Goal: Obtain resource: Download file/media

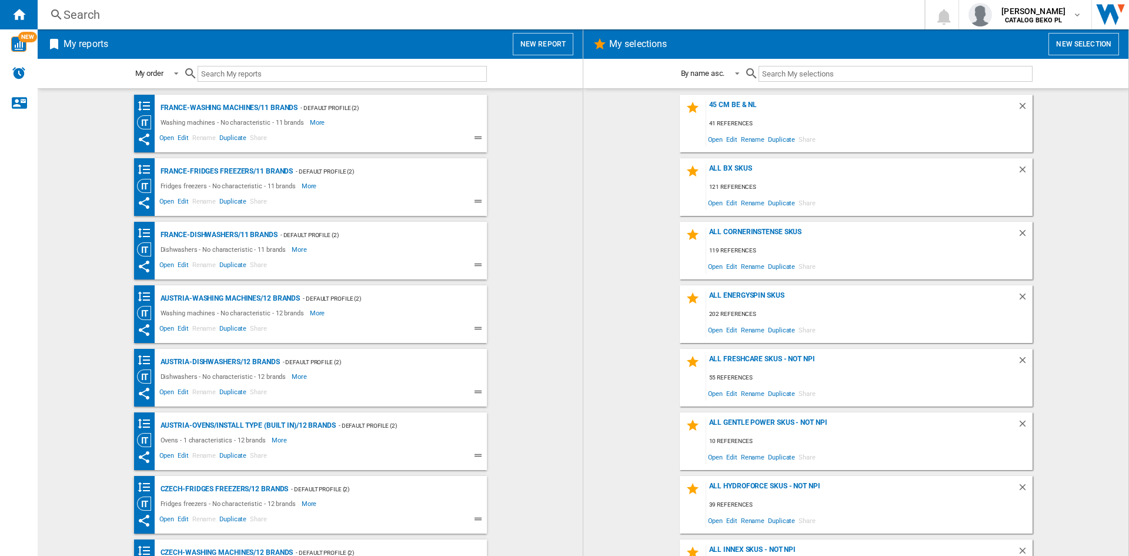
click at [509, 132] on wk-bookmarked-report "France-Washing machines/11 brands - Default profile (2) Washing machines - No c…" at bounding box center [310, 124] width 522 height 58
click at [541, 43] on button "New report" at bounding box center [543, 44] width 61 height 22
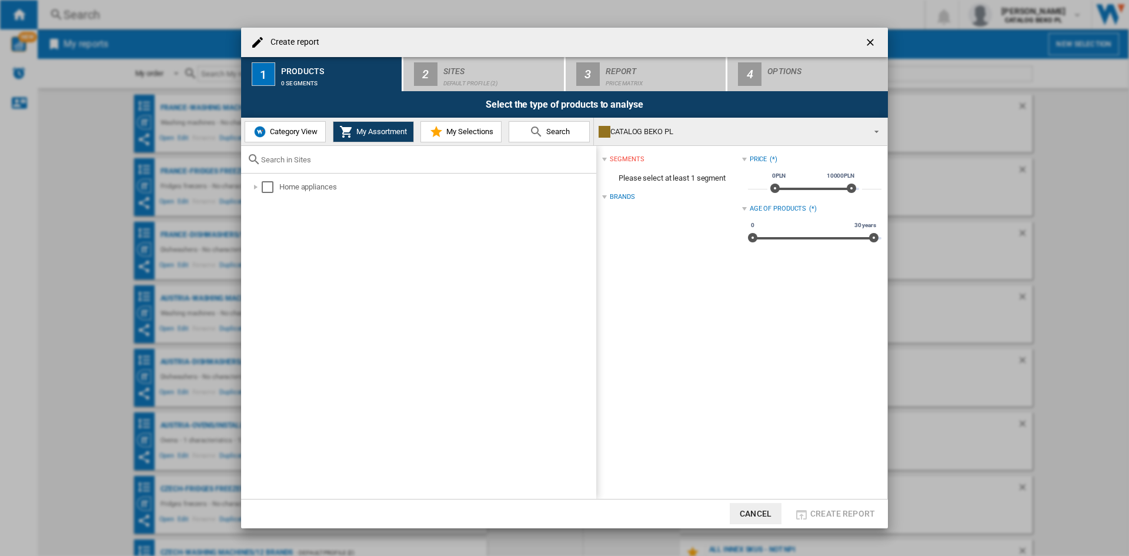
click at [304, 132] on span "Category View" at bounding box center [292, 131] width 51 height 9
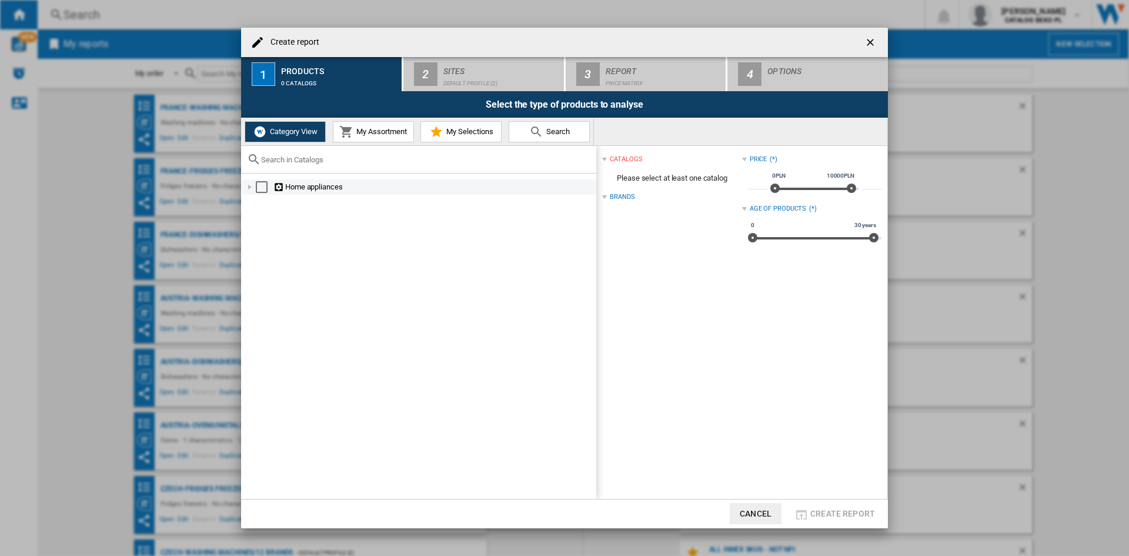
click at [245, 186] on div at bounding box center [250, 187] width 12 height 12
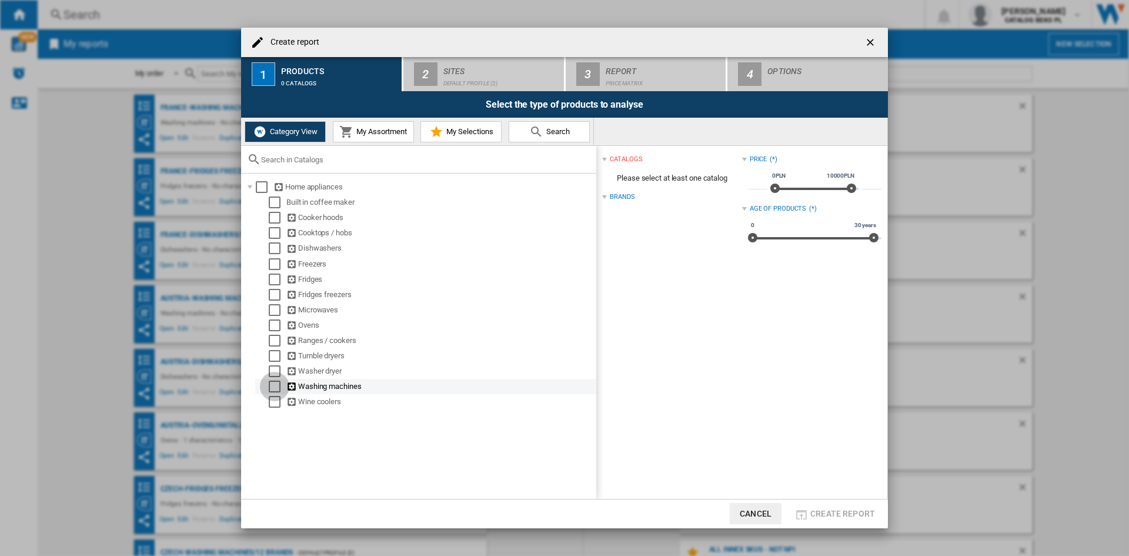
click at [272, 385] on div "Select" at bounding box center [275, 387] width 12 height 12
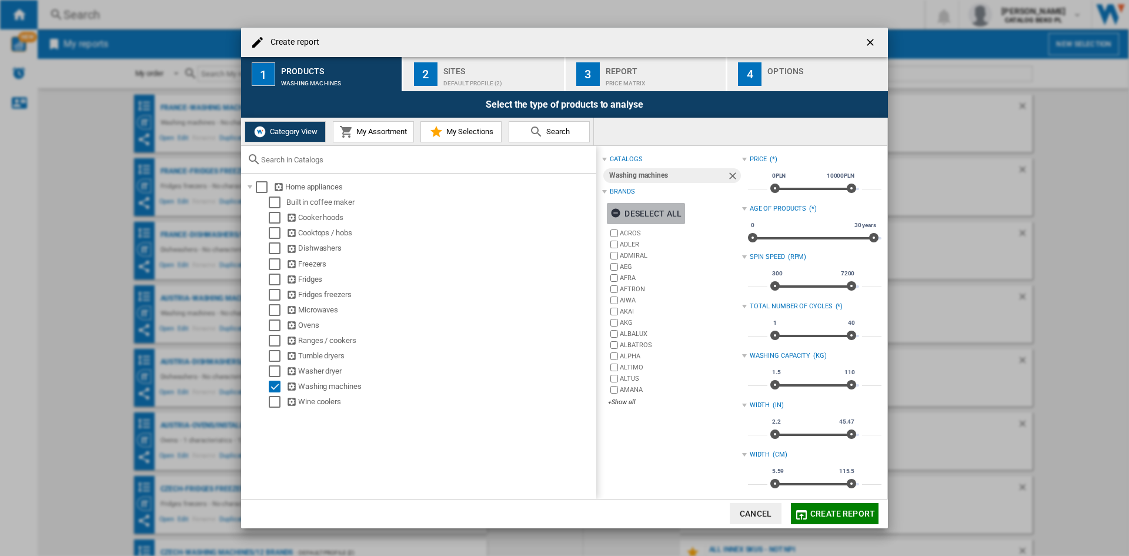
click at [662, 211] on div "Deselect all" at bounding box center [646, 213] width 71 height 21
click at [633, 401] on div "+Show all" at bounding box center [675, 402] width 134 height 9
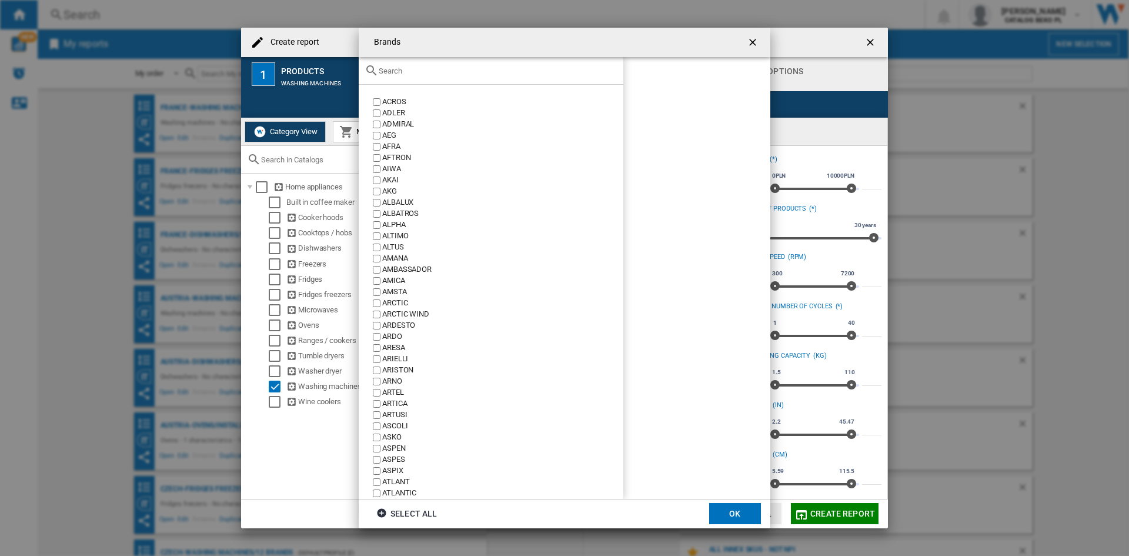
click at [489, 73] on input "text" at bounding box center [498, 70] width 239 height 9
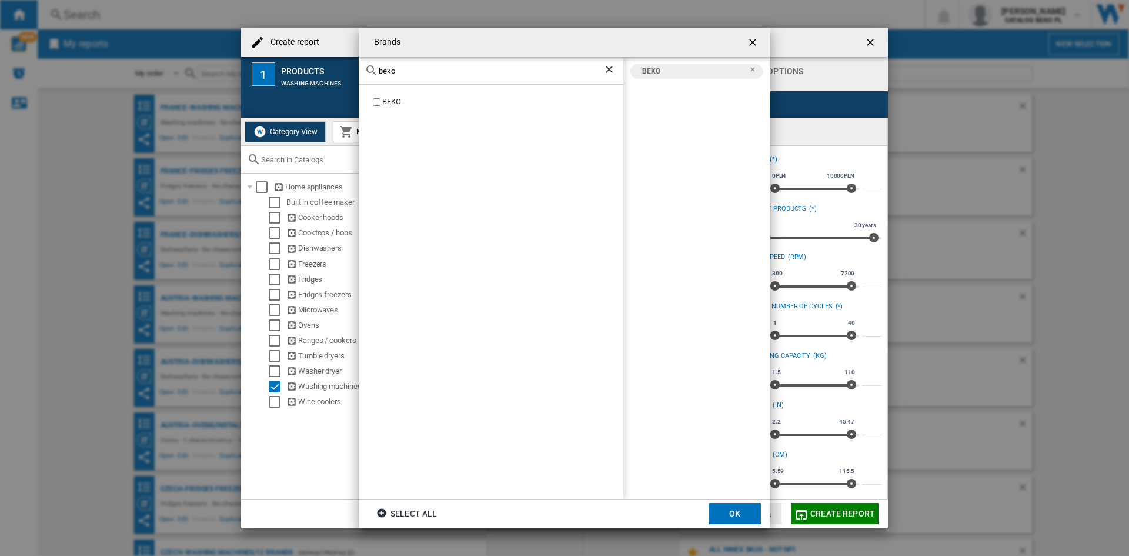
click at [415, 78] on div "beko" at bounding box center [491, 71] width 265 height 28
click at [418, 72] on input "beko" at bounding box center [491, 70] width 225 height 9
type input "whir"
click at [408, 98] on div "WHIRLPOOL" at bounding box center [502, 101] width 241 height 11
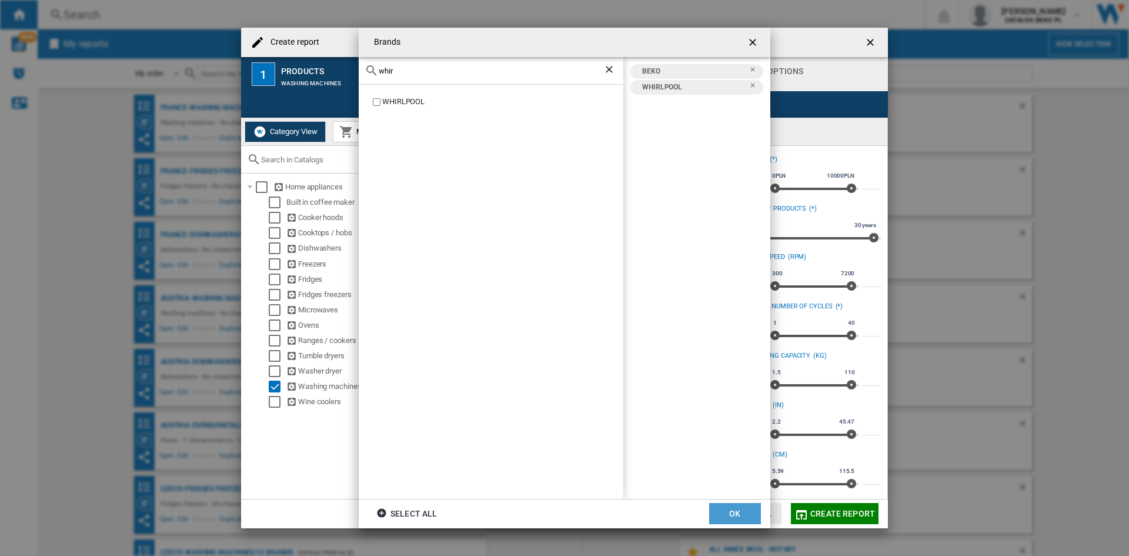
click at [723, 511] on button "OK" at bounding box center [735, 513] width 52 height 21
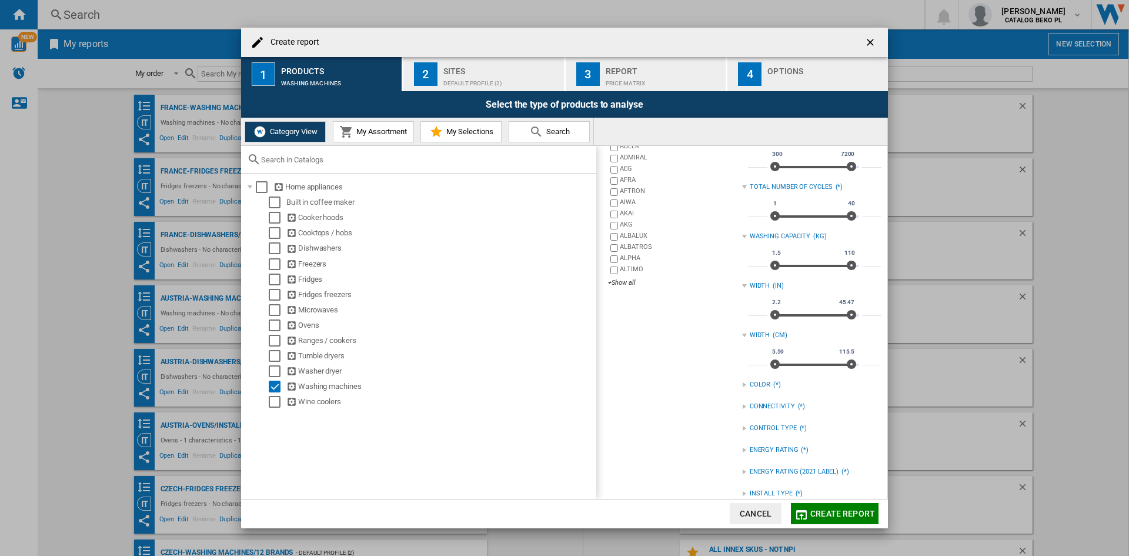
scroll to position [156, 0]
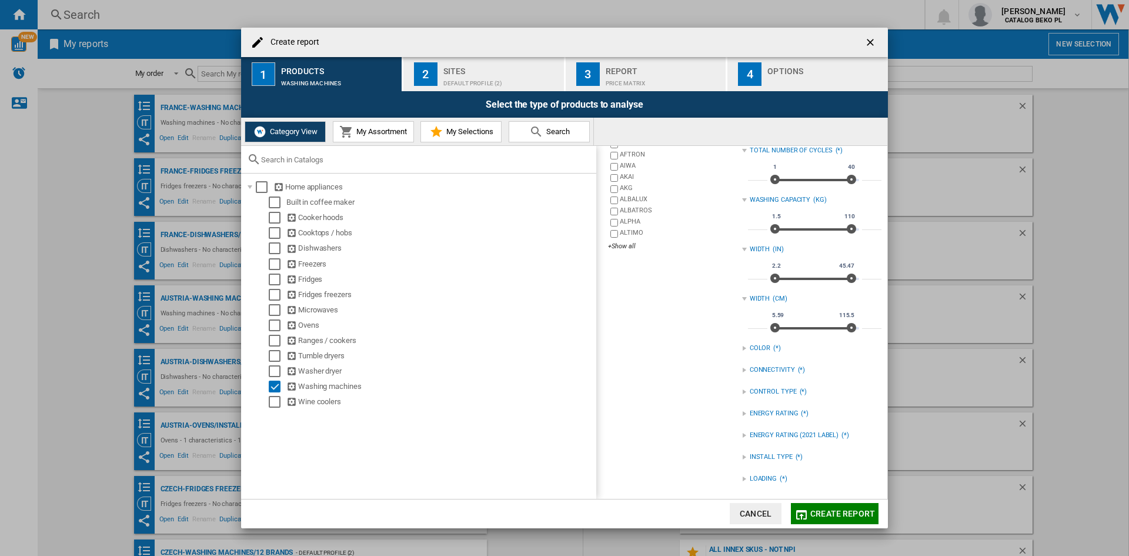
click at [766, 480] on div "LOADING" at bounding box center [763, 478] width 27 height 9
click at [766, 491] on div "FRONT" at bounding box center [821, 491] width 122 height 11
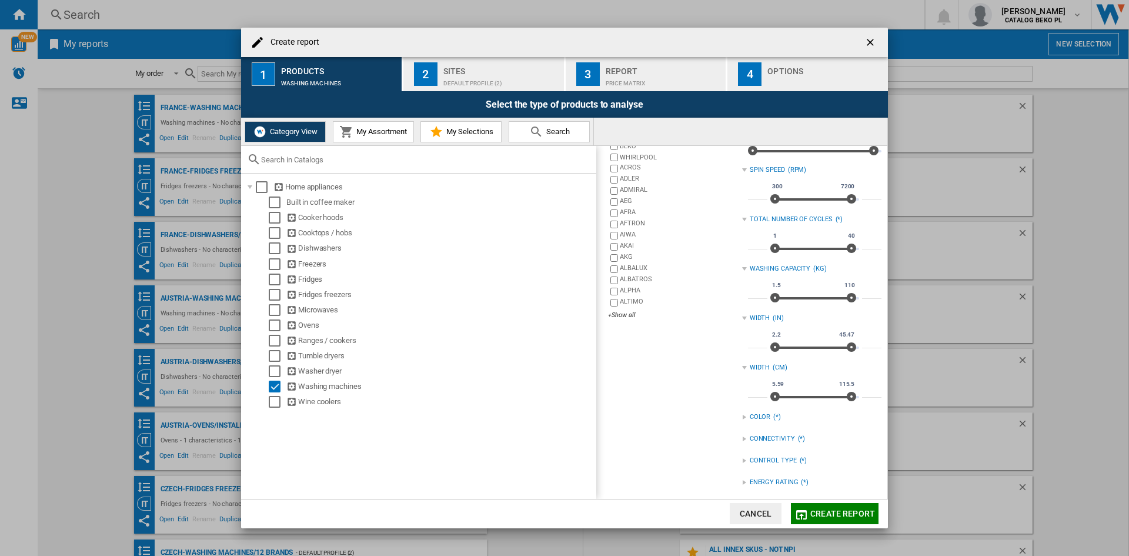
scroll to position [38, 0]
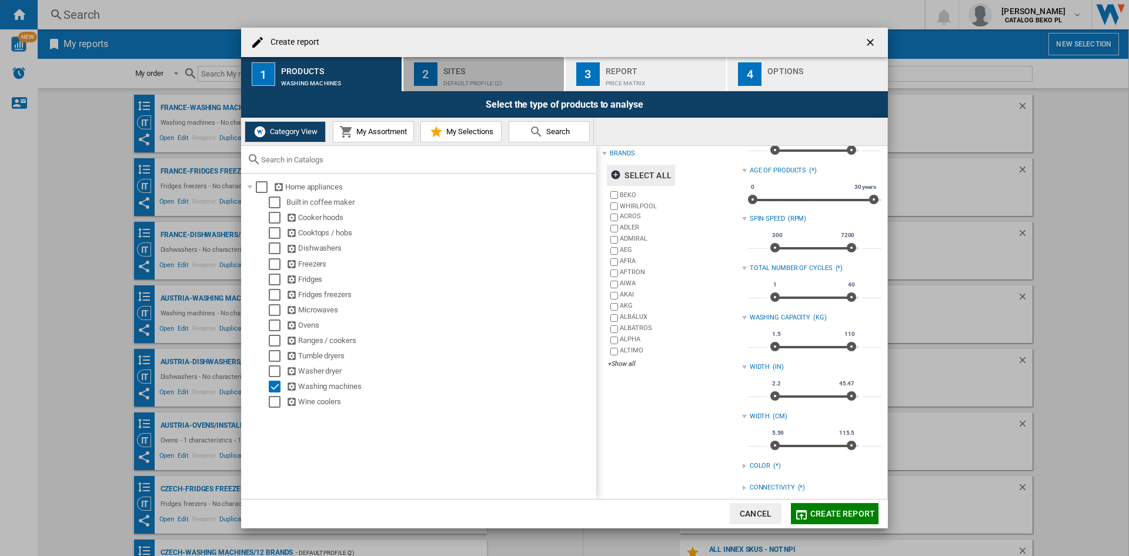
click at [450, 76] on div "Default profile (2)" at bounding box center [501, 80] width 116 height 12
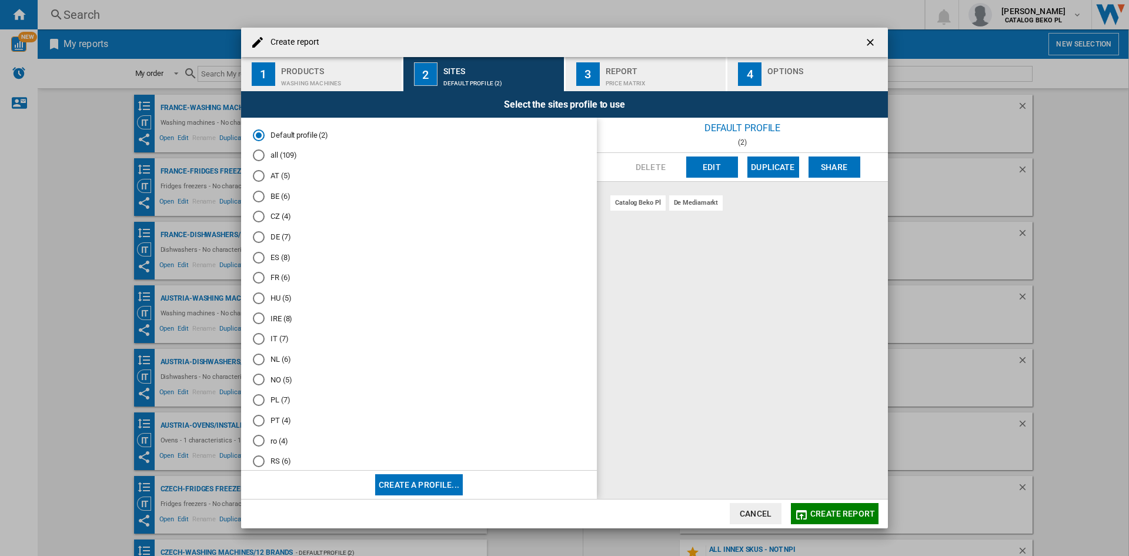
click at [281, 445] on md-radio-button "ro (4)" at bounding box center [419, 440] width 332 height 11
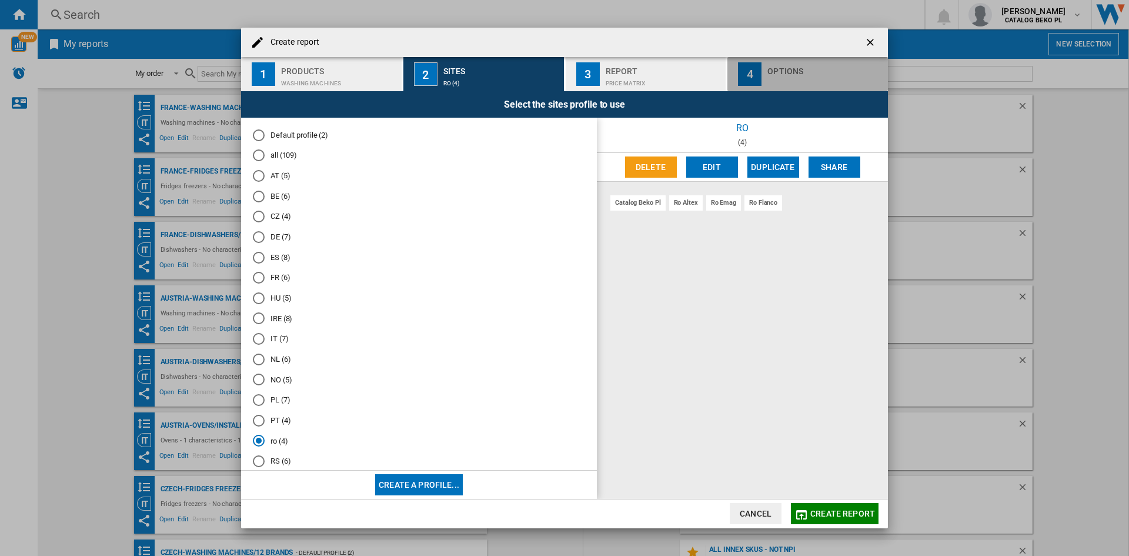
click at [778, 73] on div "Options" at bounding box center [826, 74] width 116 height 25
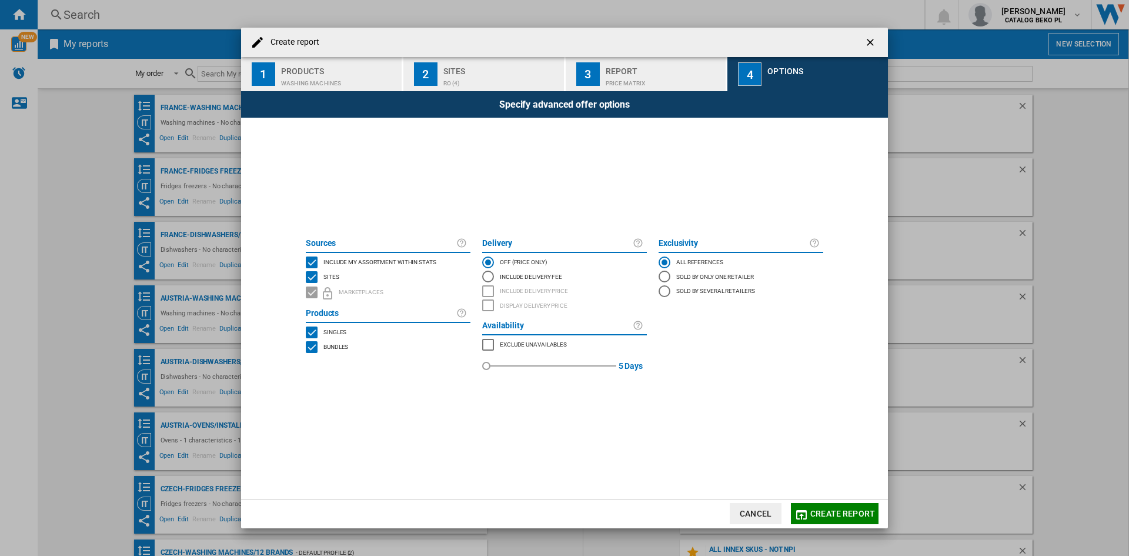
click at [379, 260] on span "Include my assortment within stats" at bounding box center [380, 261] width 113 height 8
click at [833, 515] on span "Create report" at bounding box center [843, 513] width 65 height 9
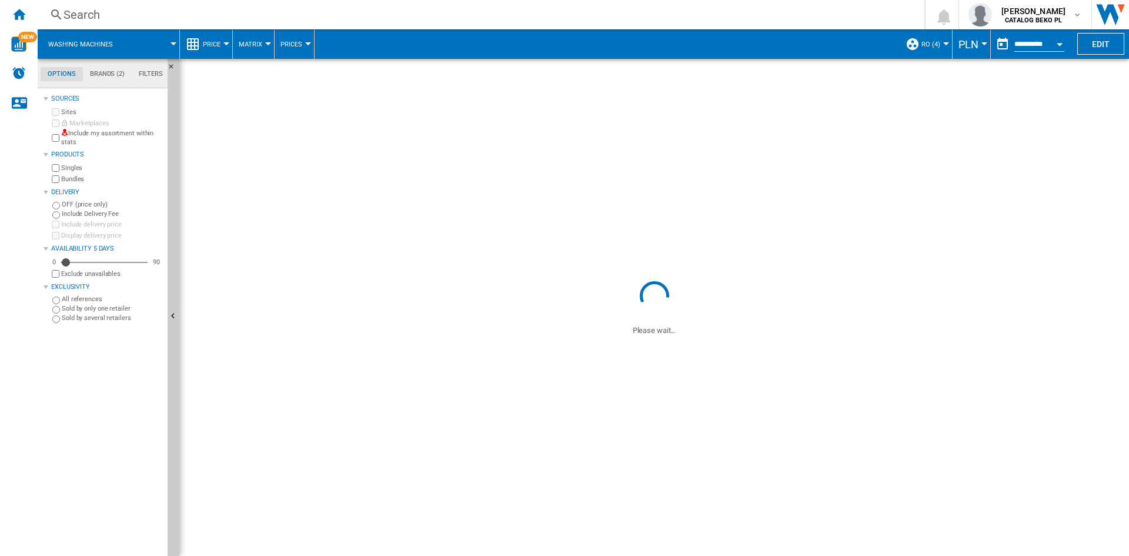
click at [972, 33] on button "PLN" at bounding box center [972, 43] width 26 height 29
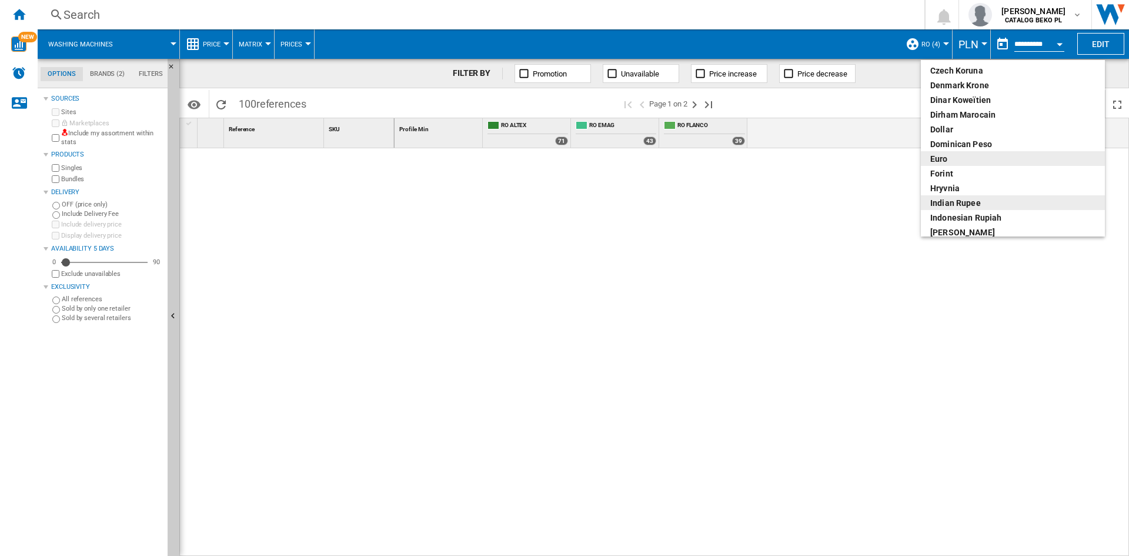
scroll to position [176, 0]
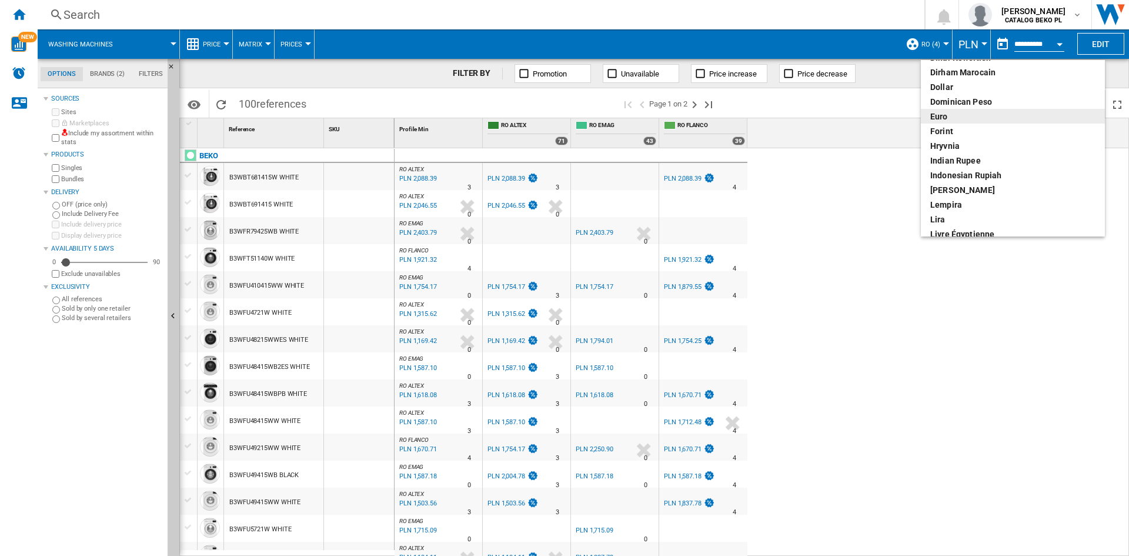
click at [953, 117] on div "euro" at bounding box center [1013, 117] width 165 height 12
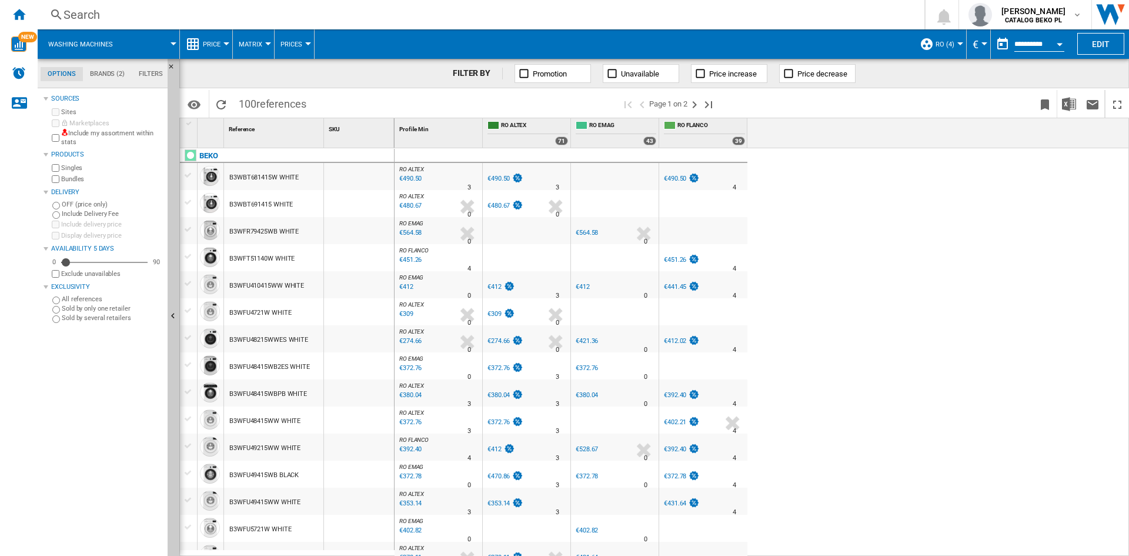
click at [210, 41] on span "Price" at bounding box center [212, 45] width 18 height 8
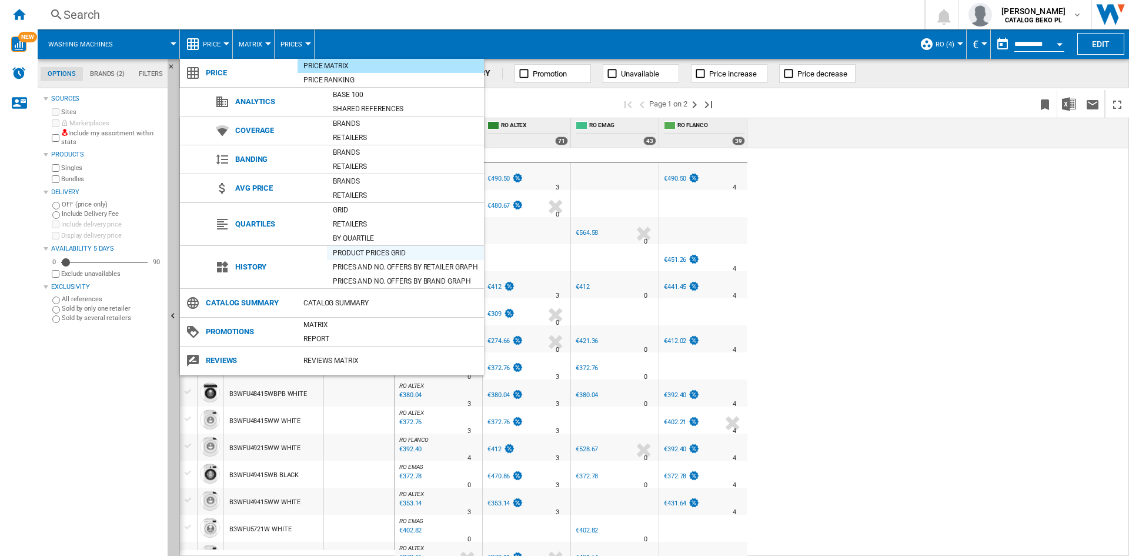
click at [391, 256] on div "Product prices grid" at bounding box center [405, 253] width 157 height 12
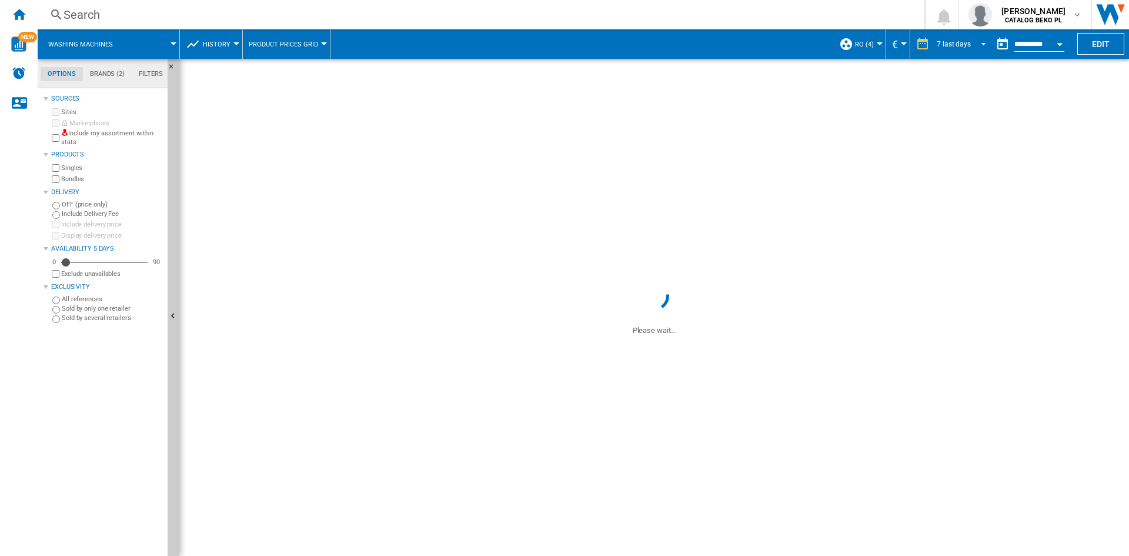
click at [956, 41] on div "7 last days" at bounding box center [954, 44] width 34 height 8
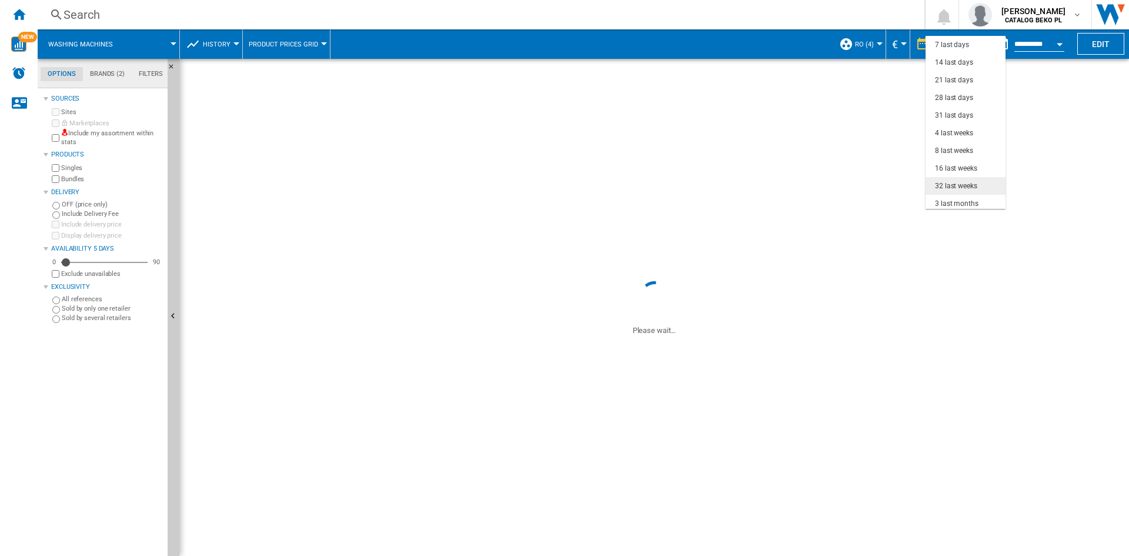
scroll to position [74, 0]
click at [955, 179] on div "12 last months" at bounding box center [959, 183] width 48 height 10
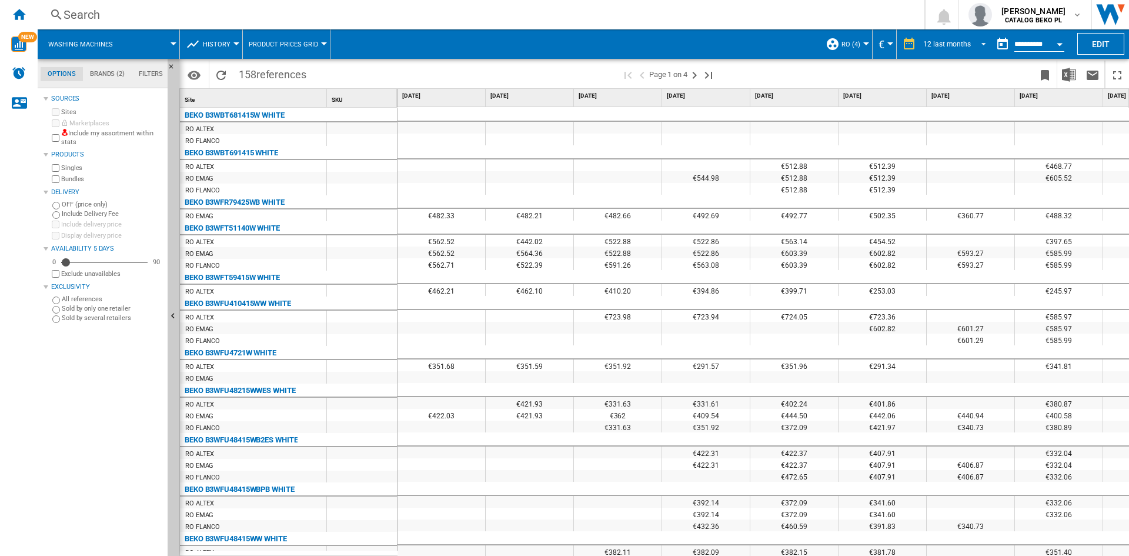
click at [954, 39] on span "12 last months" at bounding box center [947, 44] width 48 height 10
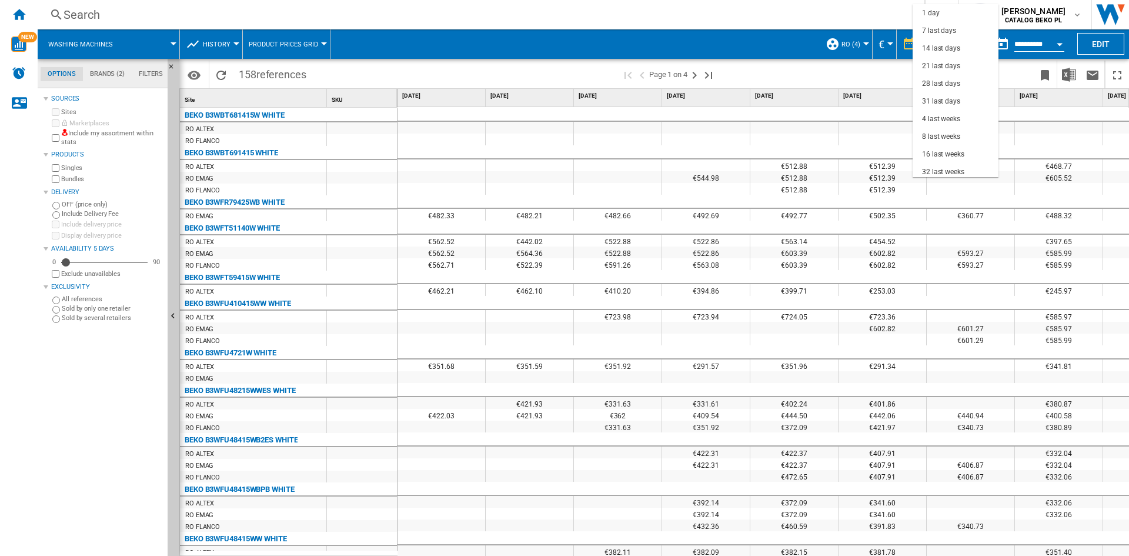
scroll to position [74, 0]
click at [688, 38] on md-backdrop at bounding box center [564, 278] width 1129 height 556
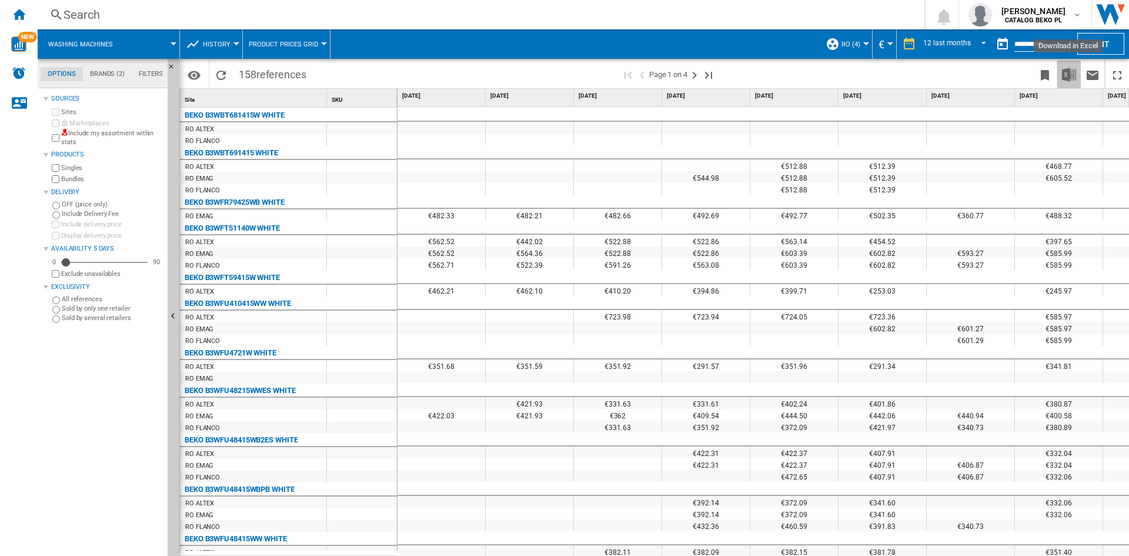
click at [1065, 68] on img "Download in Excel" at bounding box center [1069, 75] width 14 height 14
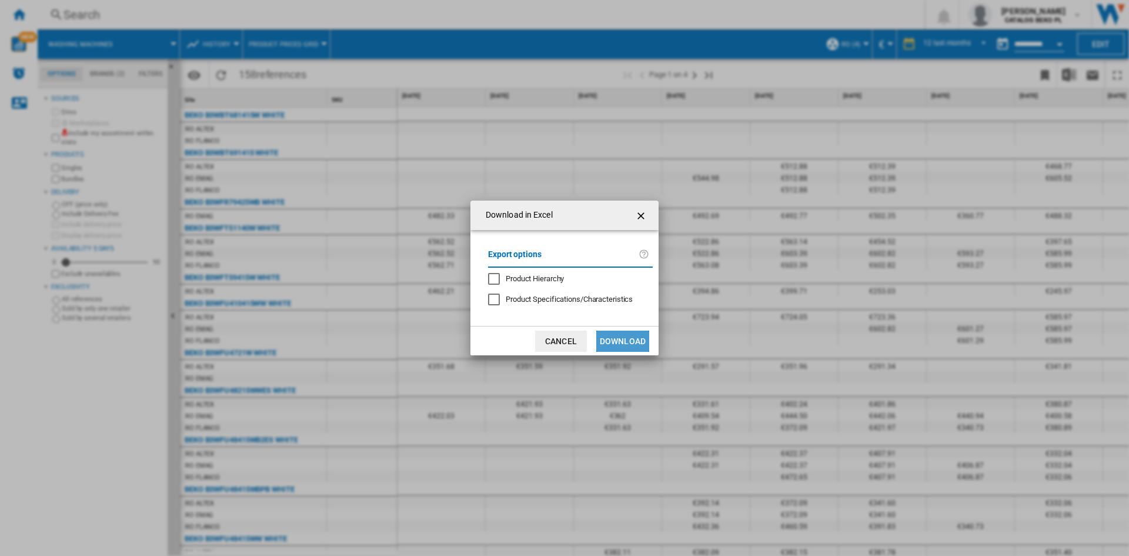
click at [625, 339] on button "Download" at bounding box center [622, 341] width 53 height 21
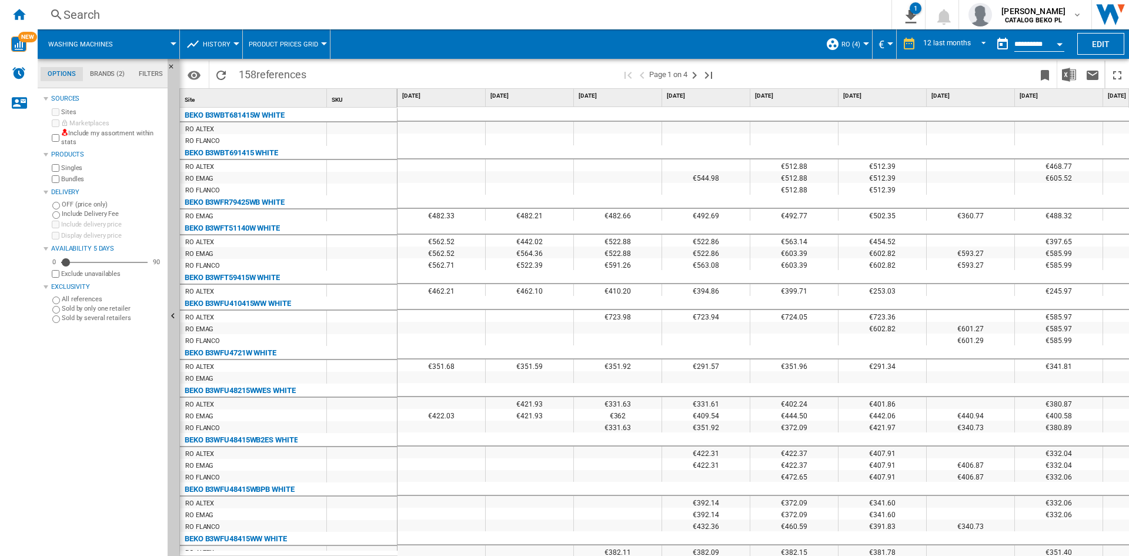
click at [17, 7] on ng-md-icon "Home" at bounding box center [19, 14] width 14 height 14
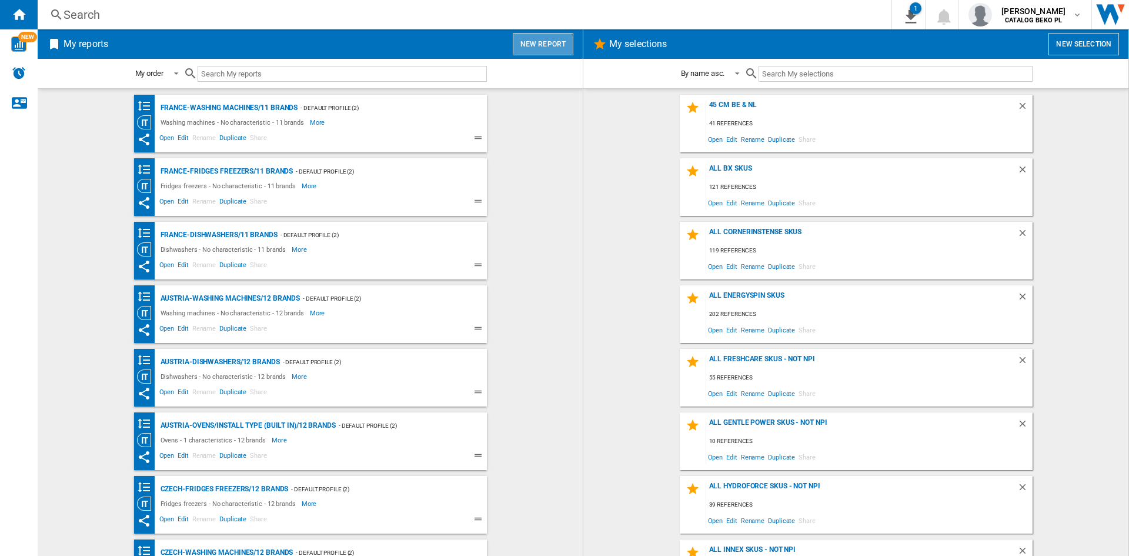
click at [541, 48] on button "New report" at bounding box center [543, 44] width 61 height 22
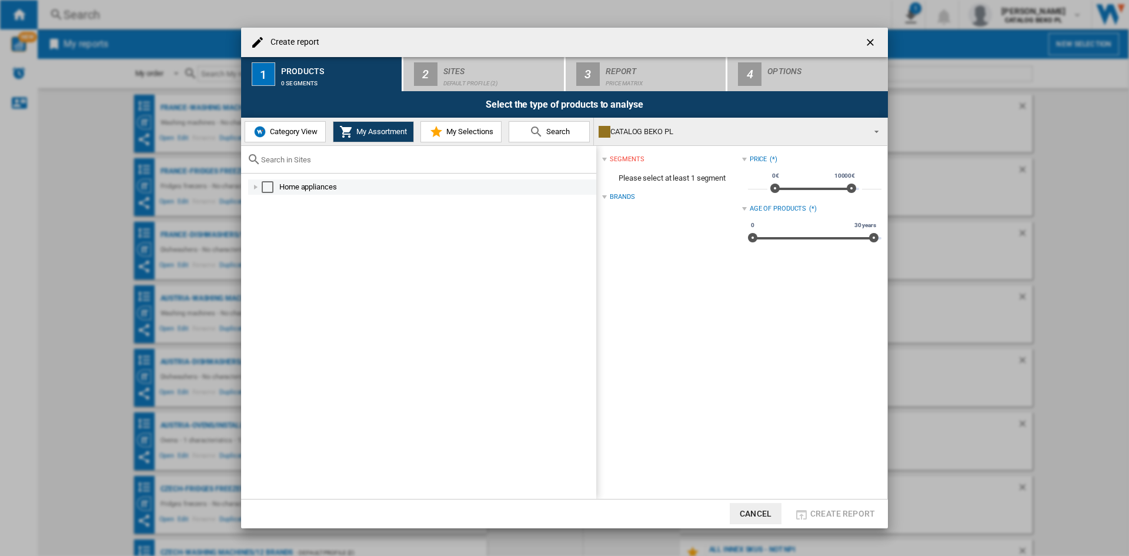
click at [258, 186] on div "Create report ..." at bounding box center [256, 187] width 12 height 12
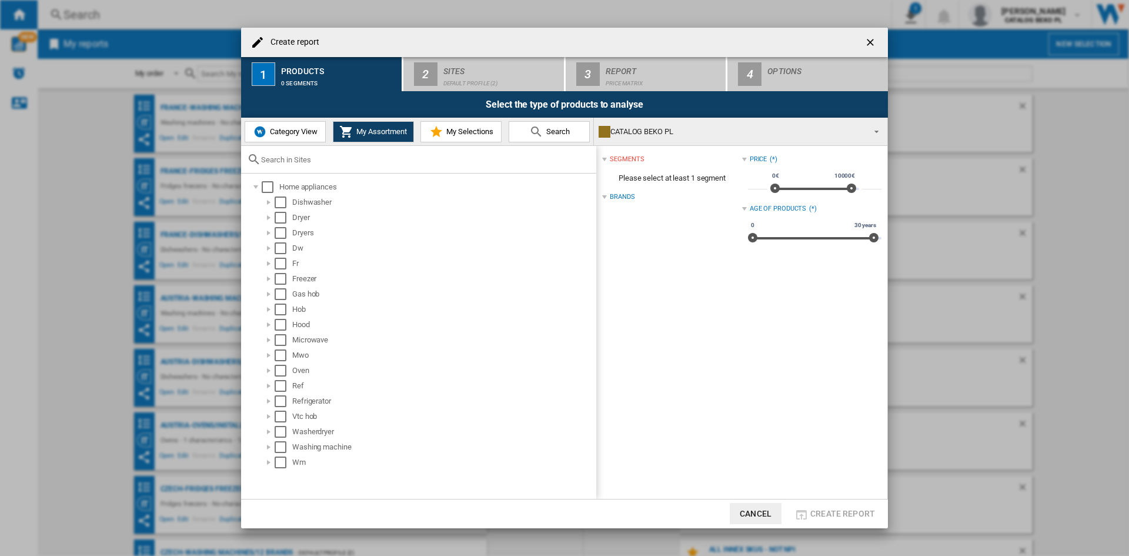
click at [271, 124] on button "Category View" at bounding box center [285, 131] width 81 height 21
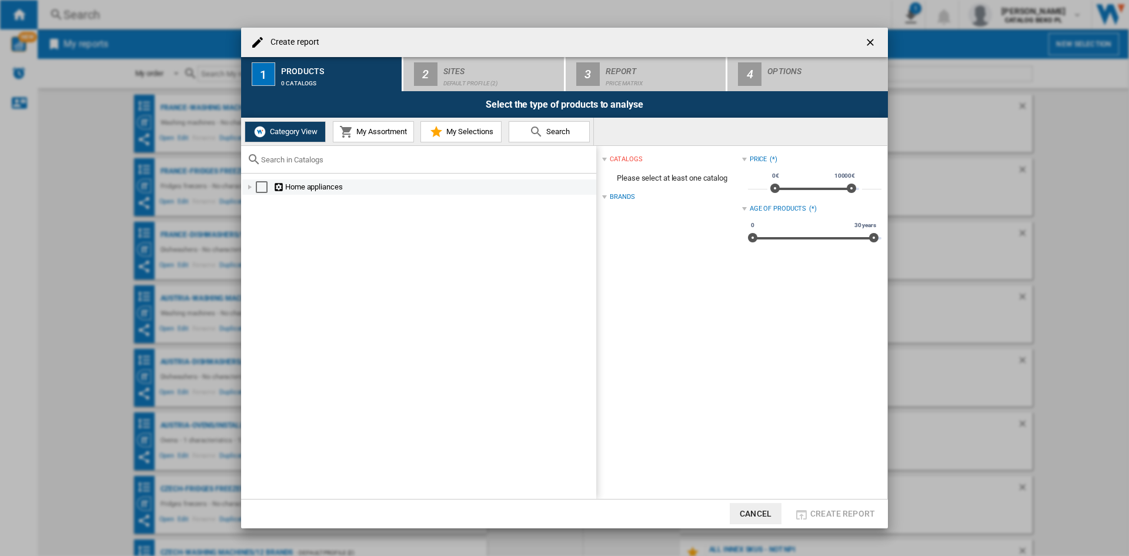
click at [254, 186] on div "Create report ..." at bounding box center [250, 187] width 12 height 12
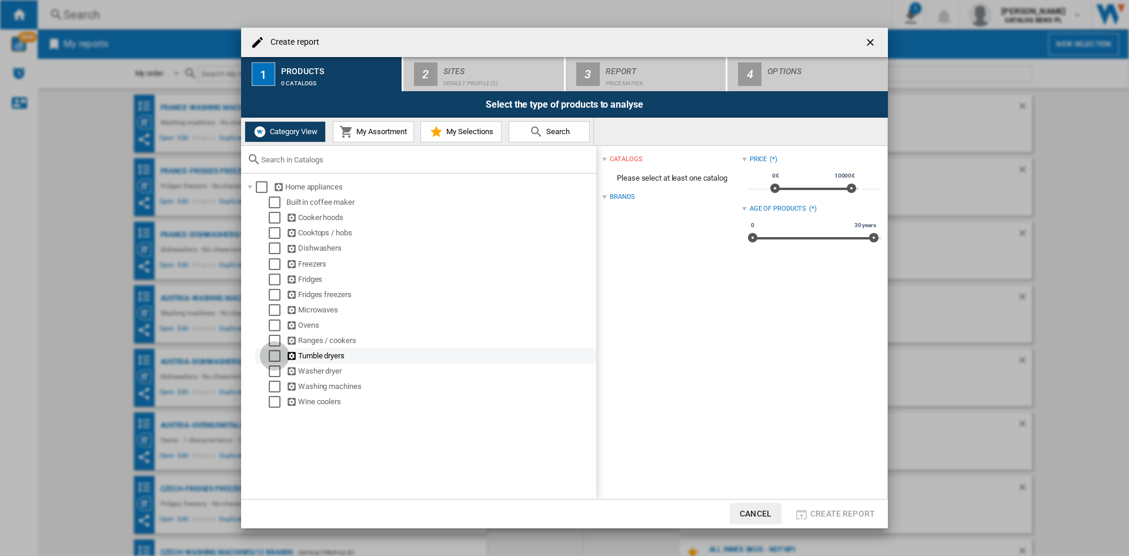
click at [272, 354] on div "Select" at bounding box center [275, 356] width 12 height 12
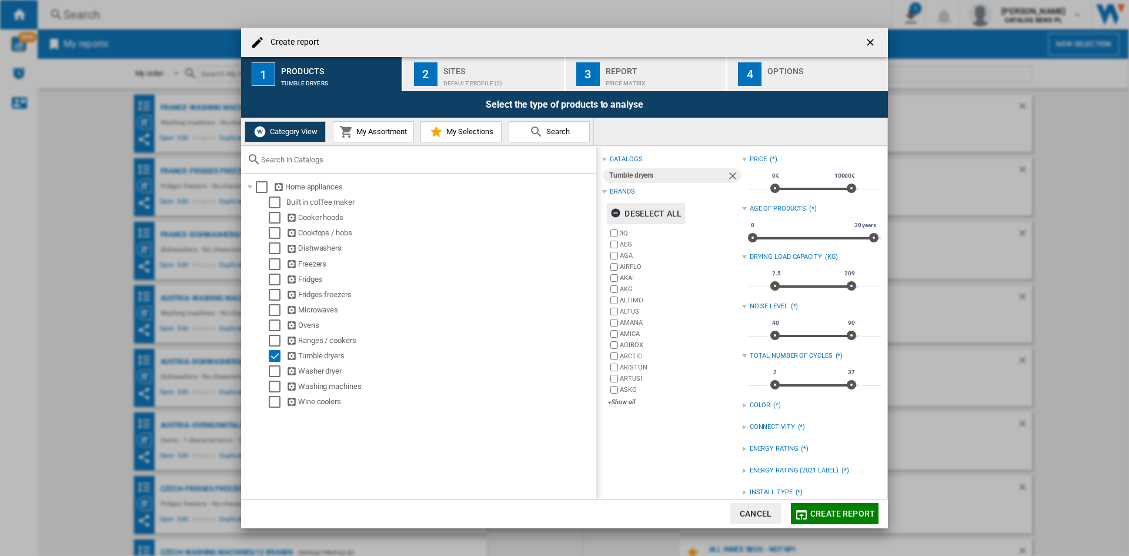
click at [646, 214] on div "Deselect all" at bounding box center [646, 213] width 71 height 21
click at [630, 405] on div "+Show all" at bounding box center [675, 402] width 134 height 9
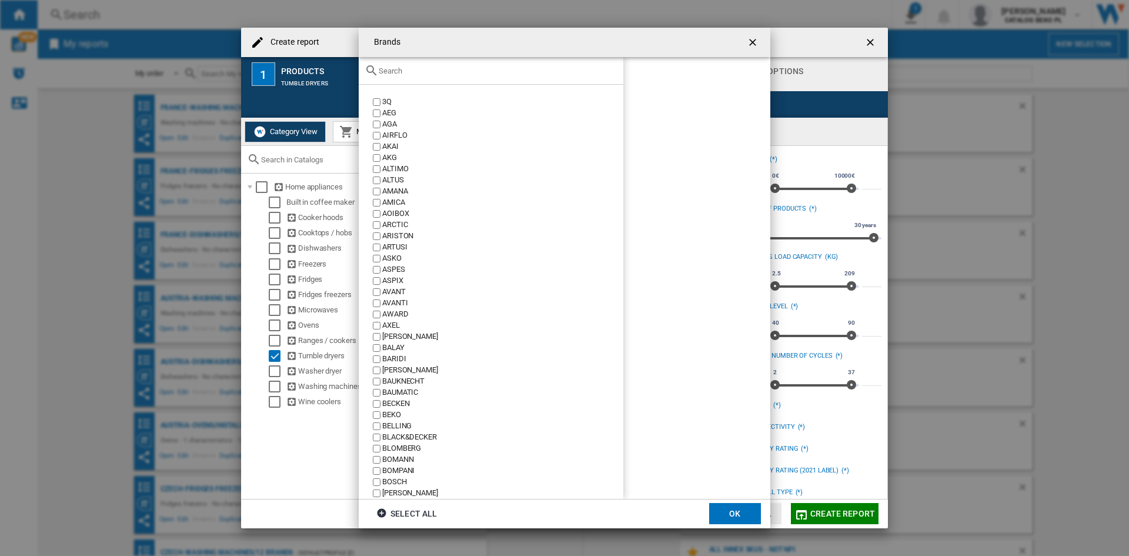
click at [470, 72] on input "Brands 3Q ..." at bounding box center [498, 70] width 239 height 9
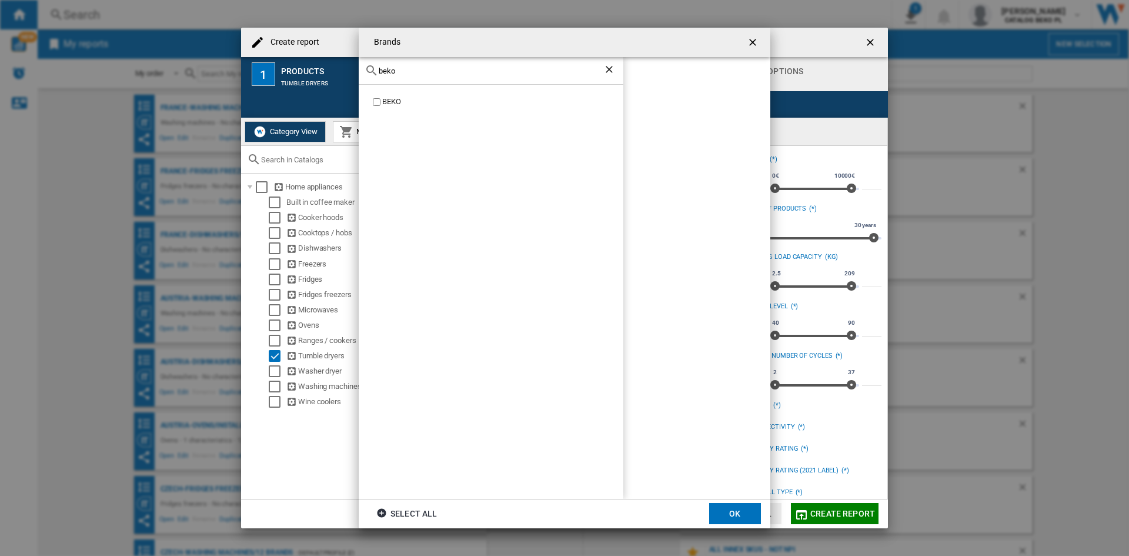
click at [391, 98] on div "BEKO" at bounding box center [502, 101] width 241 height 11
click at [403, 69] on input "beko" at bounding box center [491, 70] width 225 height 9
type input "q"
type input "whir"
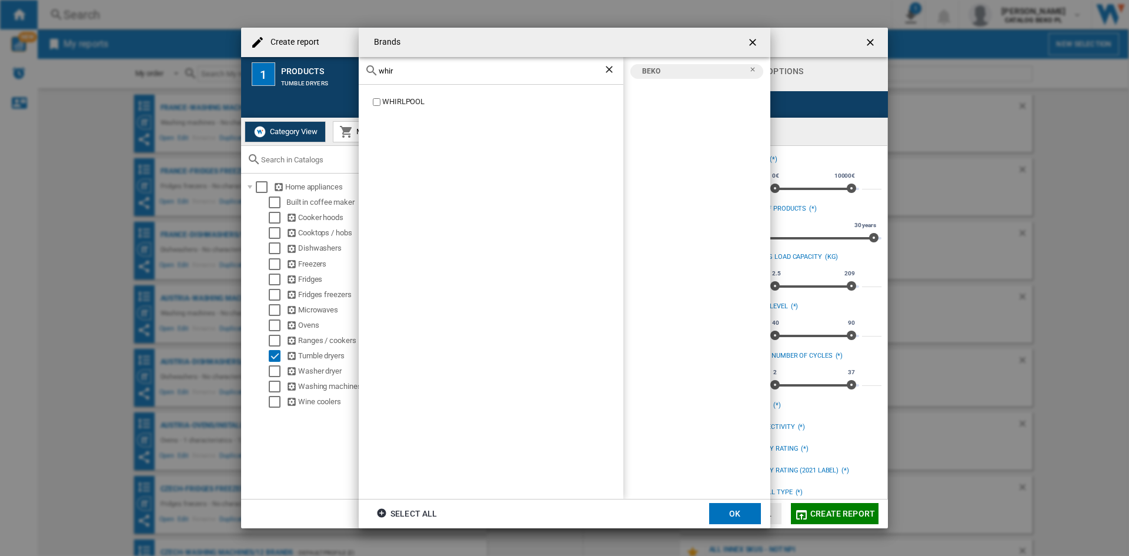
click at [412, 104] on div "WHIRLPOOL" at bounding box center [502, 101] width 241 height 11
click at [726, 510] on button "OK" at bounding box center [735, 513] width 52 height 21
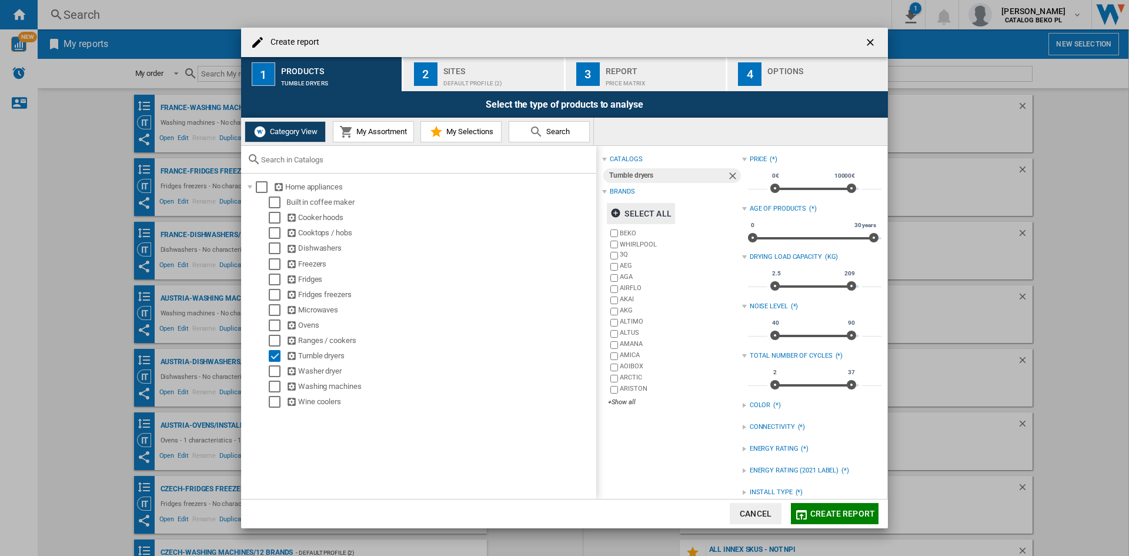
click at [485, 72] on div "Sites" at bounding box center [501, 68] width 116 height 12
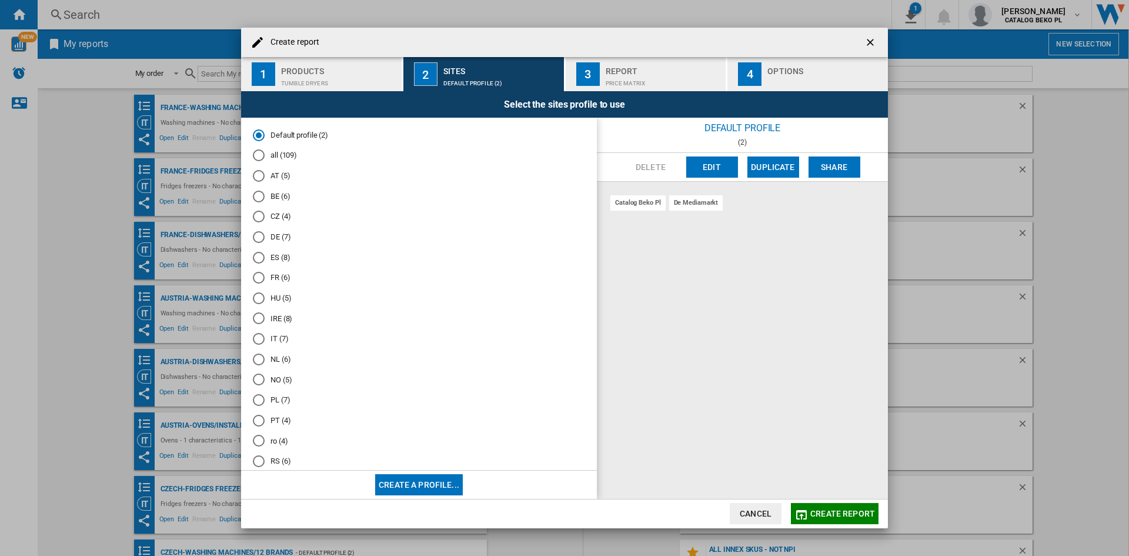
click at [275, 441] on md-radio-button "ro (4)" at bounding box center [419, 440] width 332 height 11
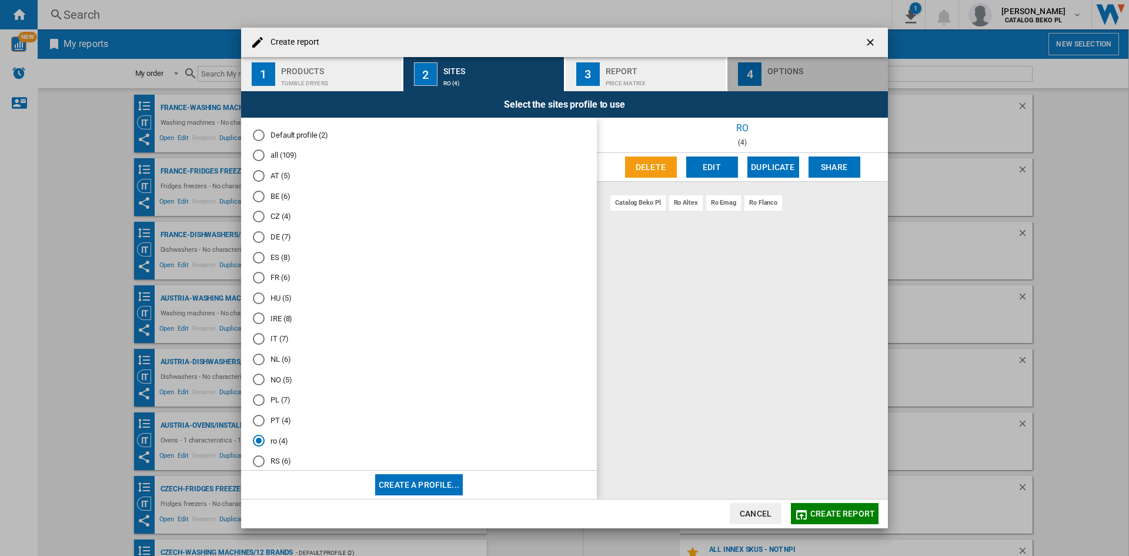
click at [811, 61] on button "4 Options" at bounding box center [808, 74] width 161 height 34
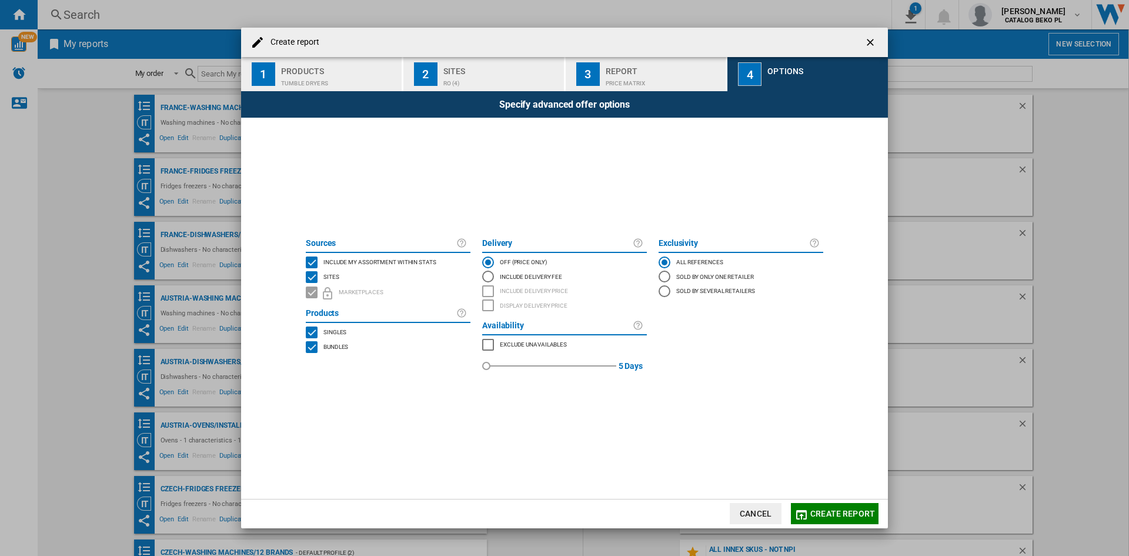
click at [371, 255] on md-checkbox "Include my assortment within stats" at bounding box center [388, 262] width 165 height 15
click at [831, 505] on button "Create report" at bounding box center [835, 513] width 88 height 21
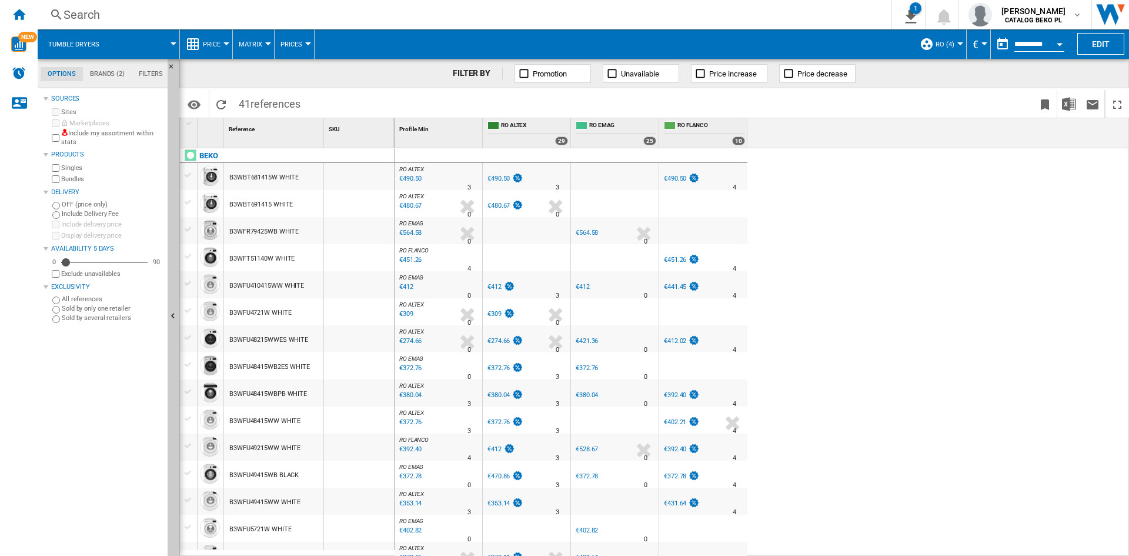
click at [204, 45] on span "Price" at bounding box center [212, 45] width 18 height 8
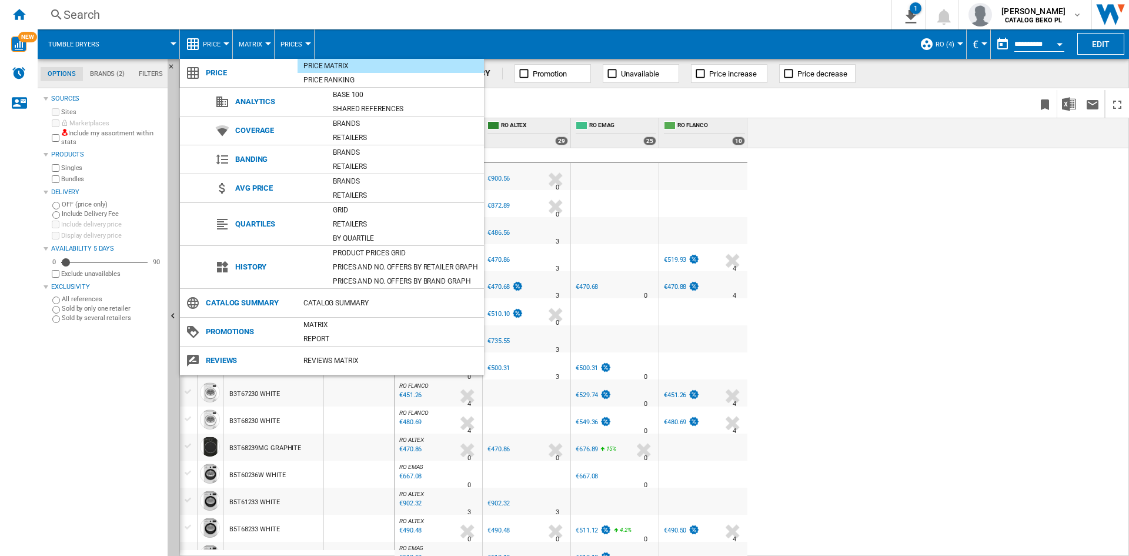
drag, startPoint x: 381, startPoint y: 257, endPoint x: 675, endPoint y: 137, distance: 317.1
click at [382, 257] on div "Product prices grid" at bounding box center [405, 253] width 157 height 12
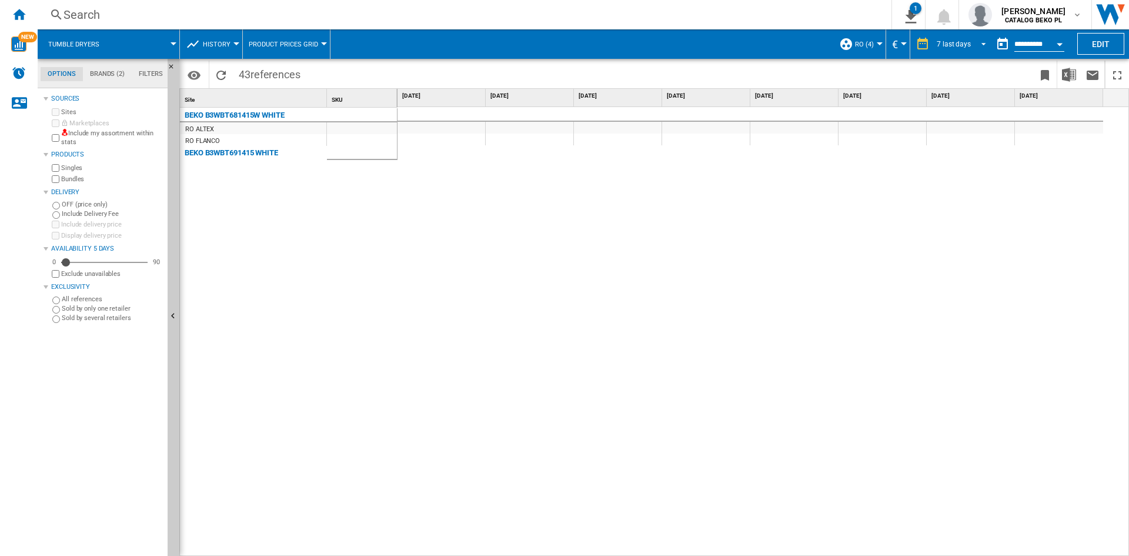
click at [951, 44] on div "7 last days" at bounding box center [954, 44] width 34 height 8
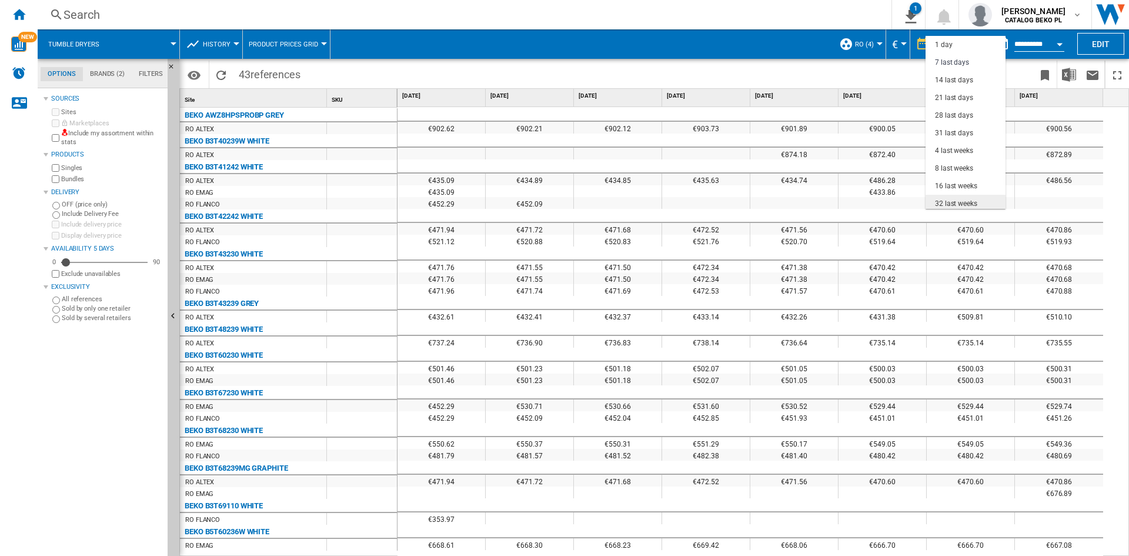
scroll to position [74, 0]
click at [960, 188] on md-option "12 last months" at bounding box center [966, 183] width 80 height 18
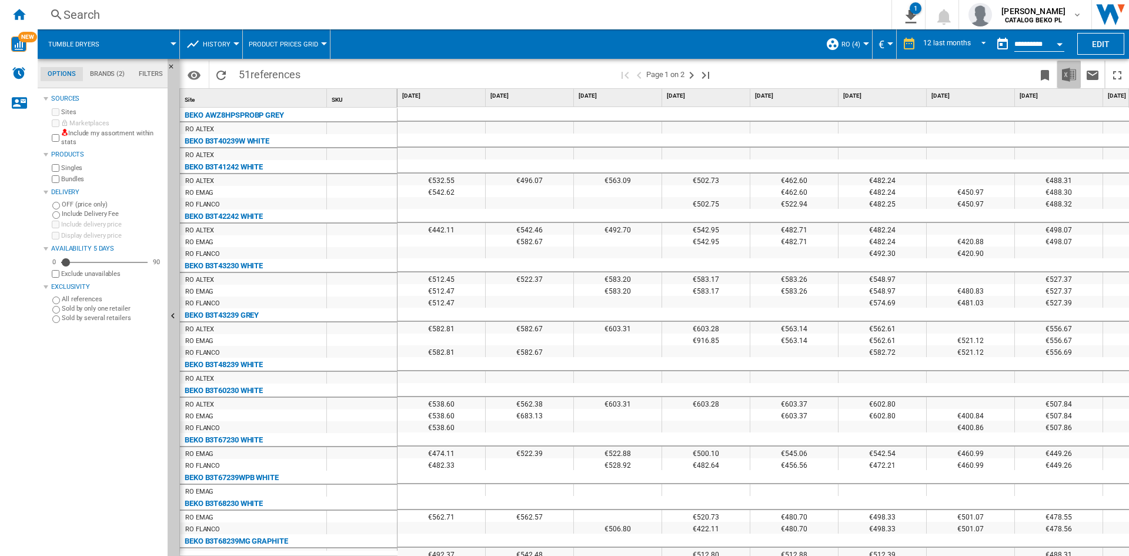
click at [1073, 71] on img "Download in Excel" at bounding box center [1069, 75] width 14 height 14
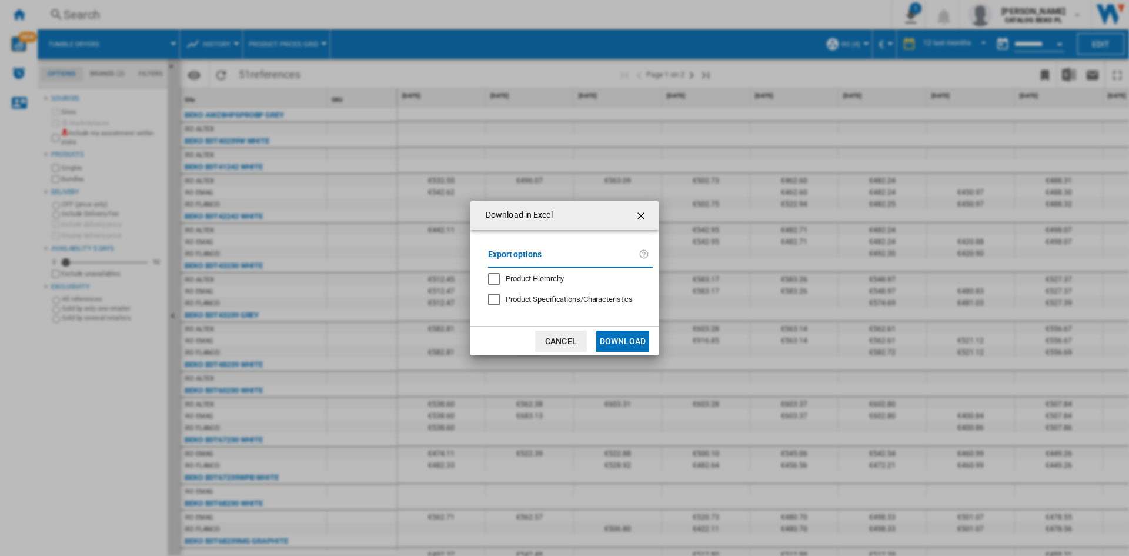
click at [622, 338] on button "Download" at bounding box center [622, 341] width 53 height 21
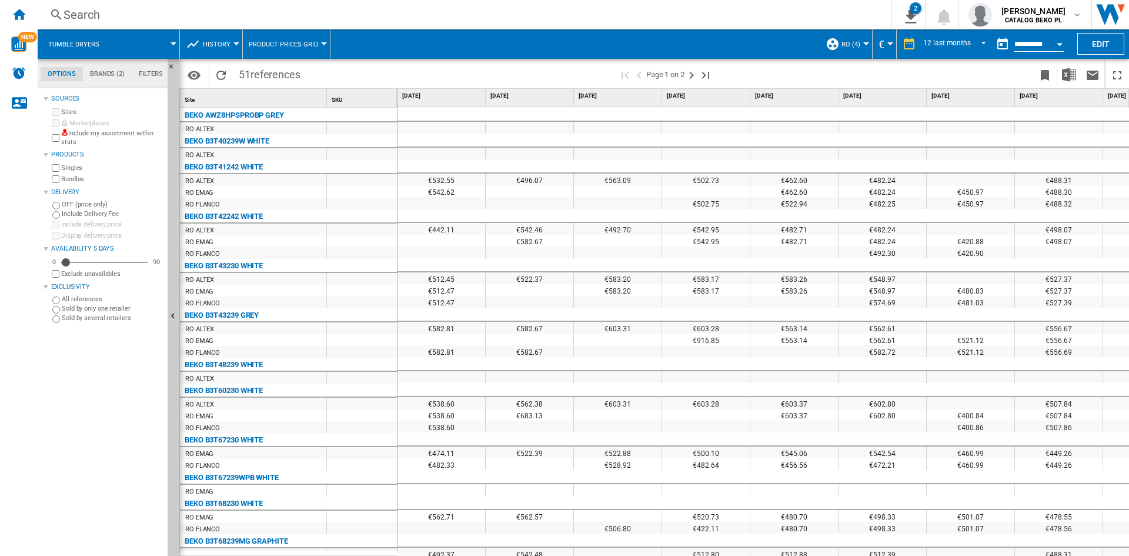
drag, startPoint x: 10, startPoint y: 13, endPoint x: 476, endPoint y: 297, distance: 546.1
click at [10, 12] on div "Home" at bounding box center [19, 14] width 38 height 29
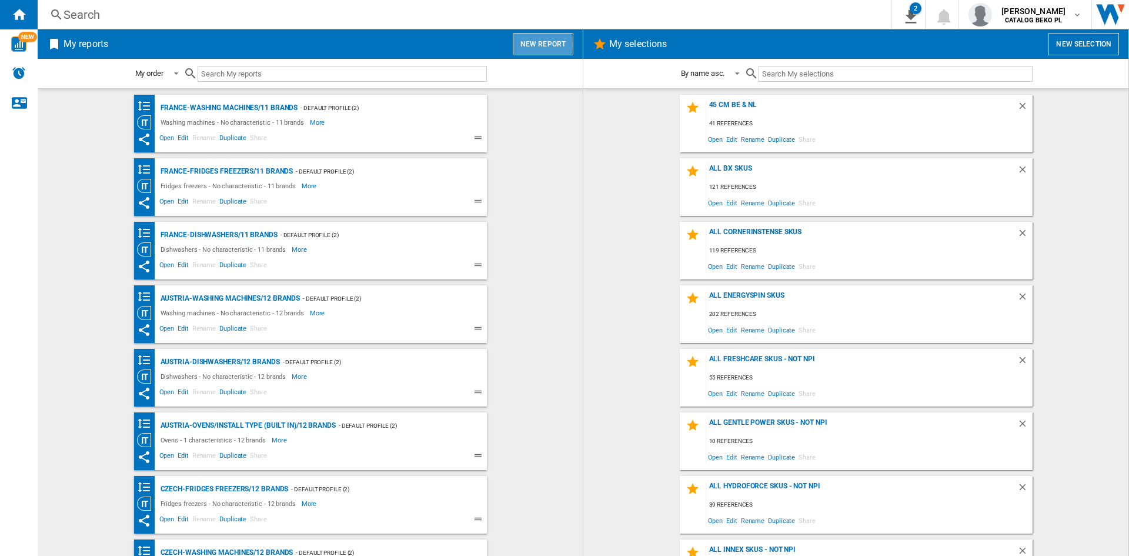
click at [535, 45] on button "New report" at bounding box center [543, 44] width 61 height 22
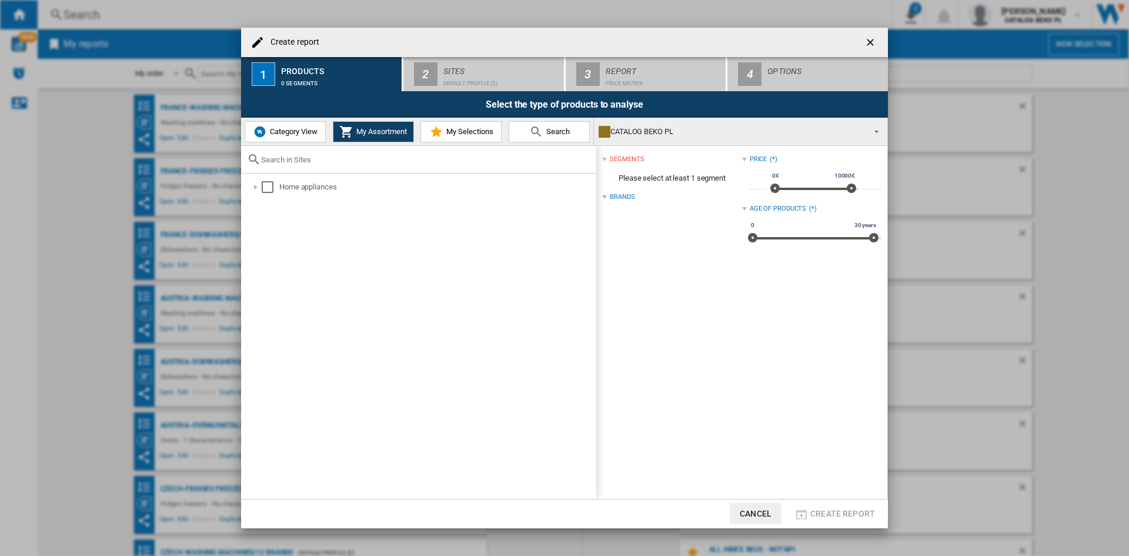
click at [270, 135] on span "Category View" at bounding box center [292, 131] width 51 height 9
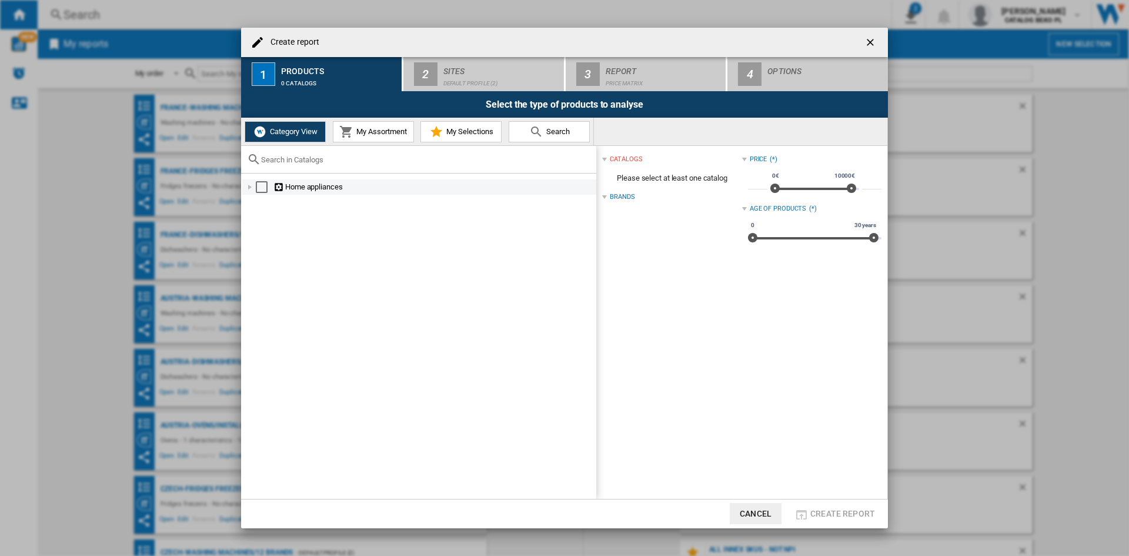
click at [249, 190] on div "Create report ..." at bounding box center [250, 187] width 12 height 12
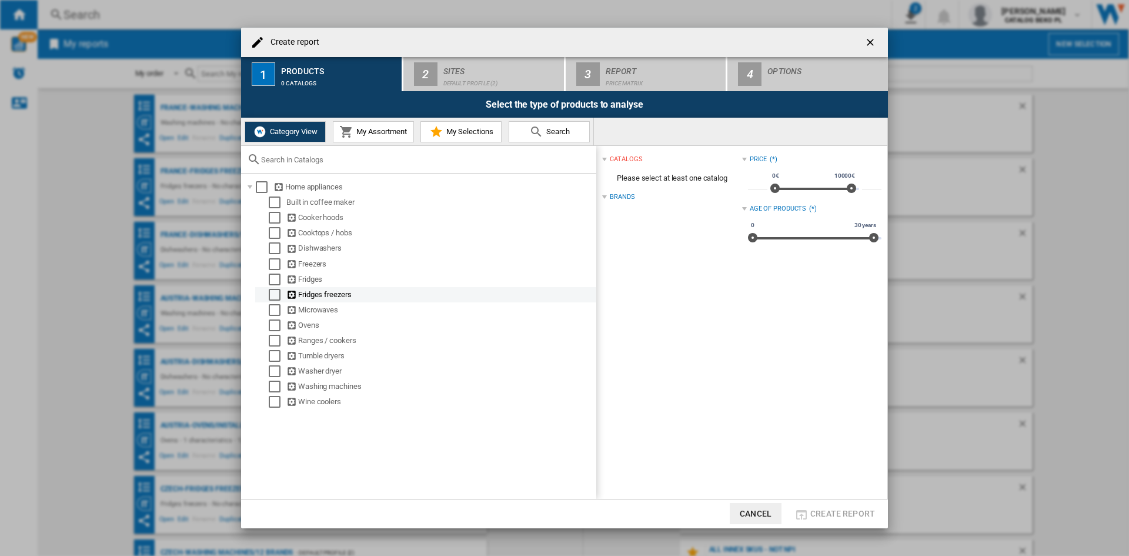
click at [277, 296] on div "Select" at bounding box center [275, 295] width 12 height 12
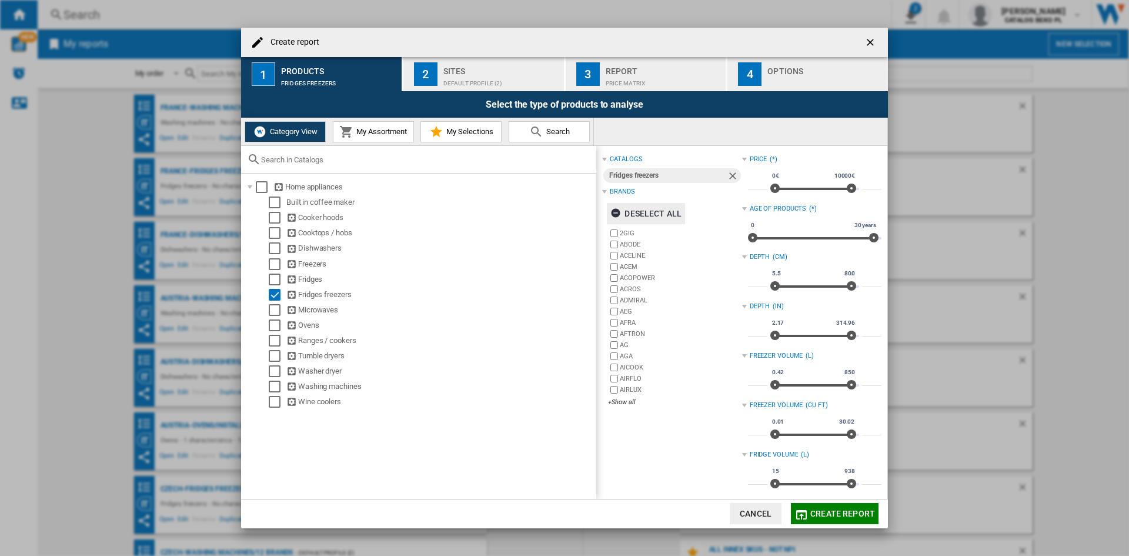
click at [649, 214] on div "Deselect all" at bounding box center [646, 213] width 71 height 21
click at [628, 400] on div "+Show all" at bounding box center [675, 402] width 134 height 9
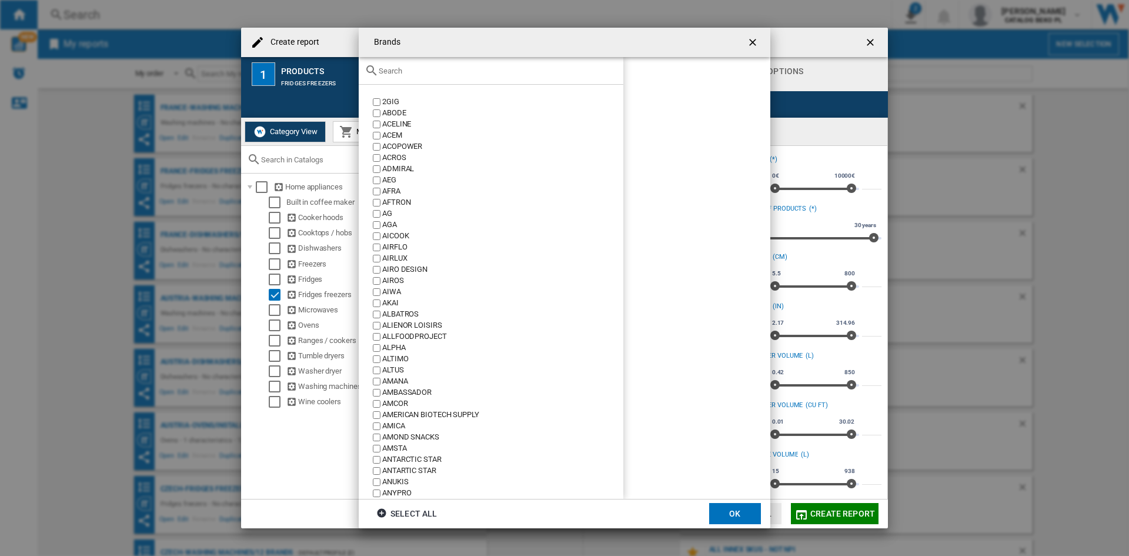
click at [528, 73] on input "Brands 2GIG ..." at bounding box center [498, 70] width 239 height 9
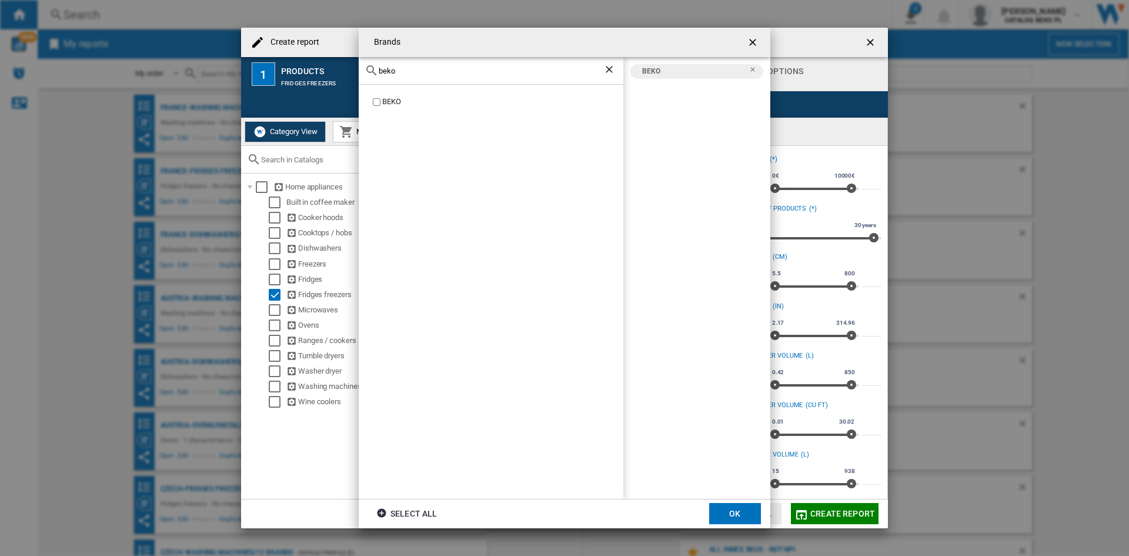
click at [421, 70] on input "beko" at bounding box center [491, 70] width 225 height 9
type input "whir"
click at [397, 98] on div "WHIRLPOOL" at bounding box center [502, 101] width 241 height 11
click at [744, 510] on button "OK" at bounding box center [735, 513] width 52 height 21
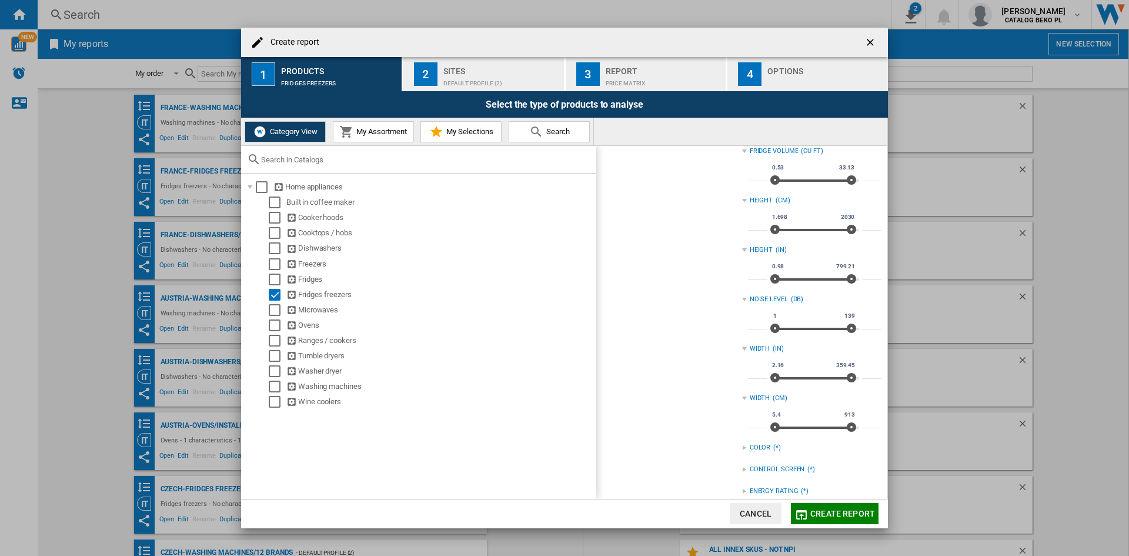
scroll to position [474, 0]
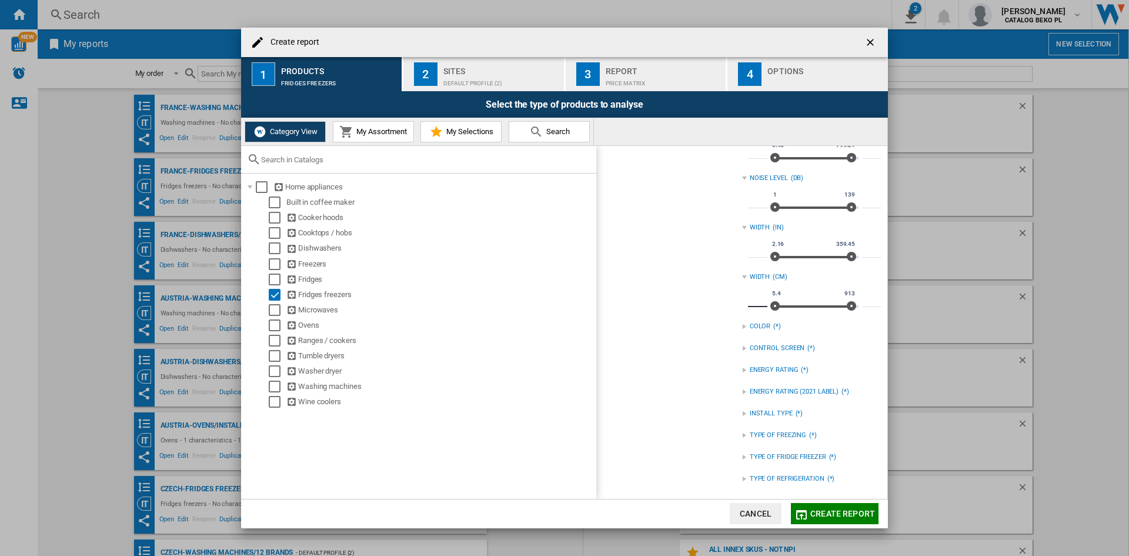
click at [756, 296] on input "***" at bounding box center [757, 301] width 19 height 12
type input "****"
type input "**"
click at [772, 478] on div "TYPE OF REFRIGERATION" at bounding box center [787, 478] width 75 height 9
click at [778, 486] on div "NO FROST" at bounding box center [821, 491] width 122 height 11
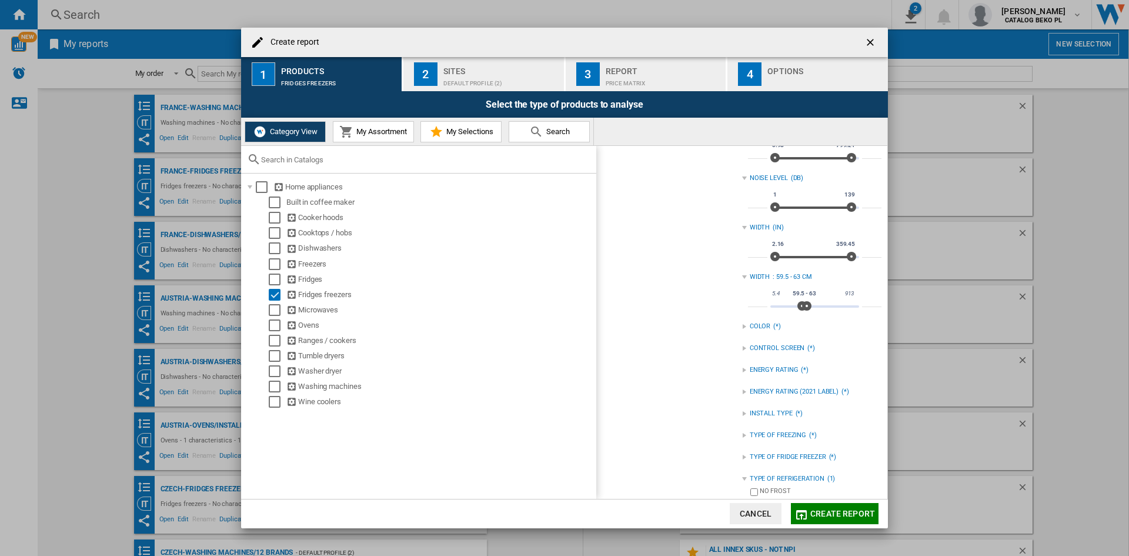
click at [644, 325] on div "catalogs Fridges freezers Brands Select all BEKO WHIRLPOOL 2GIG ABODE ACELINE A…" at bounding box center [671, 94] width 139 height 832
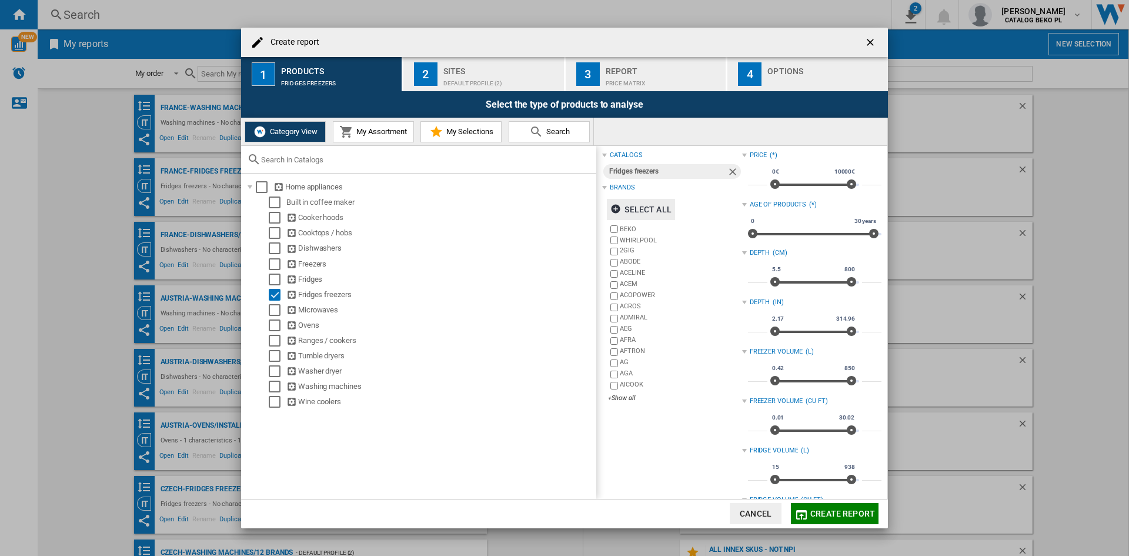
scroll to position [0, 0]
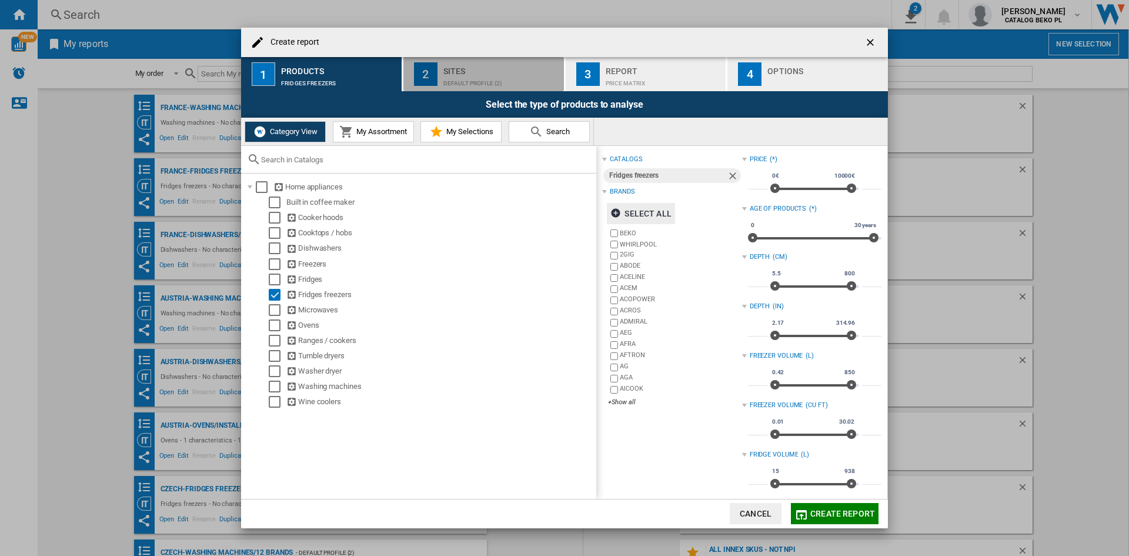
click at [484, 86] on div "Default profile (2)" at bounding box center [501, 80] width 116 height 12
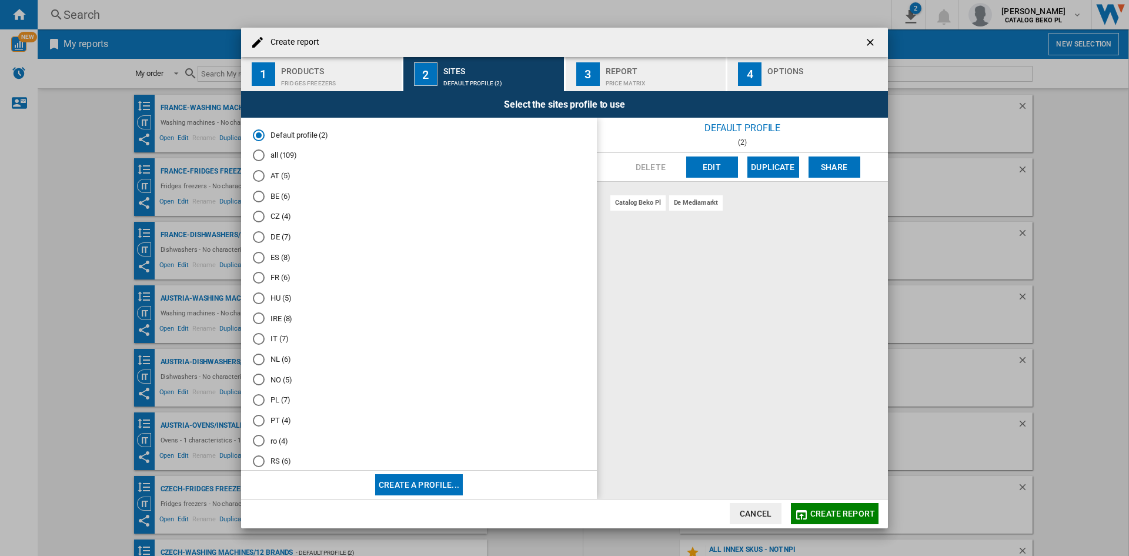
click at [282, 443] on md-radio-button "ro (4)" at bounding box center [419, 440] width 332 height 11
click at [756, 82] on div "4" at bounding box center [750, 74] width 24 height 24
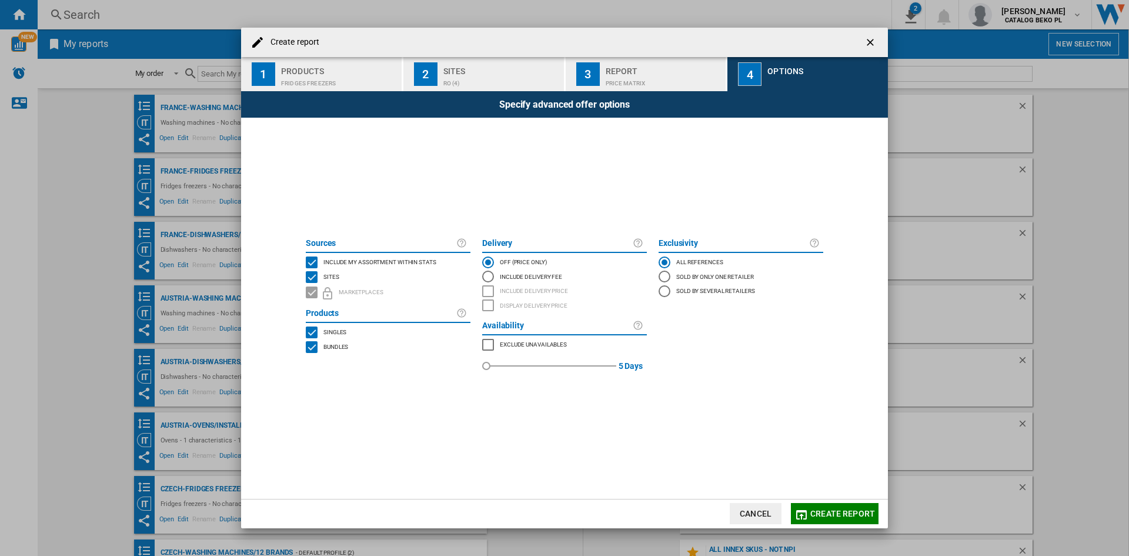
click at [436, 261] on md-checkbox "Include my assortment within stats" at bounding box center [388, 262] width 165 height 15
click at [833, 513] on span "Create report" at bounding box center [843, 513] width 65 height 9
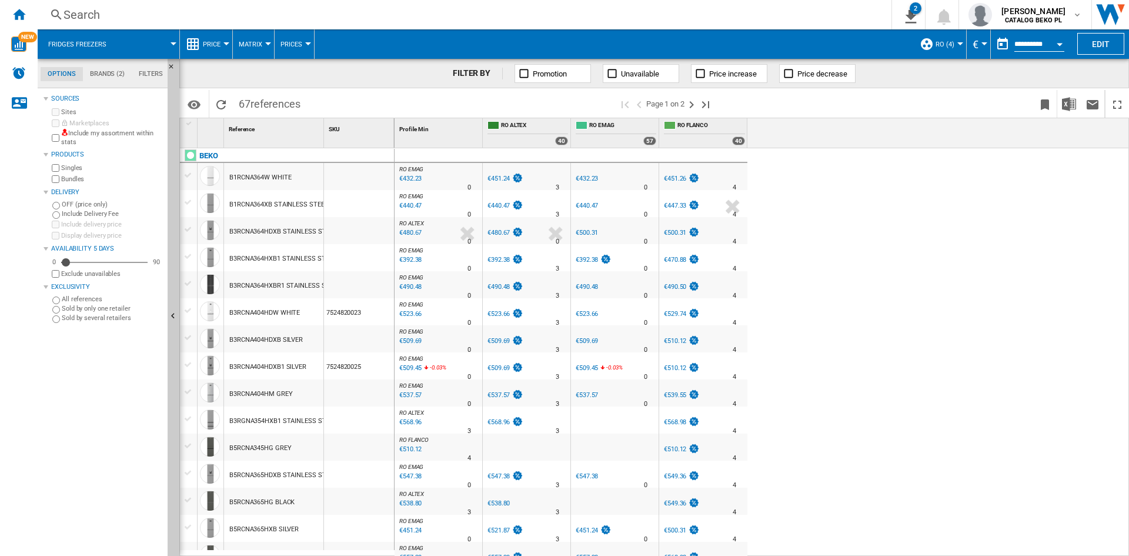
click at [202, 36] on div "Price" at bounding box center [206, 43] width 41 height 29
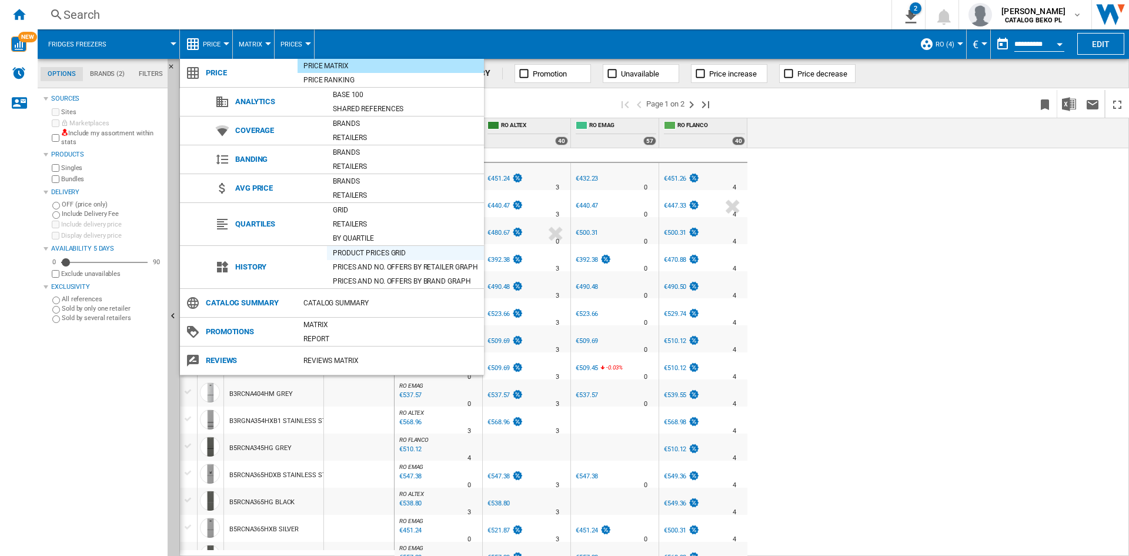
click at [363, 249] on div "Product prices grid" at bounding box center [405, 253] width 157 height 12
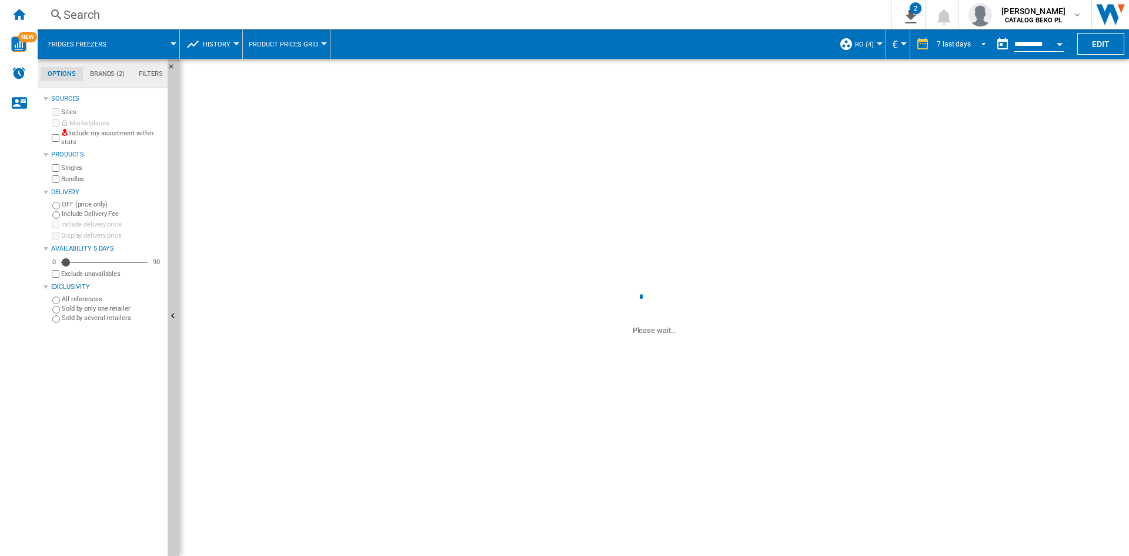
click at [951, 48] on span "7 last days" at bounding box center [954, 44] width 34 height 10
click at [962, 40] on div "7 last days" at bounding box center [954, 44] width 34 height 8
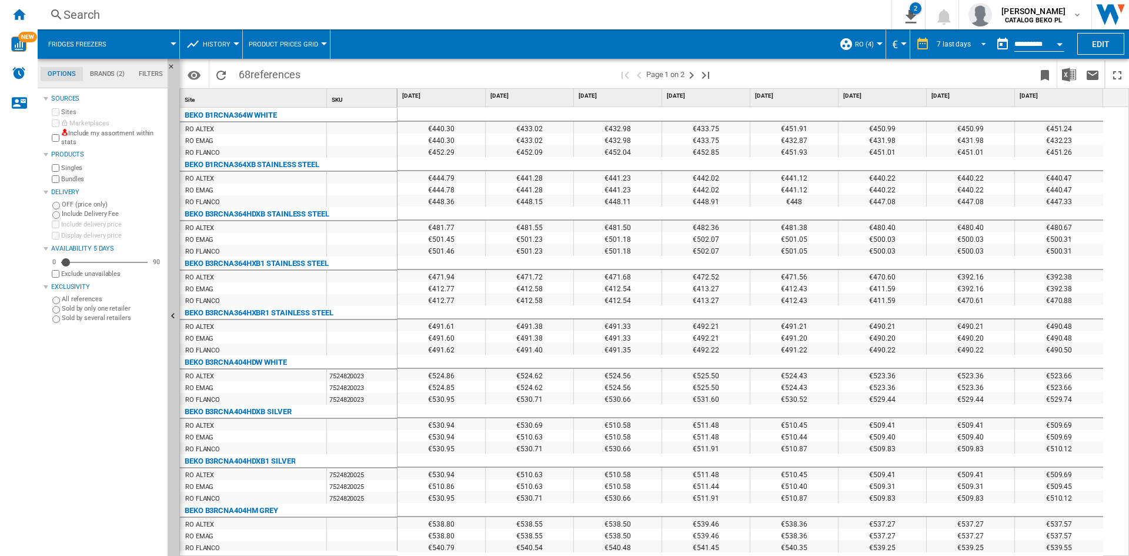
click at [957, 49] on md-select-value "7 last days" at bounding box center [963, 44] width 55 height 18
click at [942, 46] on div "7 last days" at bounding box center [954, 44] width 34 height 8
click at [991, 37] on button "button" at bounding box center [1003, 44] width 24 height 24
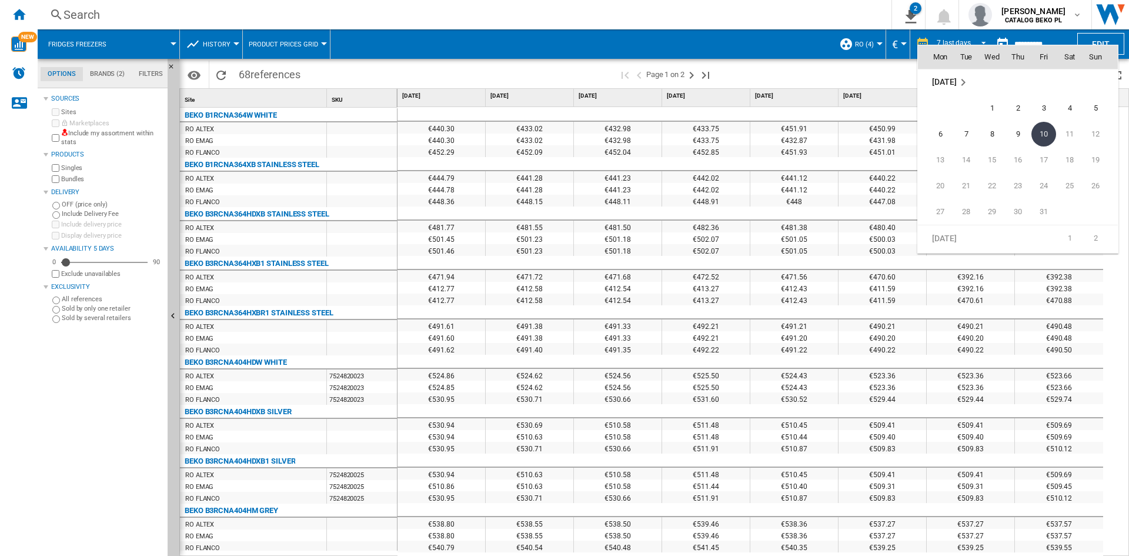
scroll to position [5613, 0]
click at [822, 71] on div at bounding box center [564, 278] width 1129 height 556
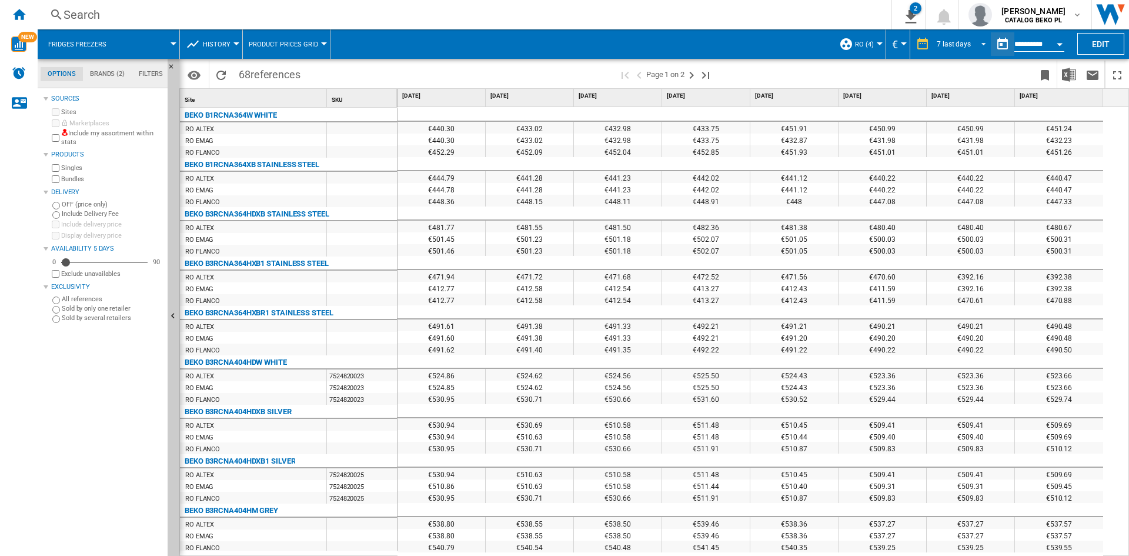
click at [968, 42] on div "7 last days" at bounding box center [954, 44] width 34 height 8
click at [979, 46] on span "REPORTS.WIZARD.STEPS.REPORT.STEPS.REPORT_OPTIONS.PERIOD: 7 last days" at bounding box center [980, 43] width 14 height 11
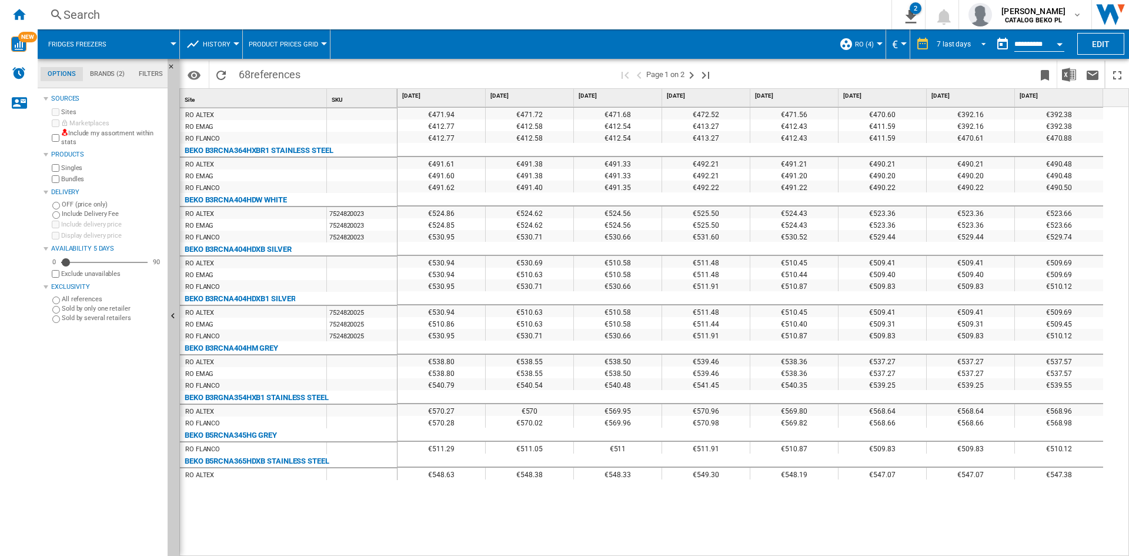
scroll to position [0, 0]
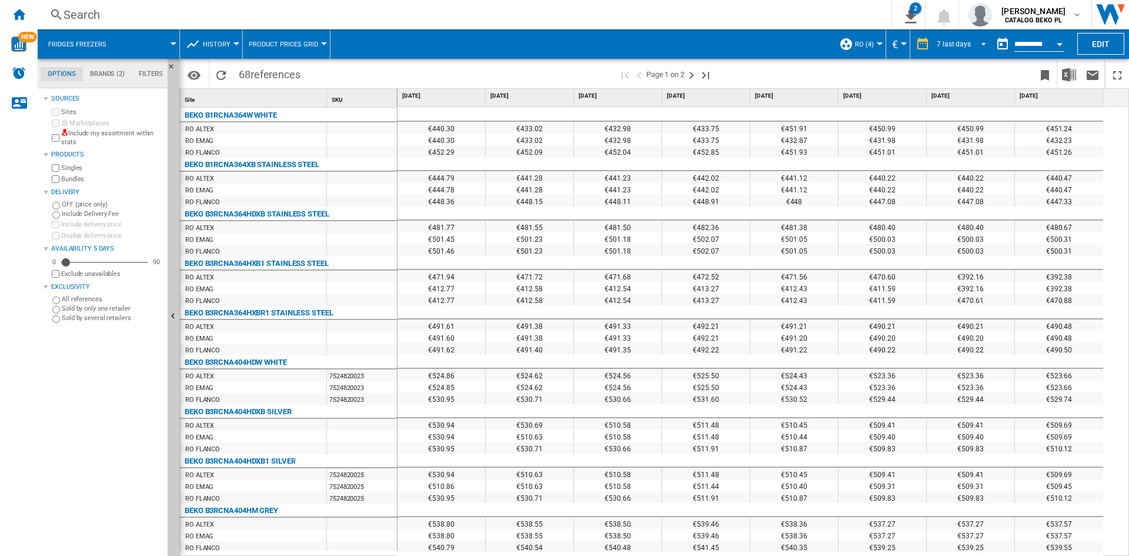
click at [973, 47] on span "REPORTS.WIZARD.STEPS.REPORT.STEPS.REPORT_OPTIONS.PERIOD: 7 last days" at bounding box center [980, 43] width 14 height 11
click at [966, 38] on md-select-value "7 last days" at bounding box center [963, 44] width 55 height 18
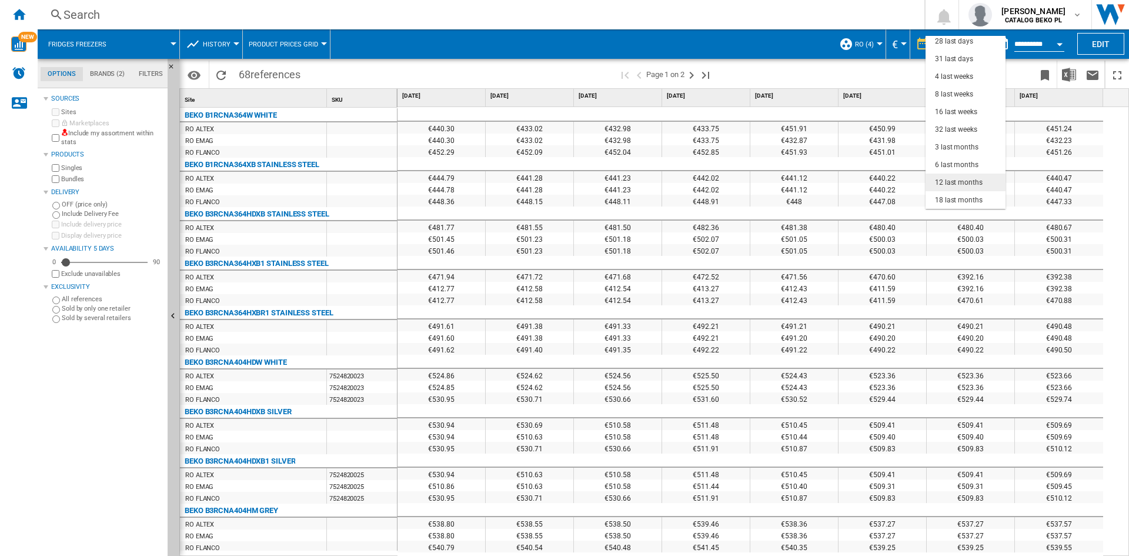
click at [959, 178] on div "12 last months" at bounding box center [959, 183] width 48 height 10
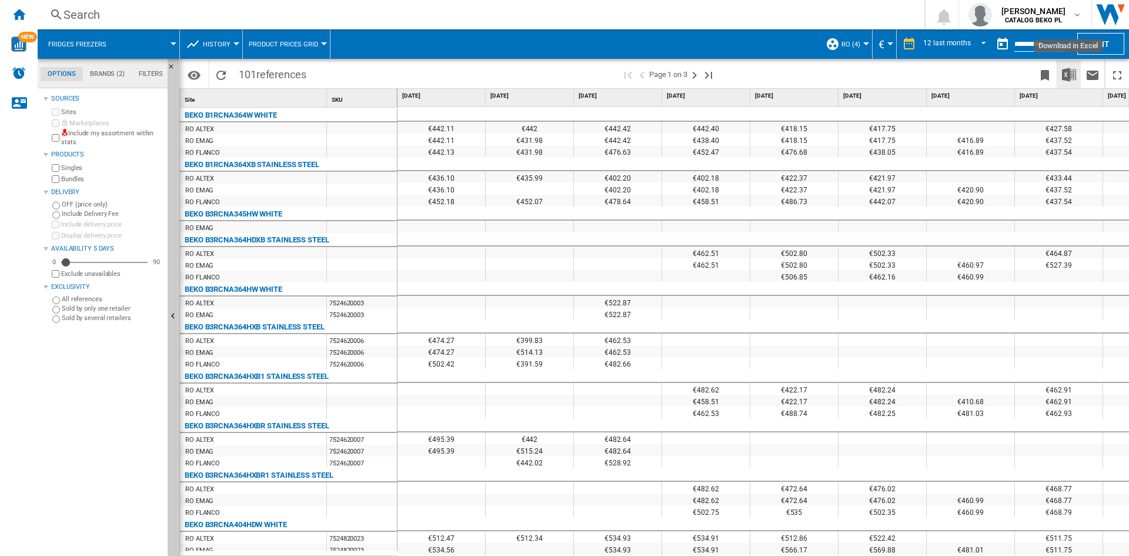
click at [1075, 75] on img "Download in Excel" at bounding box center [1069, 75] width 14 height 14
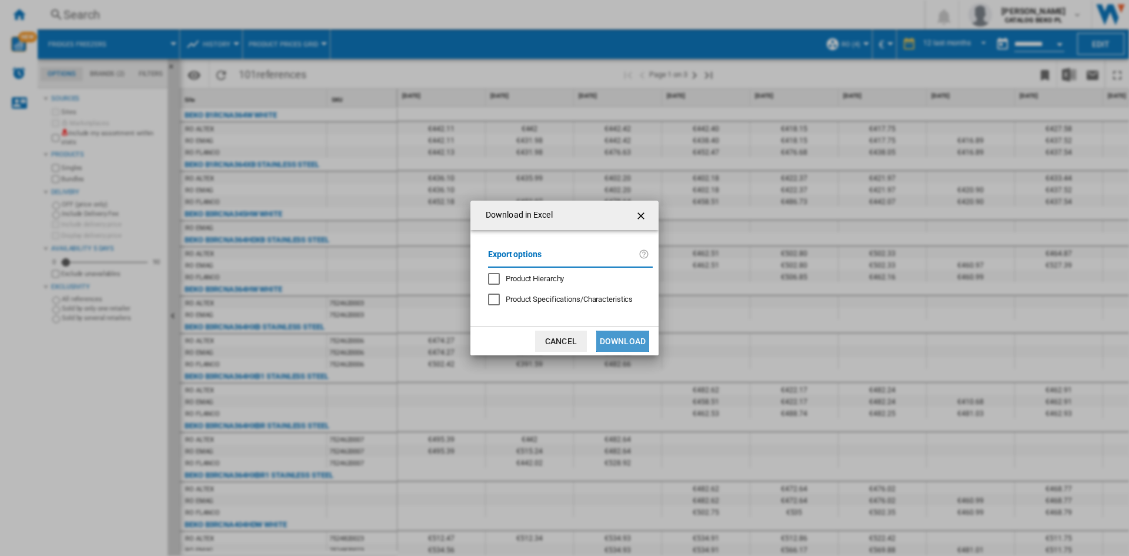
click at [625, 343] on button "Download" at bounding box center [622, 341] width 53 height 21
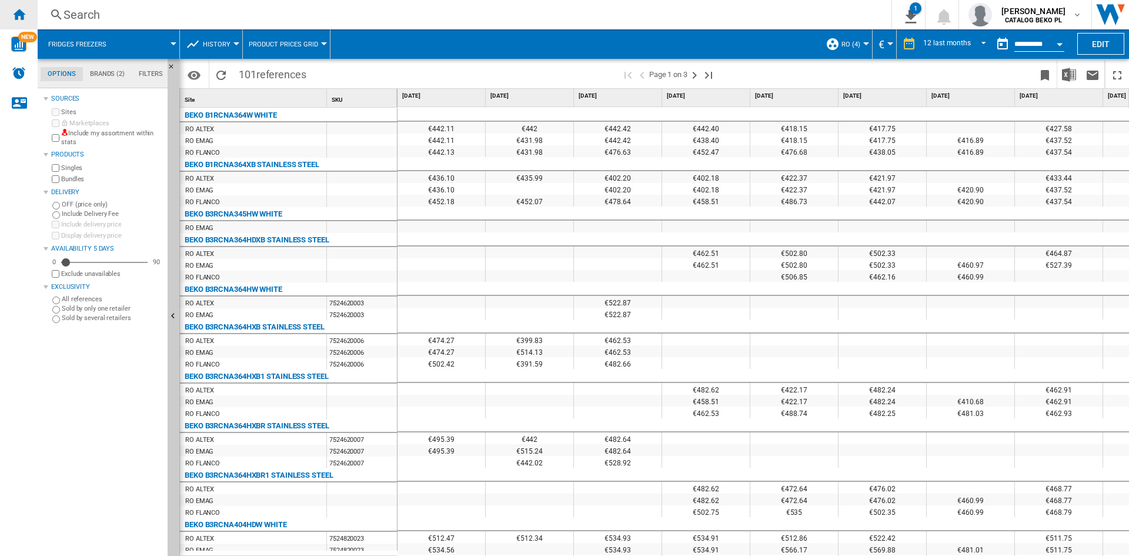
click at [15, 16] on ng-md-icon "Home" at bounding box center [19, 14] width 14 height 14
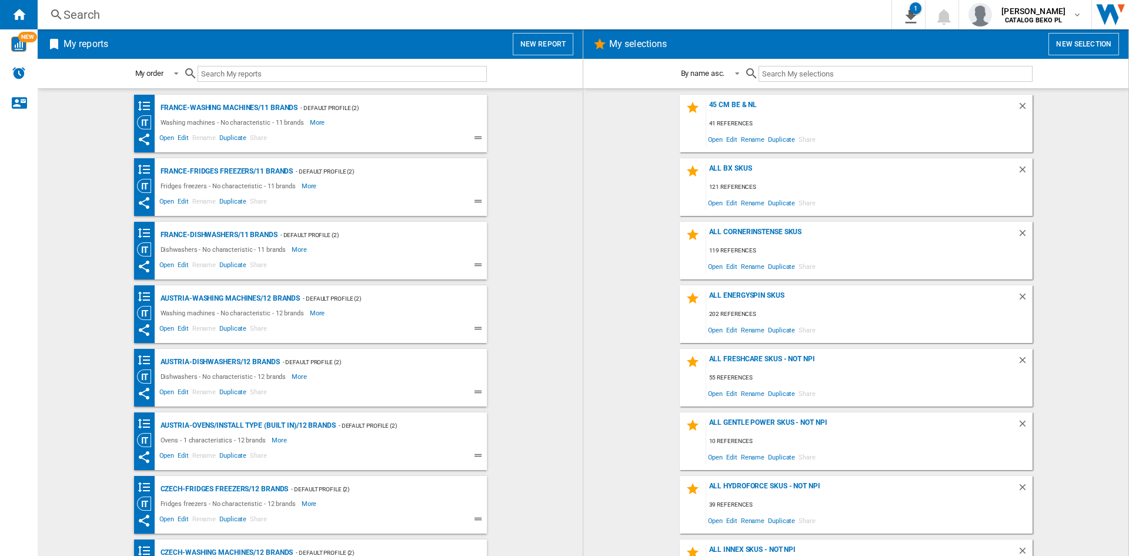
click at [545, 45] on button "New report" at bounding box center [543, 44] width 61 height 22
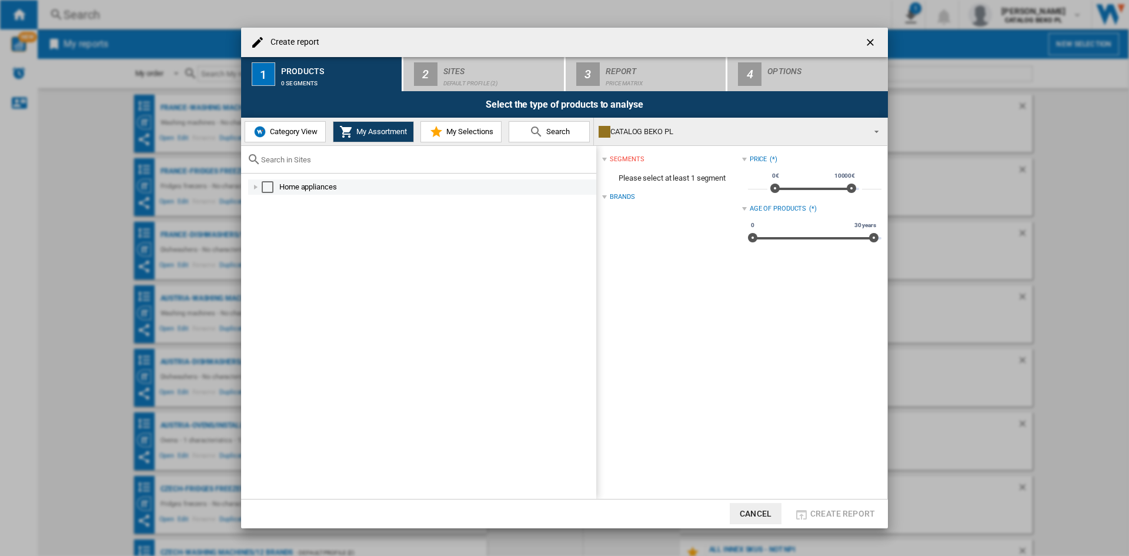
click at [252, 189] on div at bounding box center [256, 187] width 12 height 12
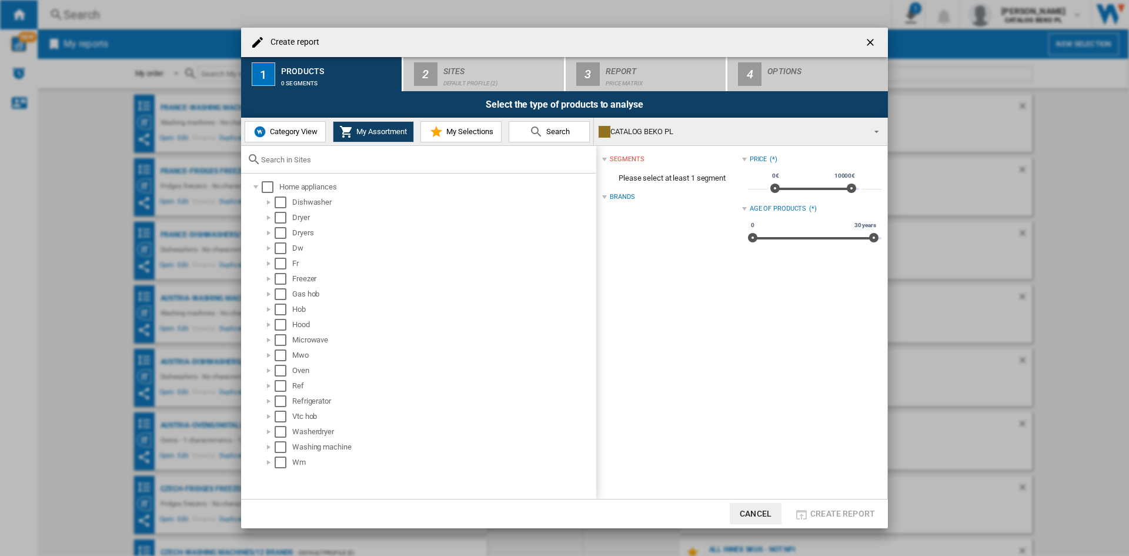
click at [269, 140] on button "Category View" at bounding box center [285, 131] width 81 height 21
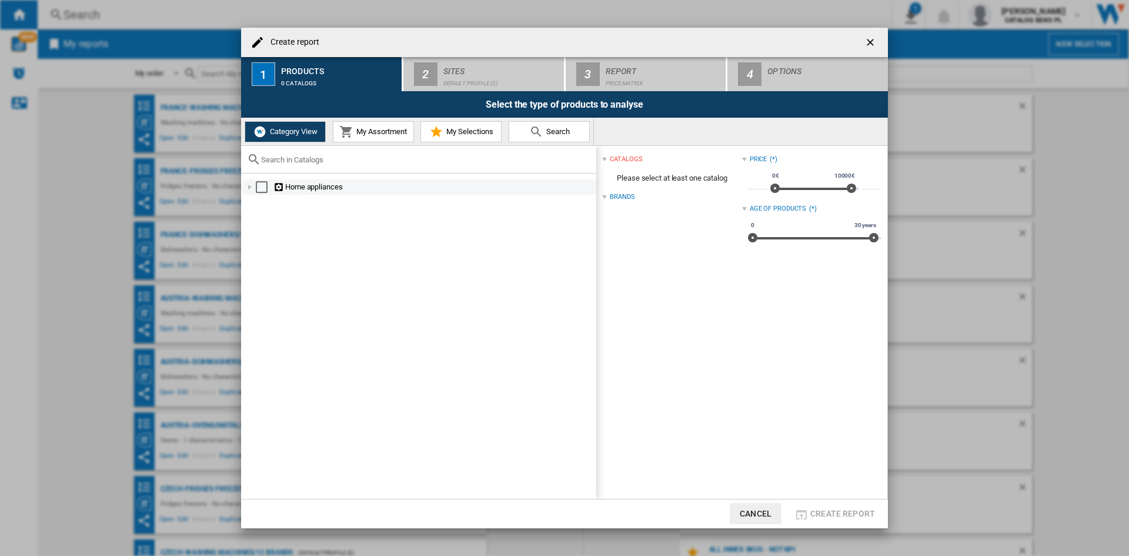
click at [251, 187] on div at bounding box center [250, 187] width 12 height 12
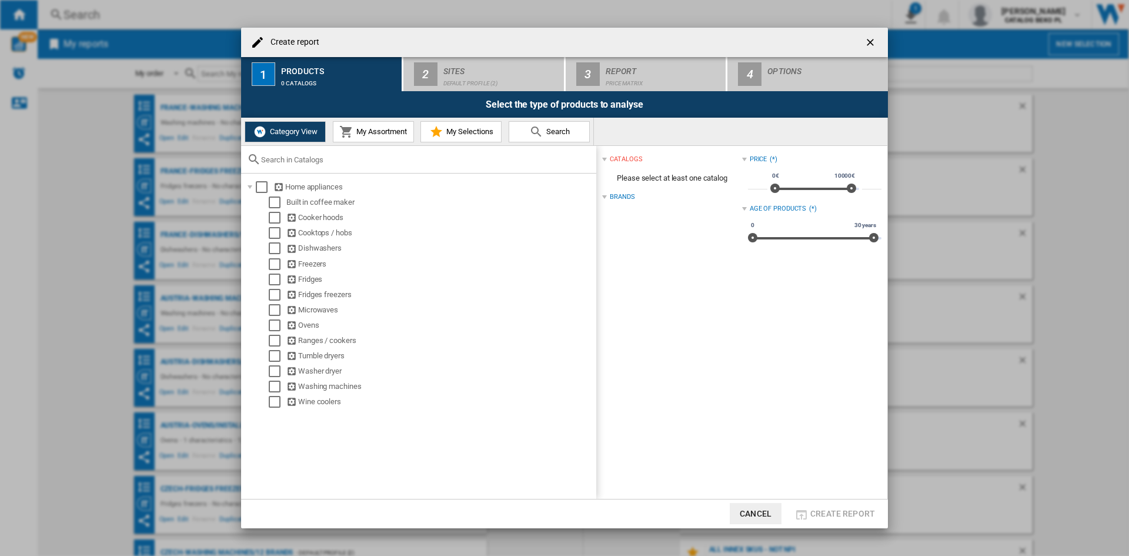
click at [389, 489] on div "Home appliances Built in coffee maker Cooker hoods Cooktops / hobs Dishwashers …" at bounding box center [418, 336] width 355 height 325
click at [272, 299] on div "Select" at bounding box center [275, 295] width 12 height 12
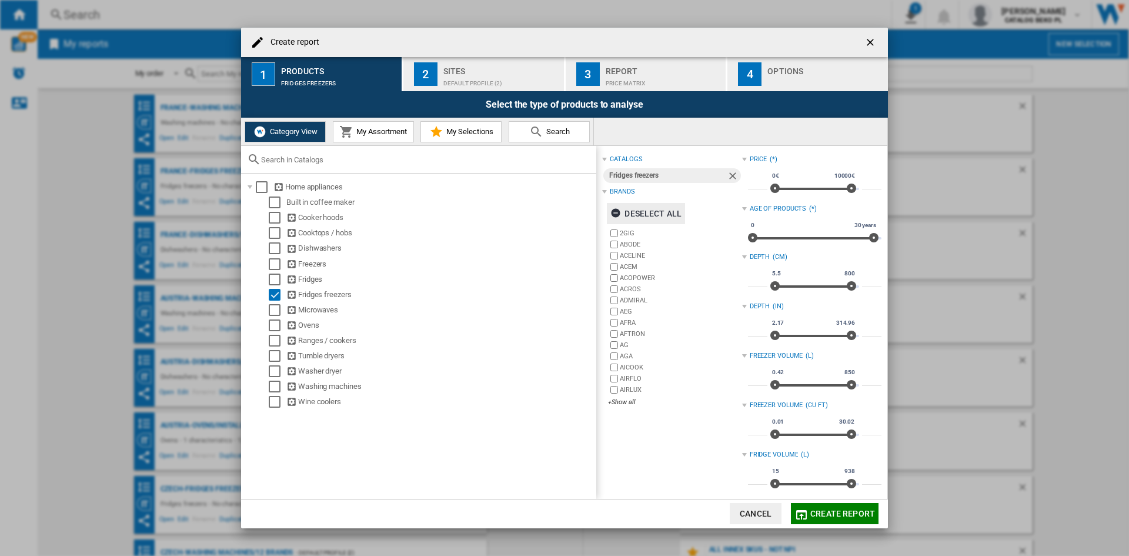
click at [667, 210] on div "Deselect all" at bounding box center [646, 213] width 71 height 21
click at [621, 404] on div "+Show all" at bounding box center [675, 402] width 134 height 9
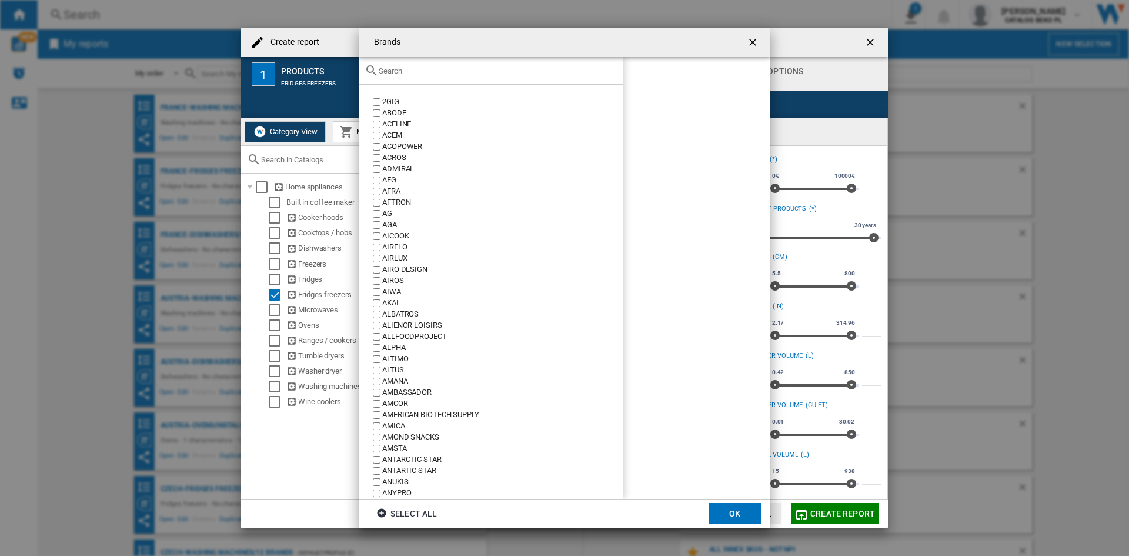
click at [451, 67] on input "text" at bounding box center [498, 70] width 239 height 9
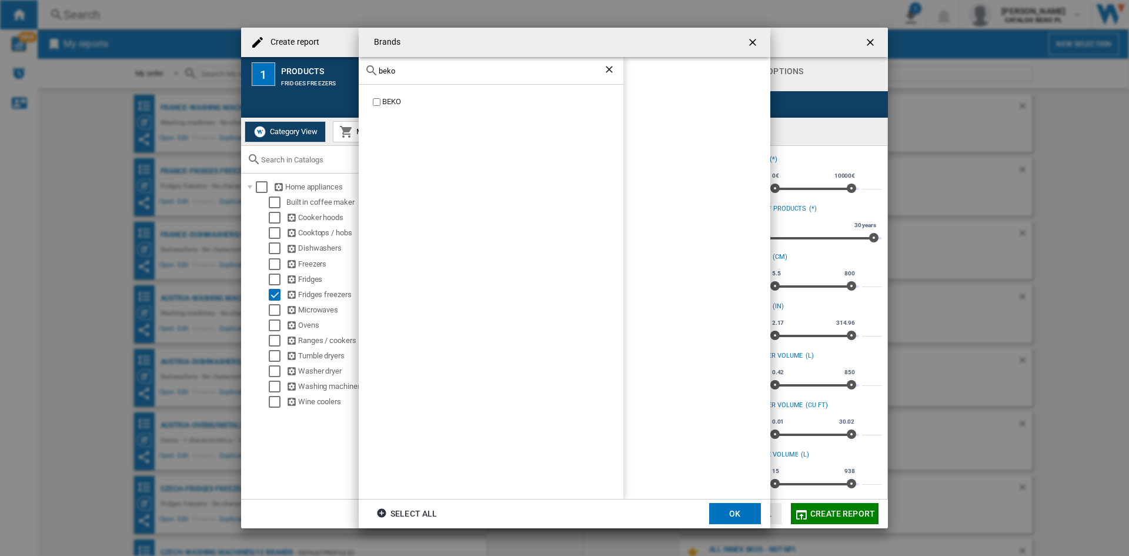
click at [386, 105] on div "BEKO" at bounding box center [502, 101] width 241 height 11
click at [419, 68] on input "beko" at bounding box center [491, 70] width 225 height 9
type input "whir"
click at [412, 106] on div "WHIRLPOOL" at bounding box center [502, 101] width 241 height 11
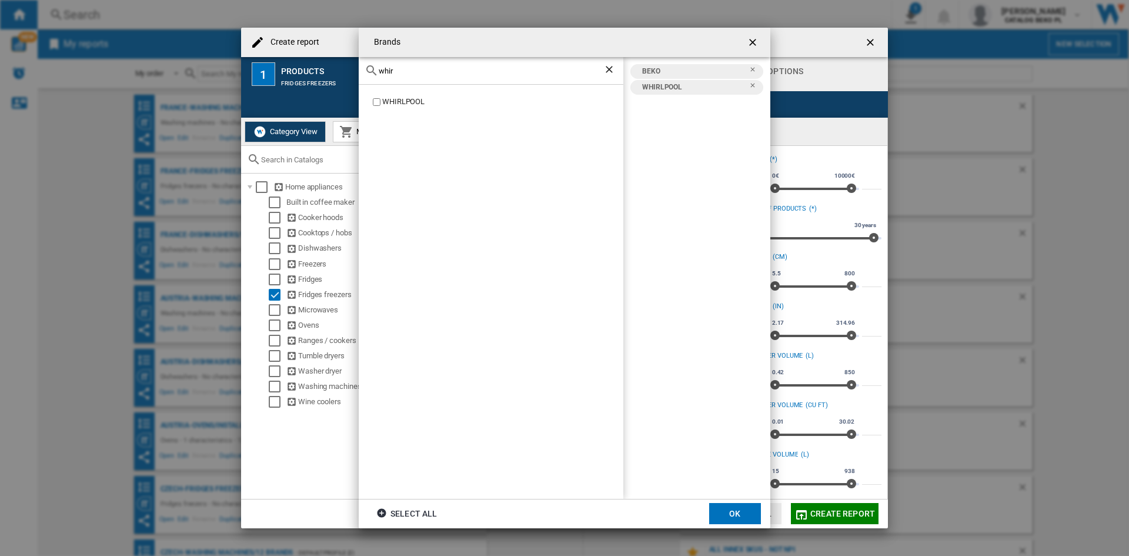
click at [743, 503] on button "OK" at bounding box center [735, 513] width 52 height 21
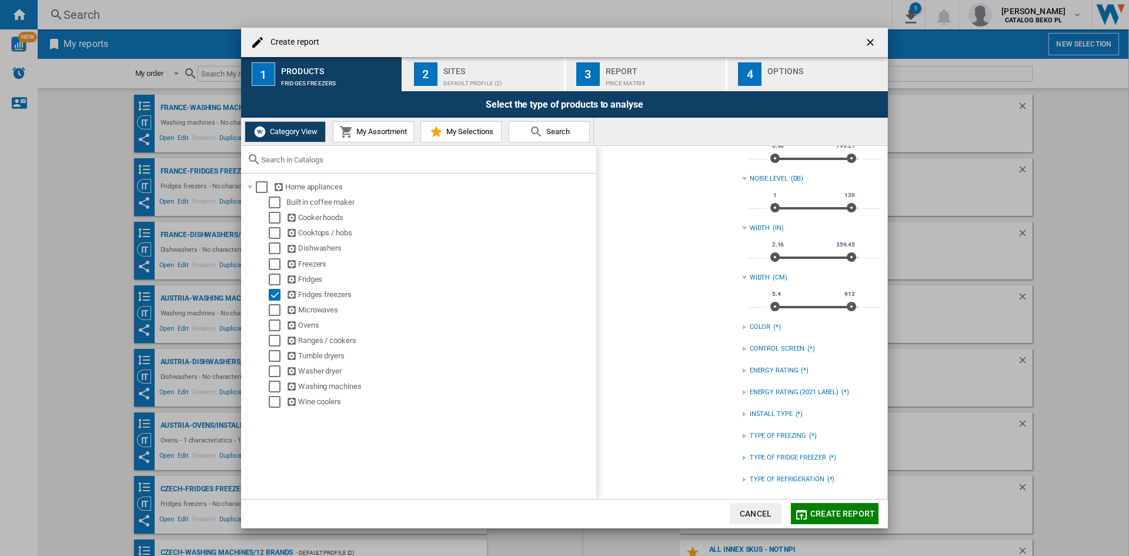
scroll to position [474, 0]
click at [762, 410] on div "INSTALL TYPE" at bounding box center [771, 413] width 43 height 9
click at [765, 426] on div "BUILT IN" at bounding box center [821, 426] width 122 height 11
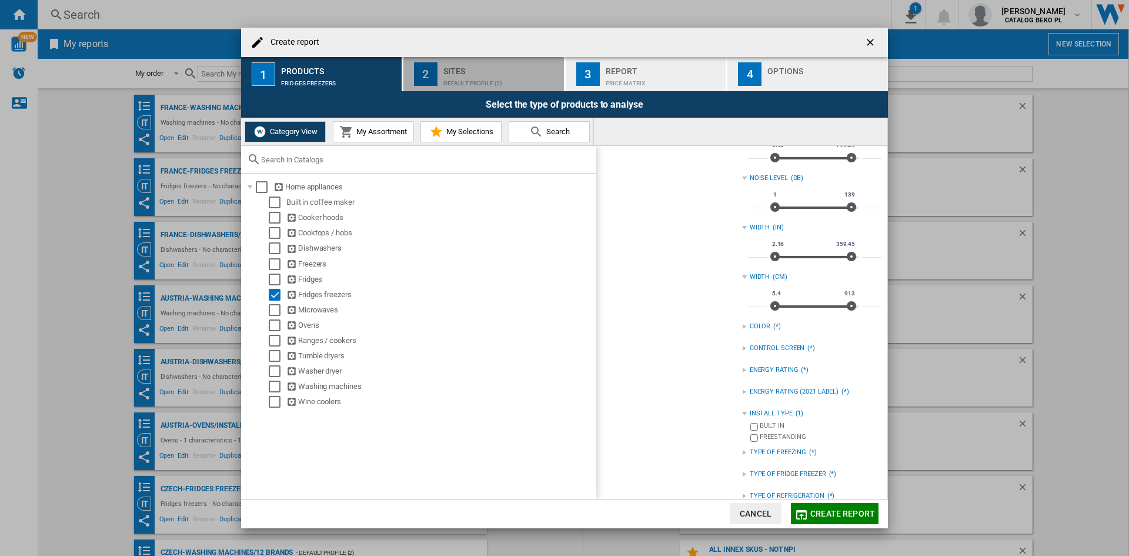
click at [489, 83] on div "Default profile (2)" at bounding box center [501, 80] width 116 height 12
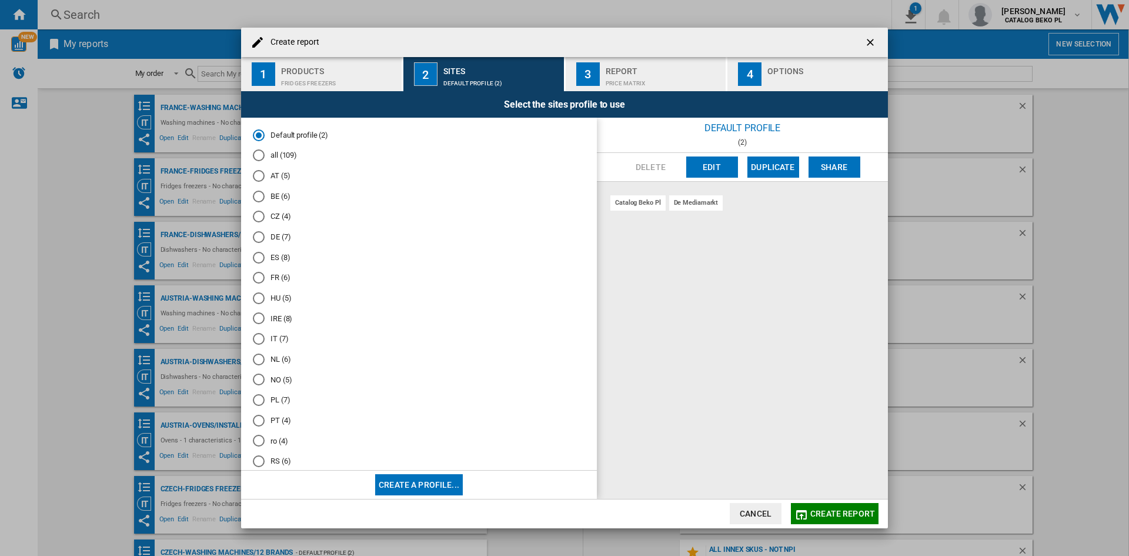
click at [284, 442] on md-radio-button "ro (4)" at bounding box center [419, 440] width 332 height 11
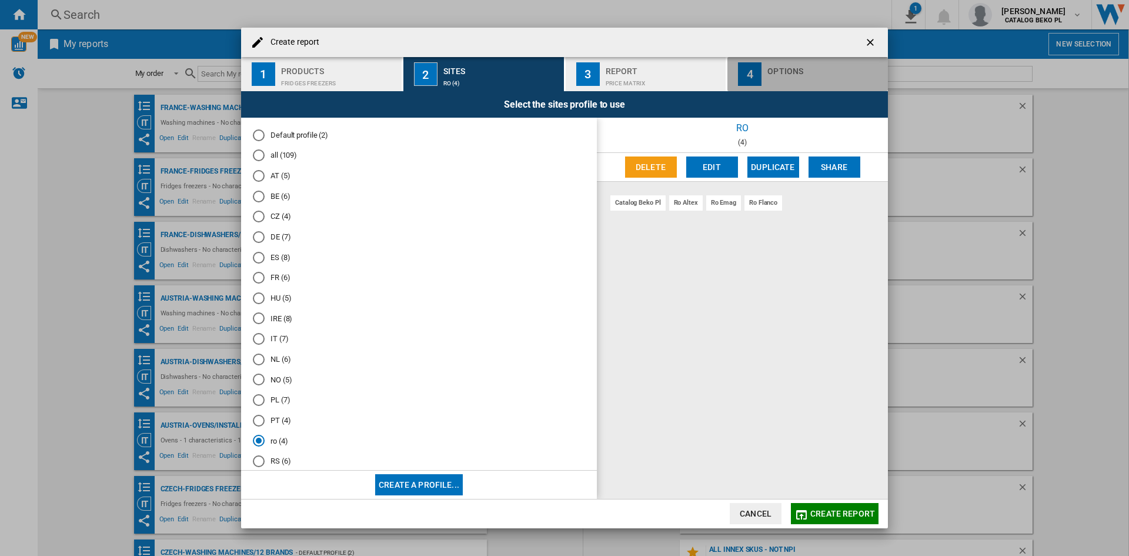
click at [818, 79] on div "button" at bounding box center [826, 80] width 116 height 12
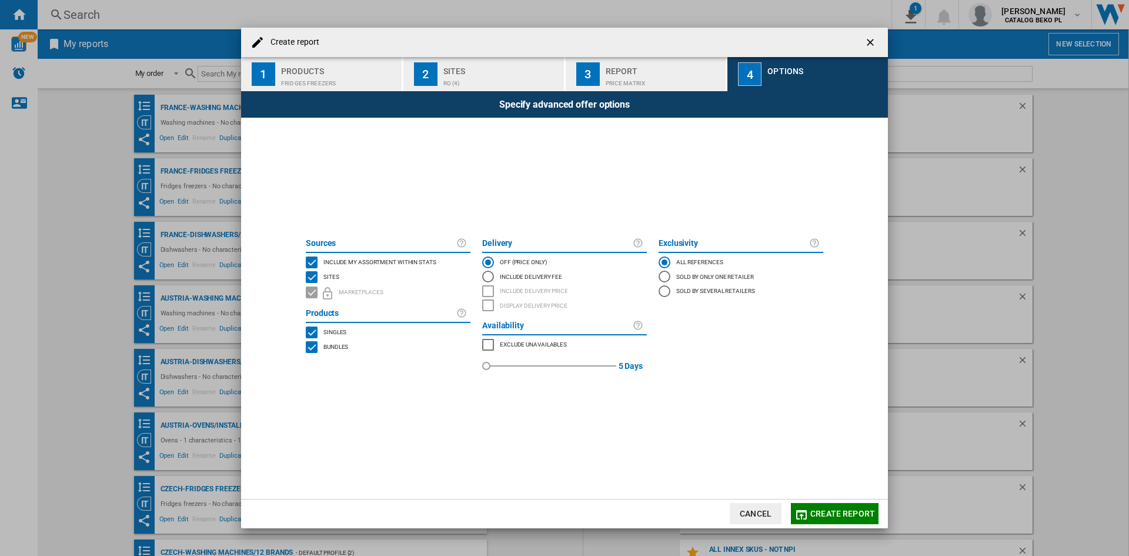
click at [383, 261] on span "Include my assortment within stats" at bounding box center [380, 261] width 113 height 8
click at [828, 509] on span "Create report" at bounding box center [843, 513] width 65 height 9
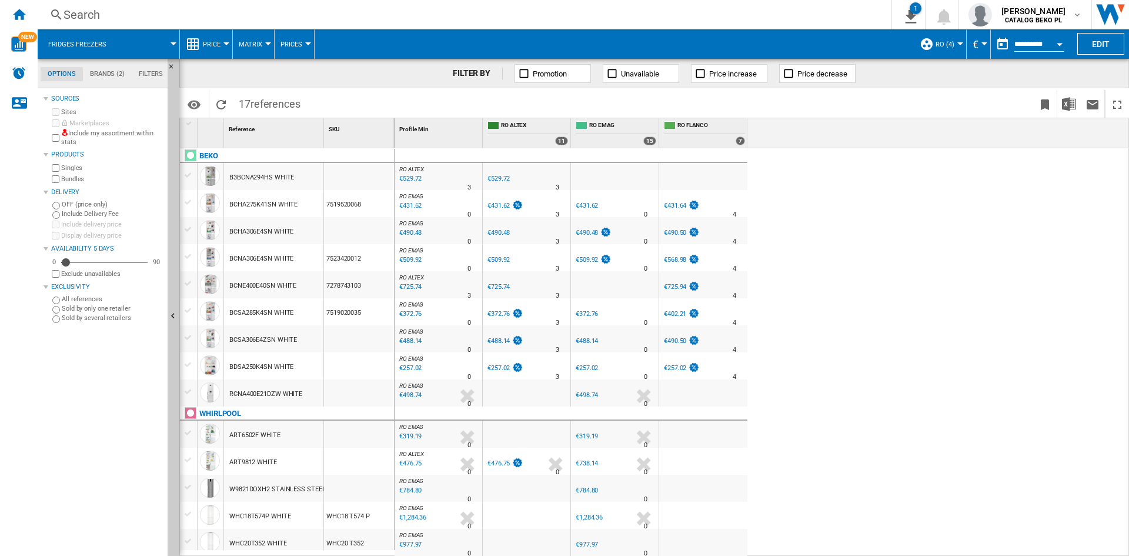
click at [211, 45] on span "Price" at bounding box center [212, 45] width 18 height 8
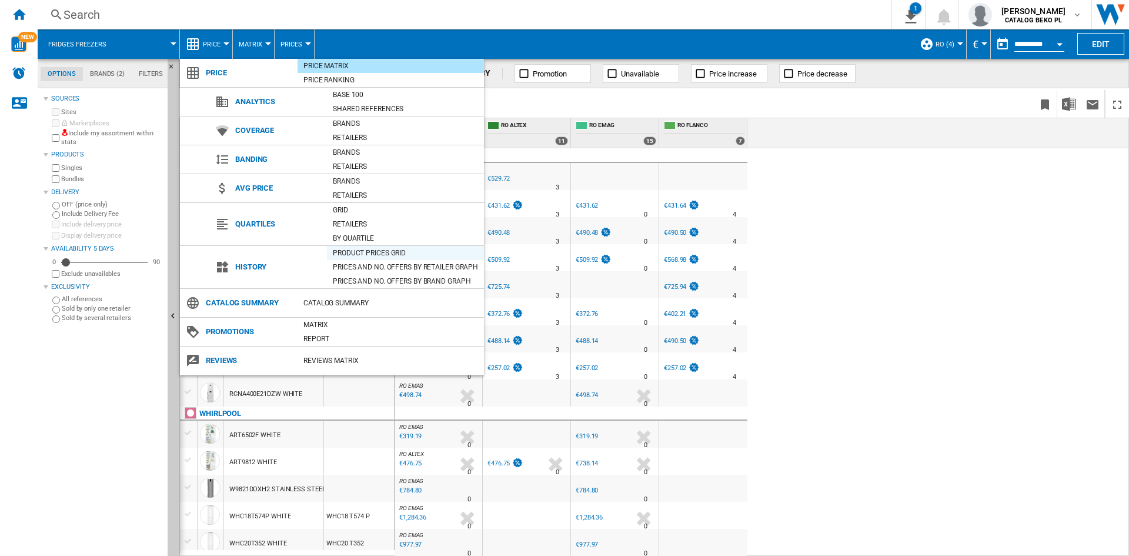
click at [385, 247] on div "Product prices grid" at bounding box center [405, 253] width 157 height 12
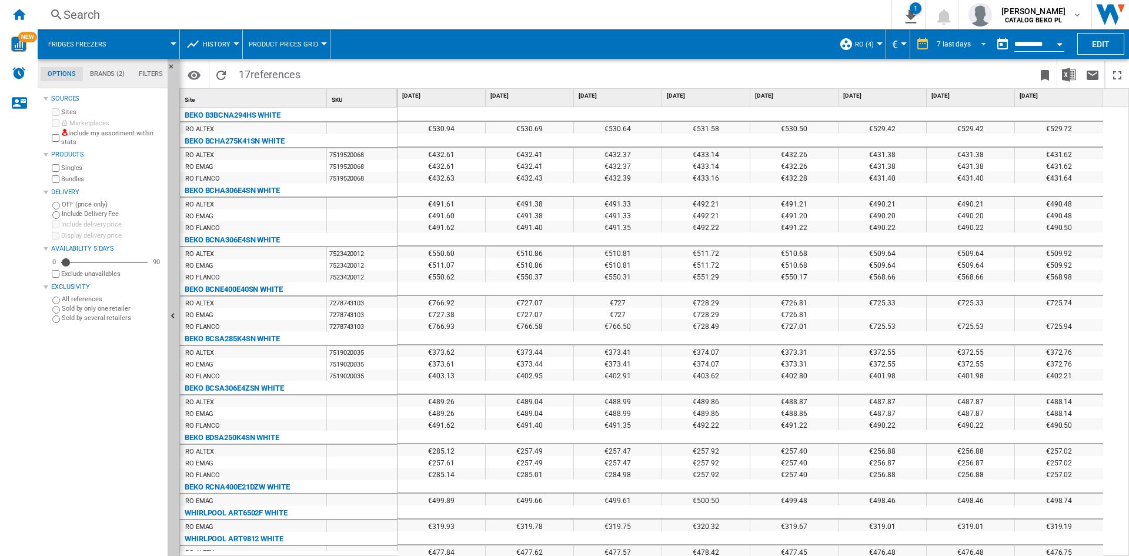
click at [958, 43] on div "7 last days" at bounding box center [954, 44] width 34 height 8
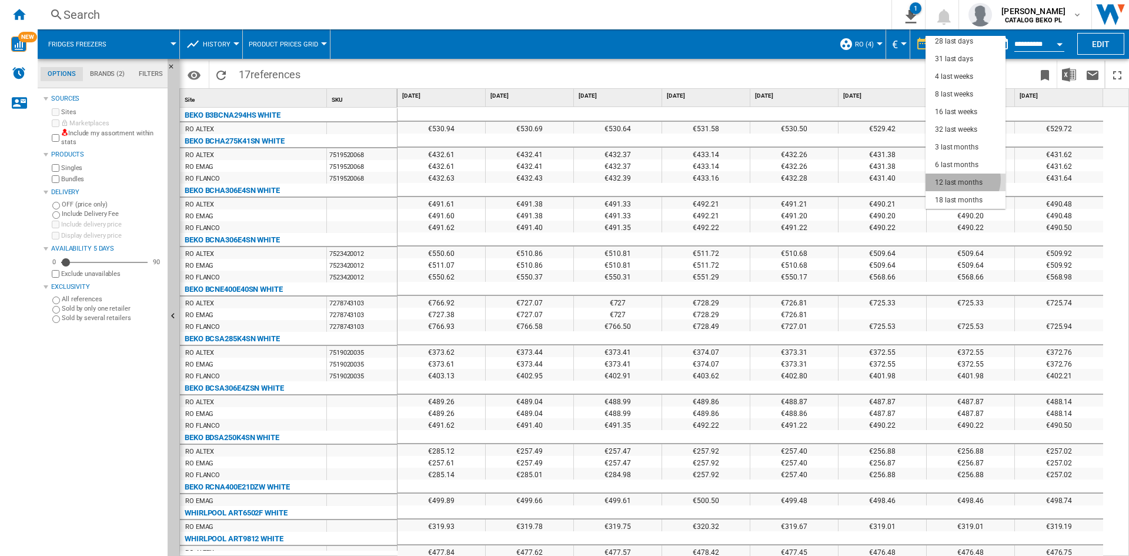
click at [962, 179] on div "12 last months" at bounding box center [959, 183] width 48 height 10
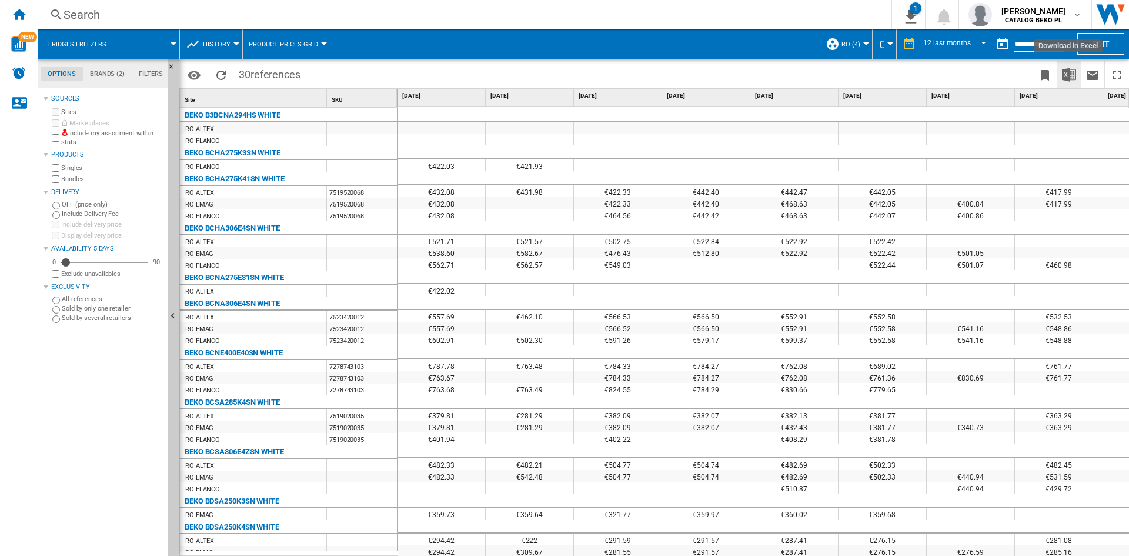
click at [1066, 69] on img "Download in Excel" at bounding box center [1069, 75] width 14 height 14
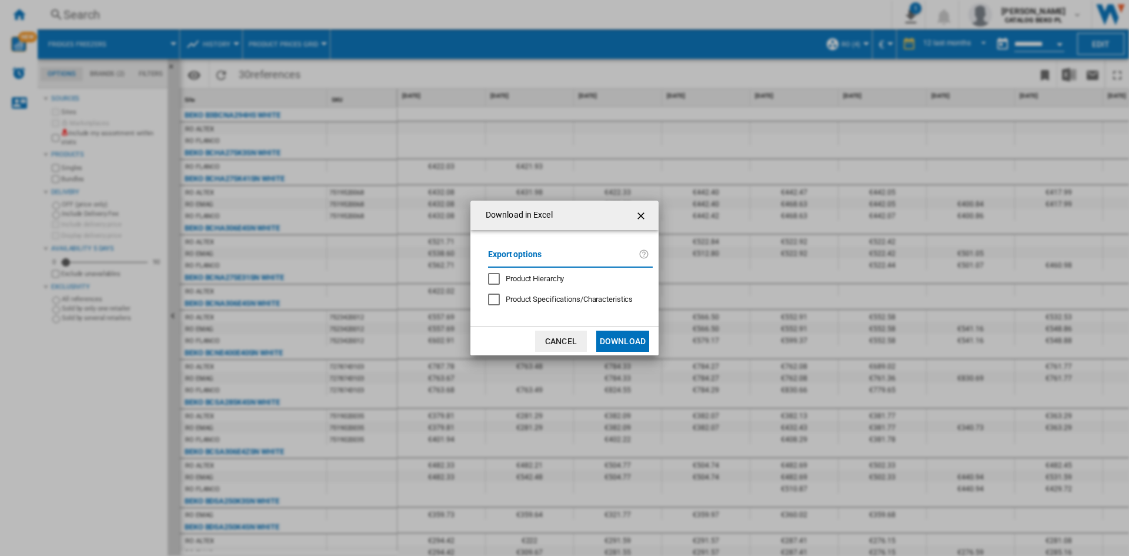
click at [637, 338] on button "Download" at bounding box center [622, 341] width 53 height 21
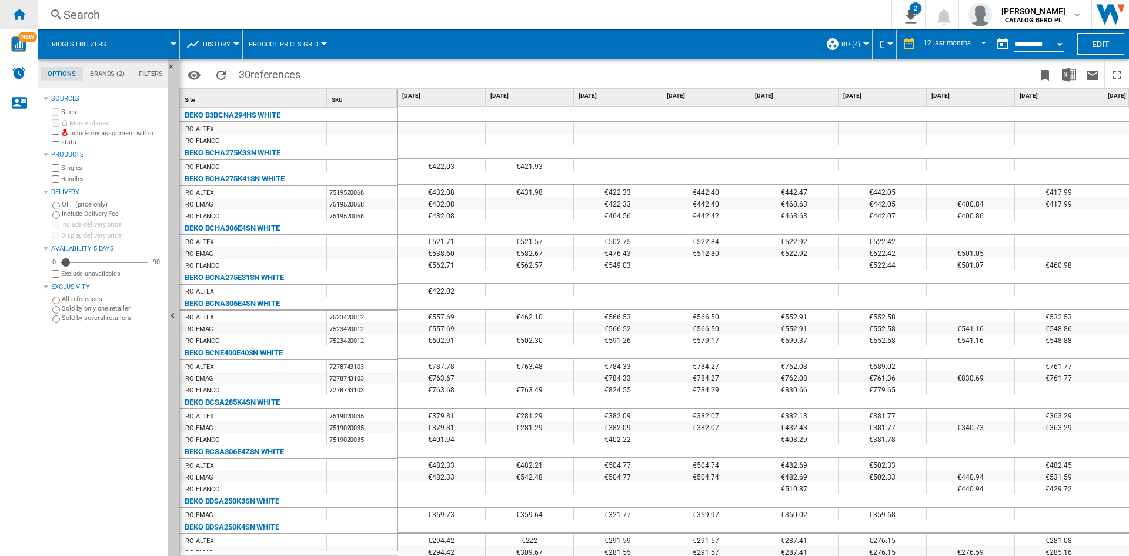
click at [9, 14] on div "Home" at bounding box center [19, 14] width 38 height 29
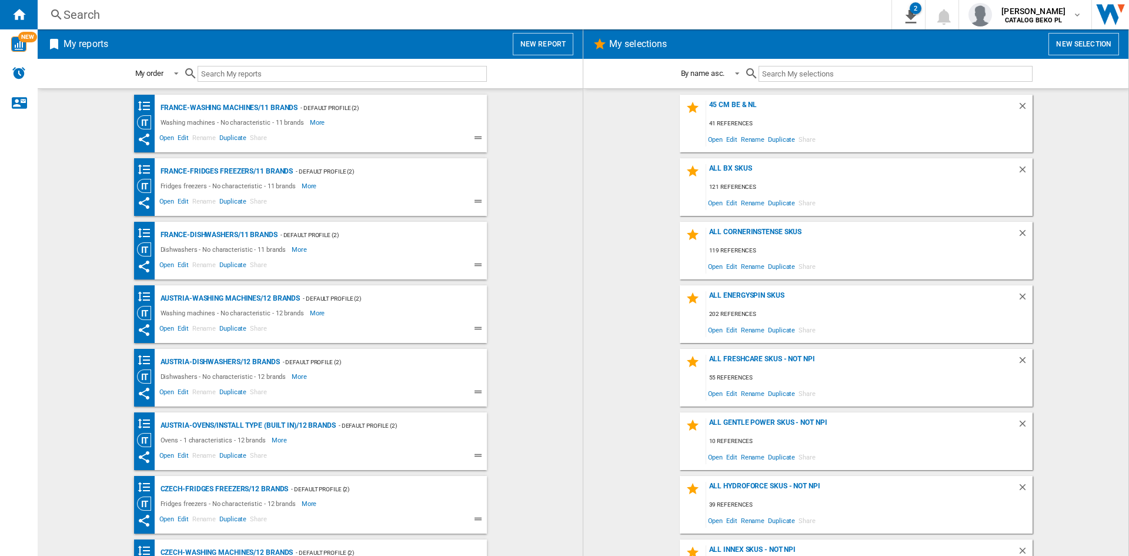
click at [535, 127] on wk-bookmarked-report "France-Washing machines/11 brands - Default profile (2) Washing machines - No c…" at bounding box center [310, 124] width 522 height 58
click at [545, 35] on button "New report" at bounding box center [543, 44] width 61 height 22
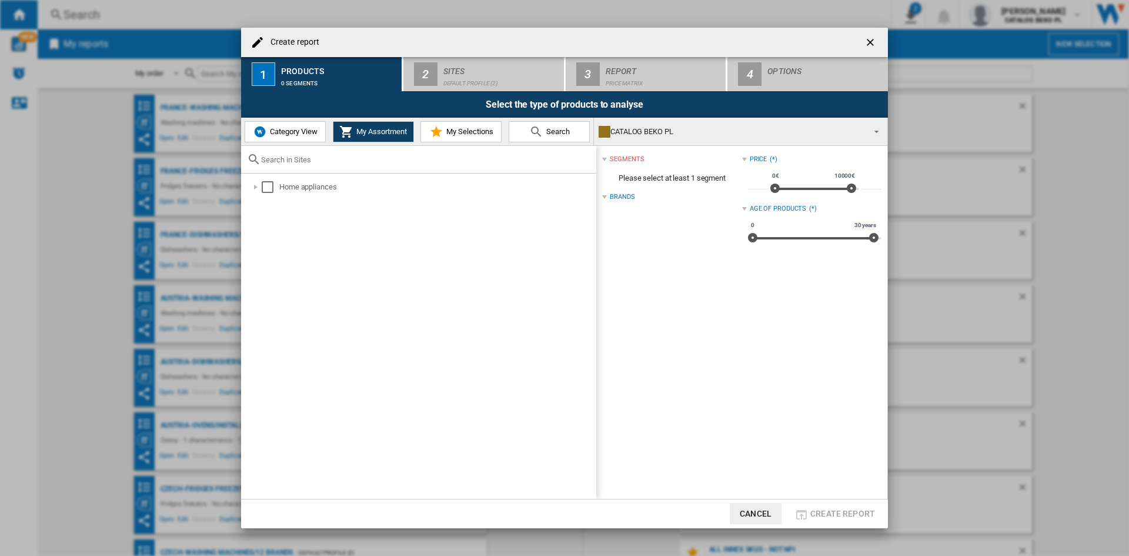
click at [281, 124] on button "Category View" at bounding box center [285, 131] width 81 height 21
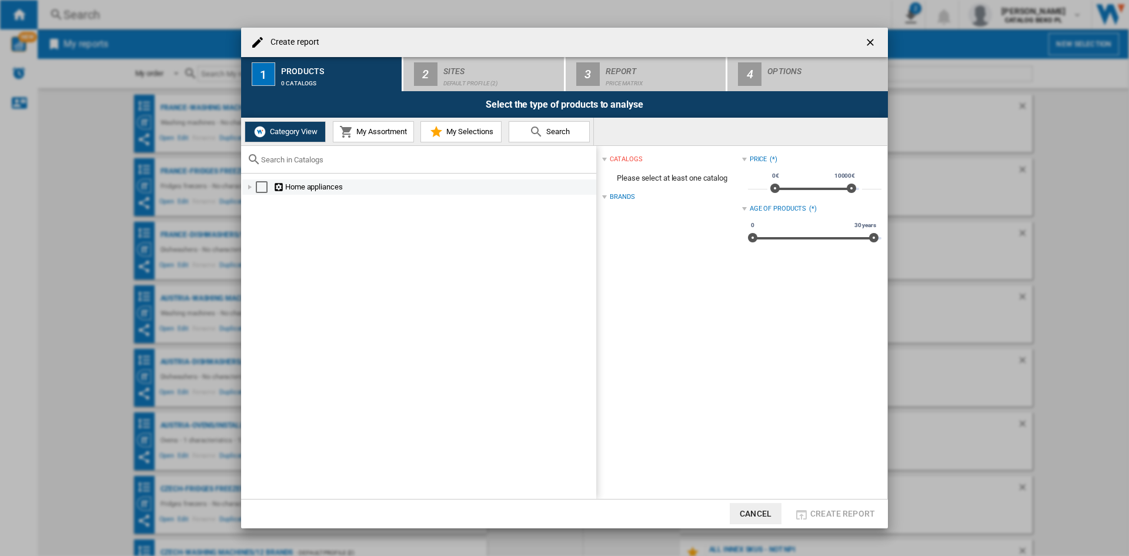
click at [252, 180] on div "Home appliances" at bounding box center [419, 186] width 354 height 15
click at [251, 185] on div "Create report ..." at bounding box center [250, 187] width 12 height 12
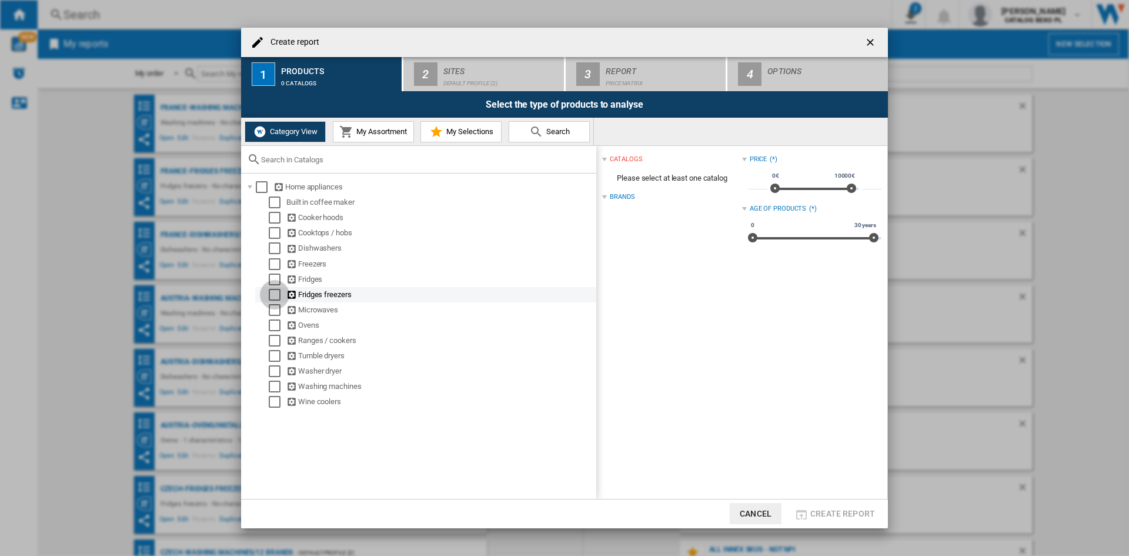
click at [276, 296] on div "Select" at bounding box center [275, 295] width 12 height 12
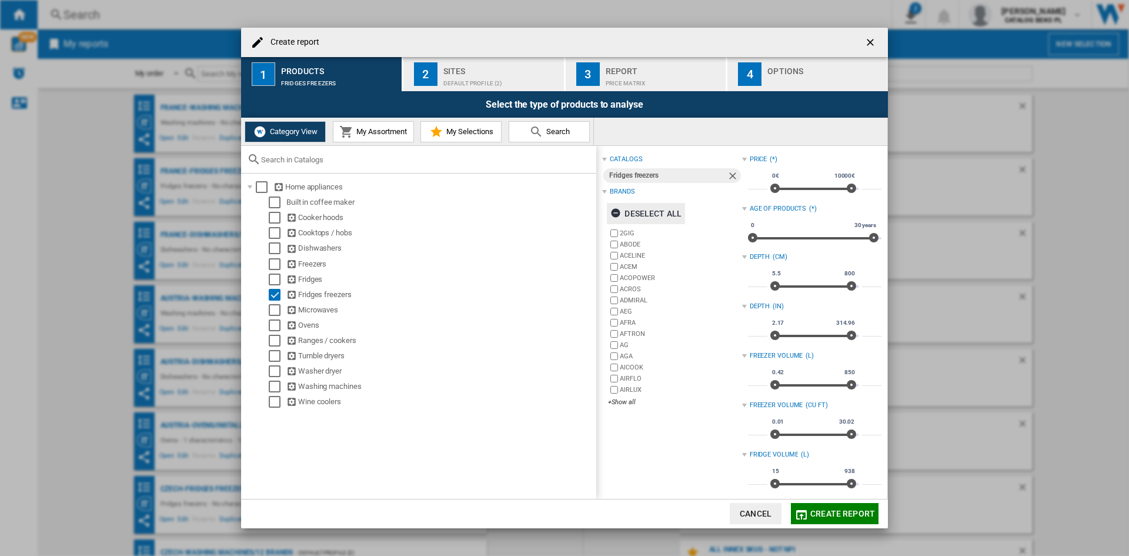
click at [649, 213] on div "Deselect all" at bounding box center [646, 213] width 71 height 21
click at [619, 399] on div "+Show all" at bounding box center [675, 402] width 134 height 9
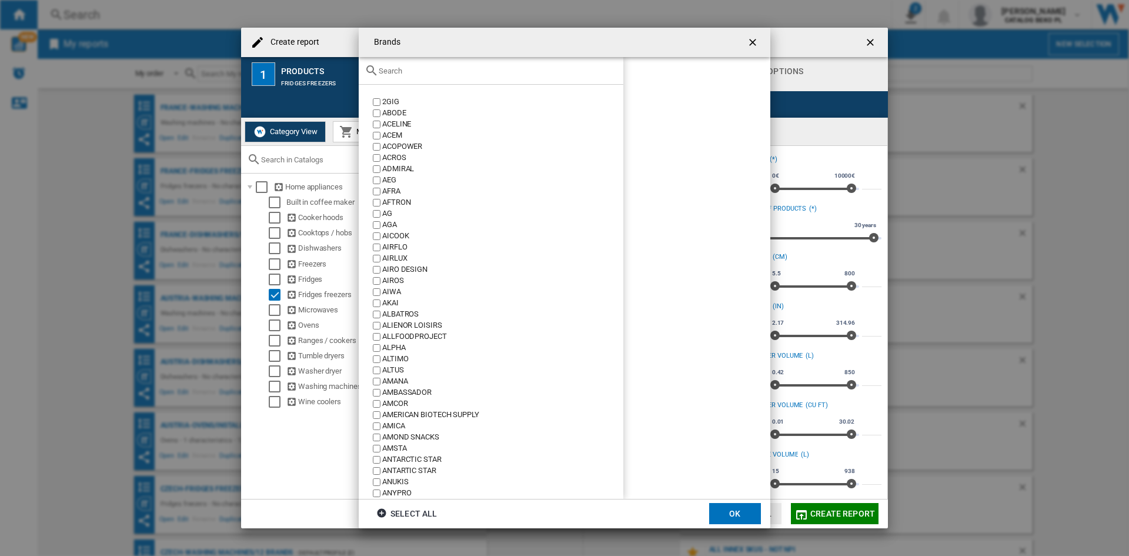
click at [462, 71] on input "Brands 2GIG ..." at bounding box center [498, 70] width 239 height 9
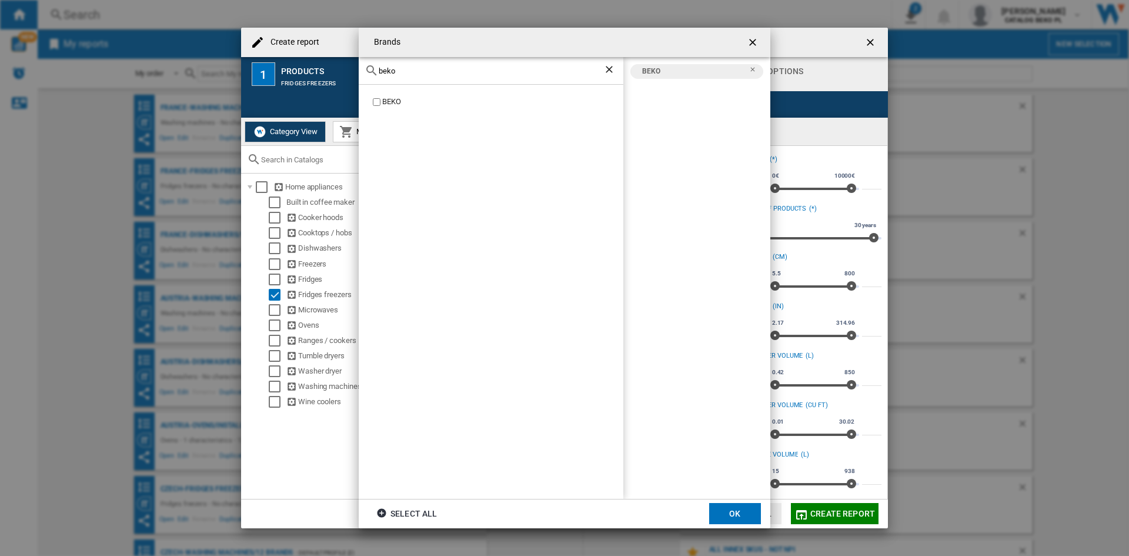
click at [420, 70] on input "beko" at bounding box center [491, 70] width 225 height 9
type input "whir"
click at [406, 97] on div "WHIRLPOOL" at bounding box center [502, 101] width 241 height 11
click at [736, 509] on button "OK" at bounding box center [735, 513] width 52 height 21
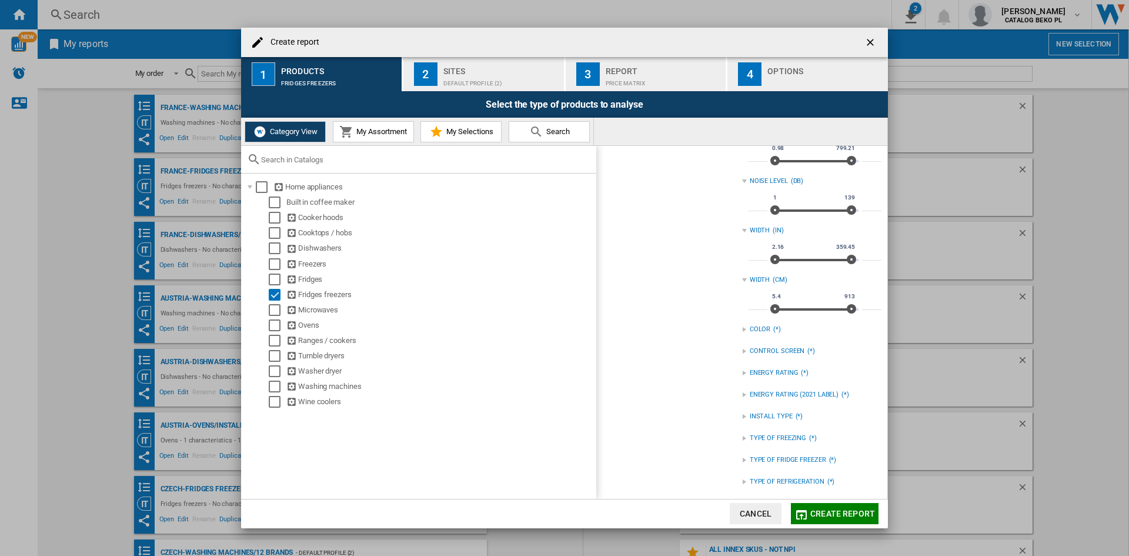
scroll to position [474, 0]
click at [756, 304] on input "***" at bounding box center [757, 301] width 19 height 12
type input "**"
click at [676, 421] on div "catalogs Fridges freezers Brands Select all BEKO WHIRLPOOL 2GIG ABODE ACELINE A…" at bounding box center [671, 85] width 139 height 815
click at [774, 475] on div "TYPE OF REFRIGERATION" at bounding box center [787, 478] width 75 height 9
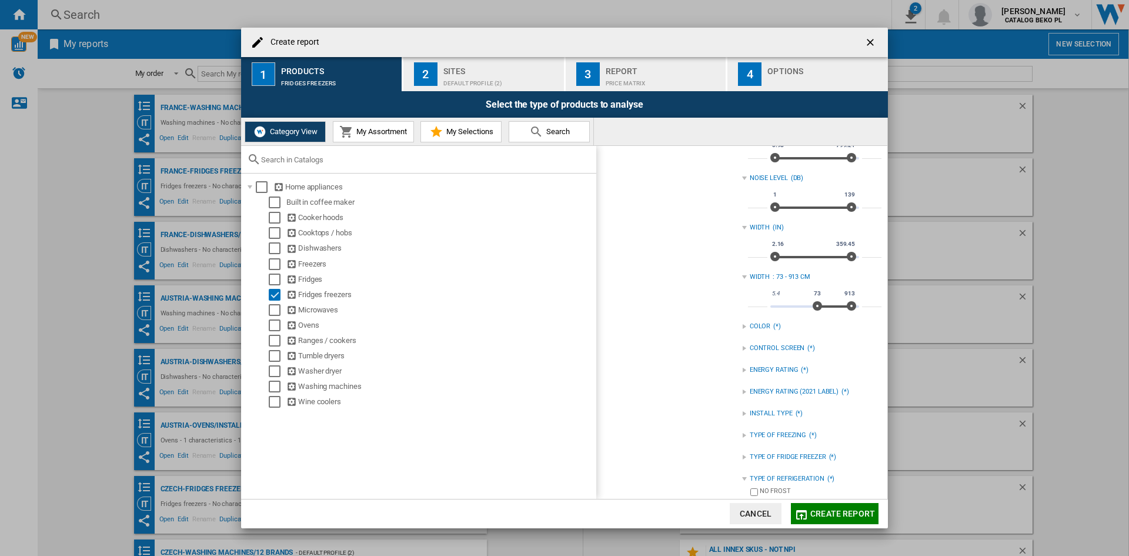
click at [777, 490] on div "NO FROST" at bounding box center [821, 491] width 122 height 11
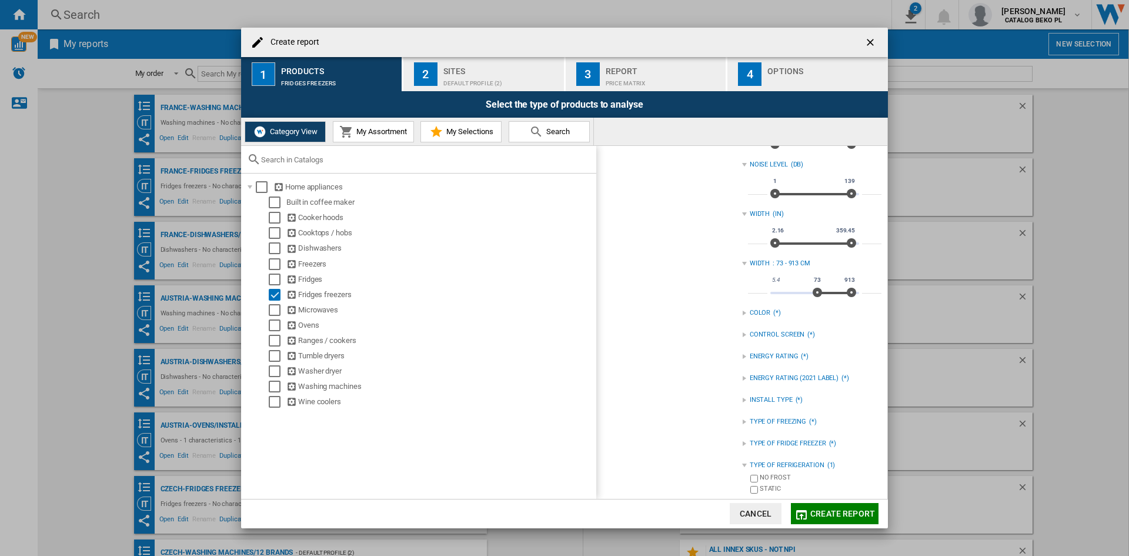
scroll to position [491, 0]
click at [491, 70] on div "Sites" at bounding box center [501, 68] width 116 height 12
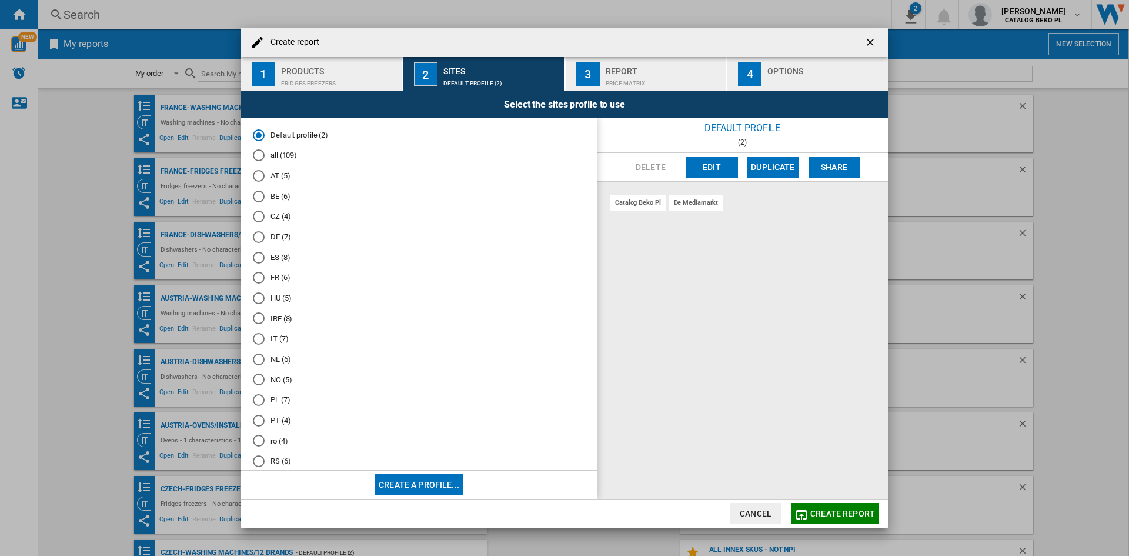
click at [283, 436] on md-radio-button "ro (4)" at bounding box center [419, 440] width 332 height 11
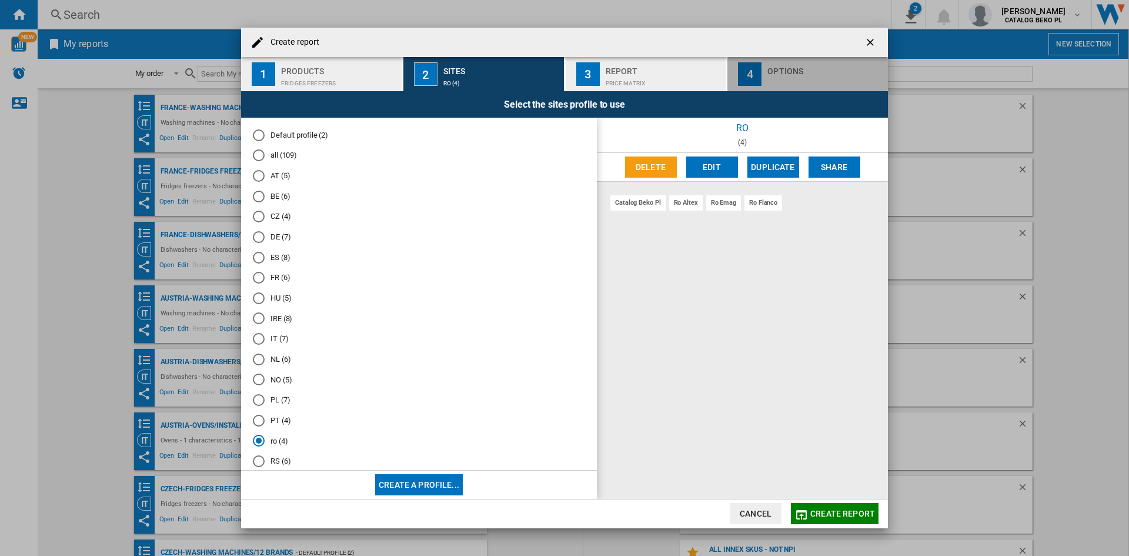
click at [802, 82] on div "Create report ..." at bounding box center [826, 80] width 116 height 12
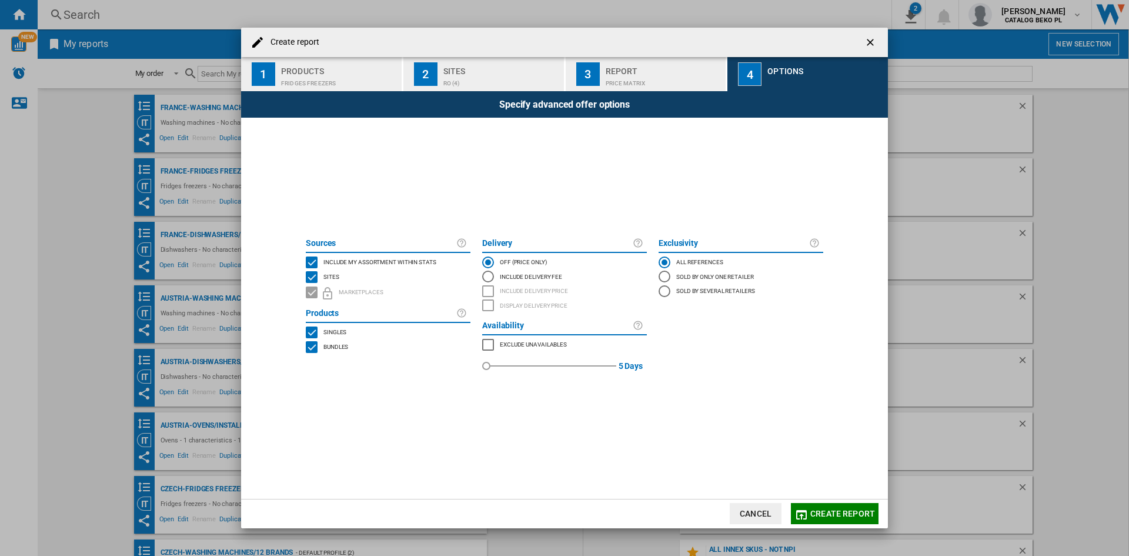
click at [371, 258] on span "Include my assortment within stats" at bounding box center [380, 261] width 113 height 8
click at [825, 505] on button "Create report" at bounding box center [835, 513] width 88 height 21
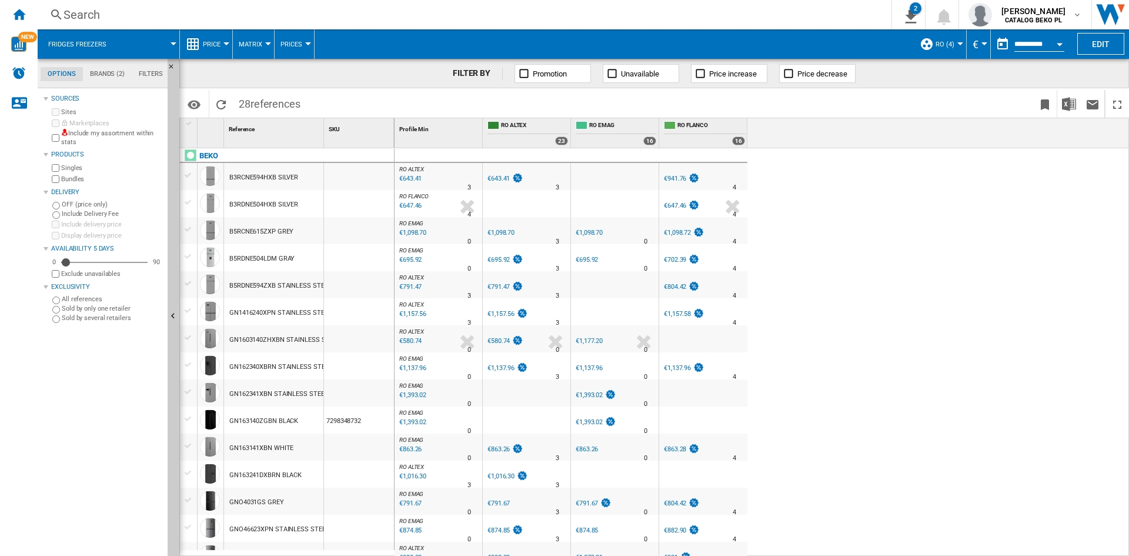
click at [214, 47] on span "Price" at bounding box center [212, 45] width 18 height 8
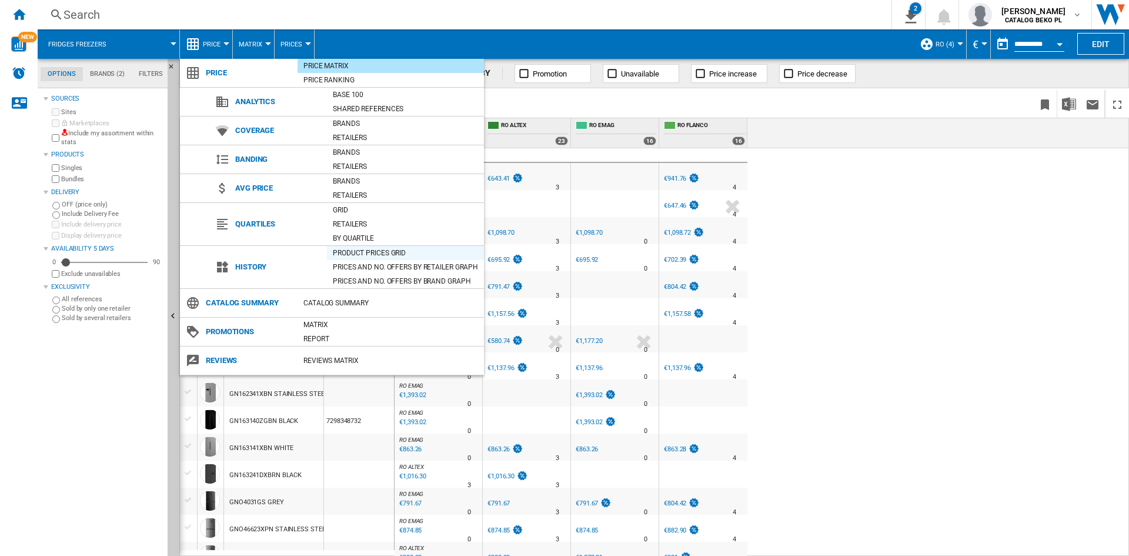
click at [380, 250] on div "Product prices grid" at bounding box center [405, 253] width 157 height 12
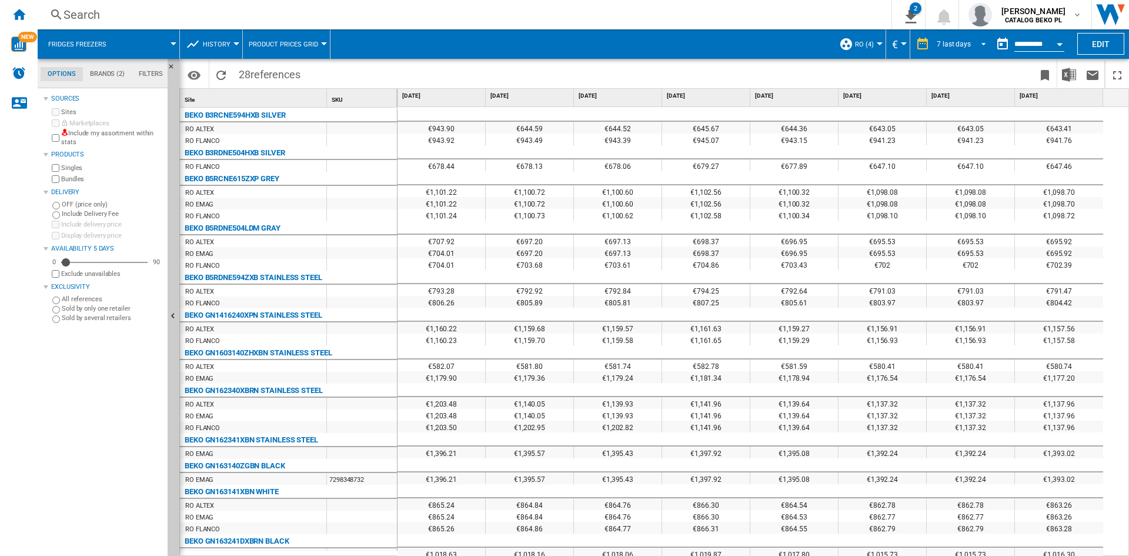
click at [958, 42] on div "7 last days" at bounding box center [954, 44] width 34 height 8
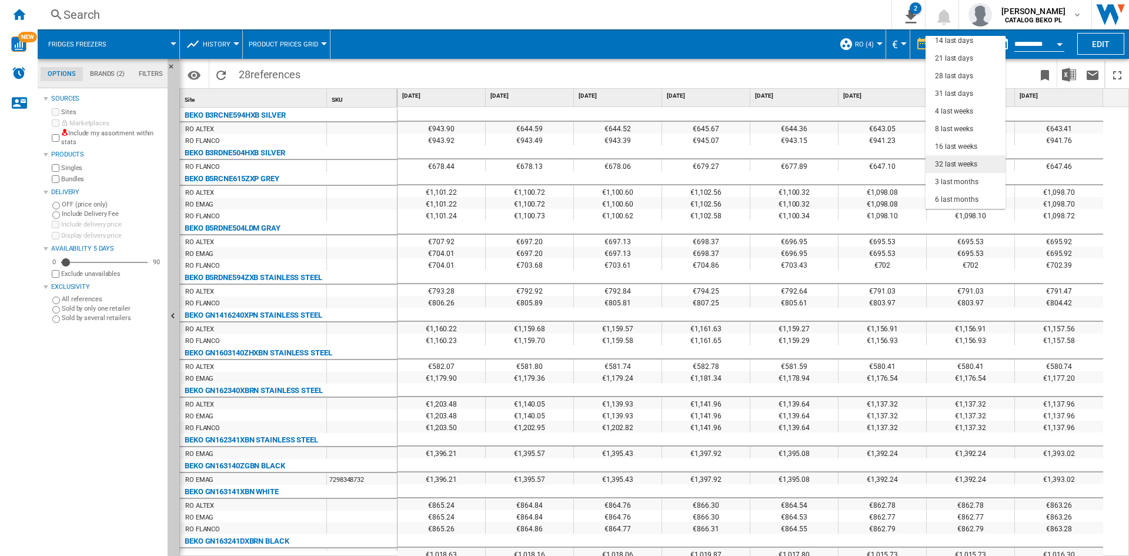
scroll to position [74, 0]
click at [961, 179] on div "12 last months" at bounding box center [959, 183] width 48 height 10
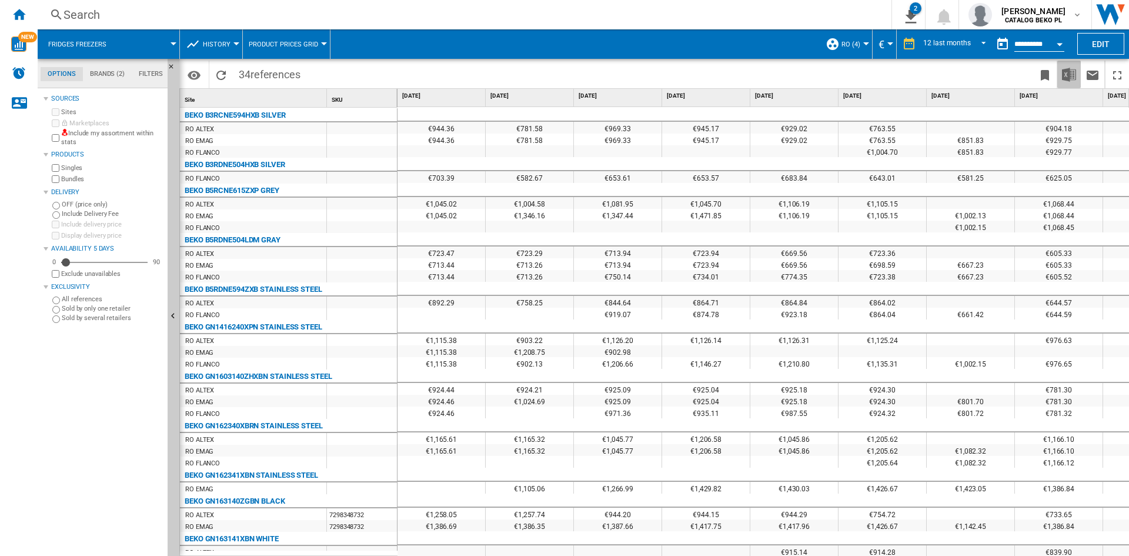
click at [1070, 71] on img "Download in Excel" at bounding box center [1069, 75] width 14 height 14
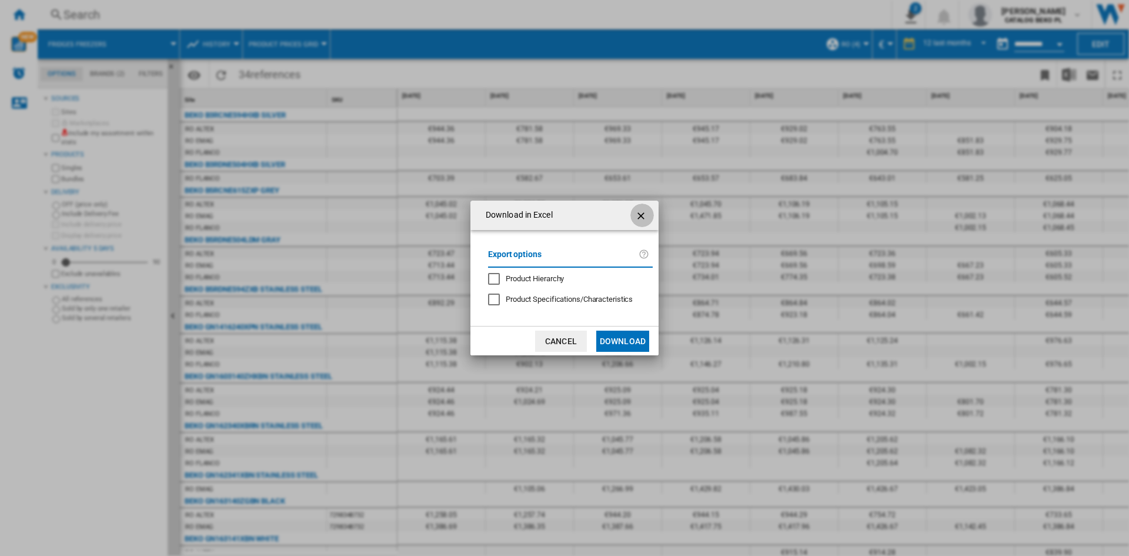
click at [648, 209] on ng-md-icon "getI18NText('BUTTONS.CLOSE_DIALOG')" at bounding box center [642, 216] width 14 height 14
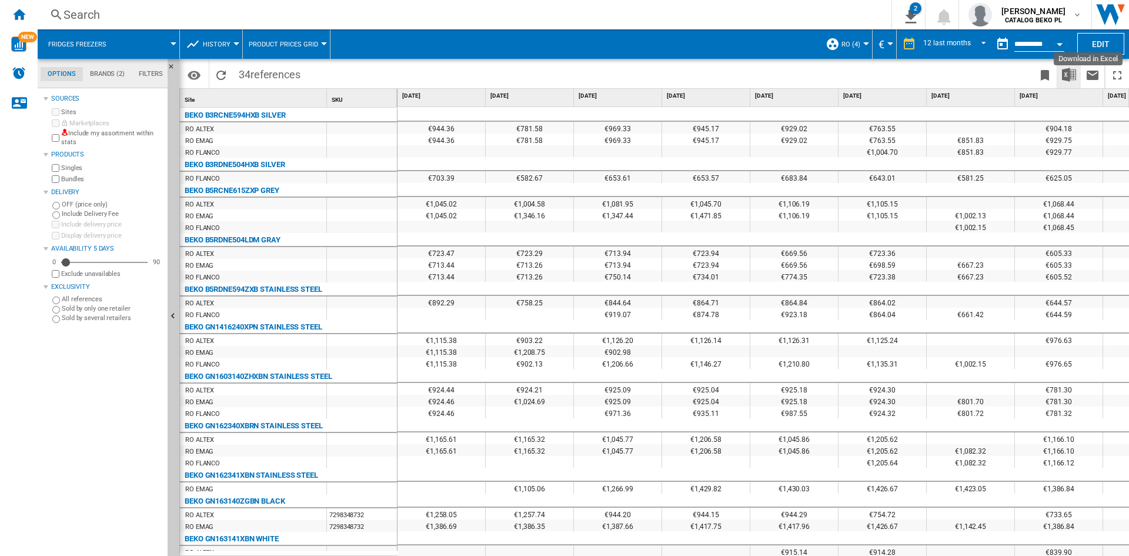
click at [1071, 75] on img "Download in Excel" at bounding box center [1069, 75] width 14 height 14
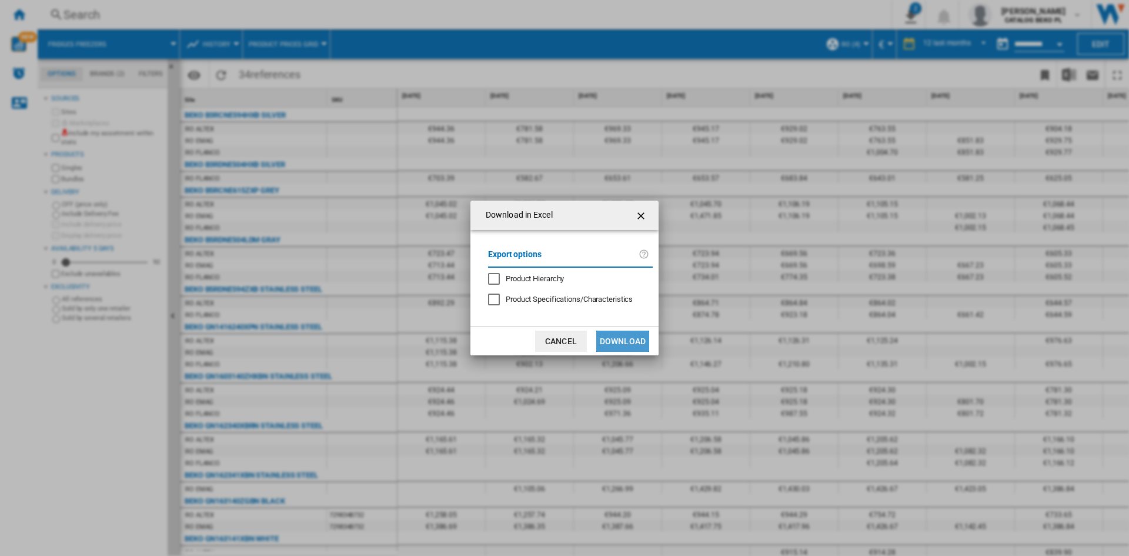
click at [619, 343] on button "Download" at bounding box center [622, 341] width 53 height 21
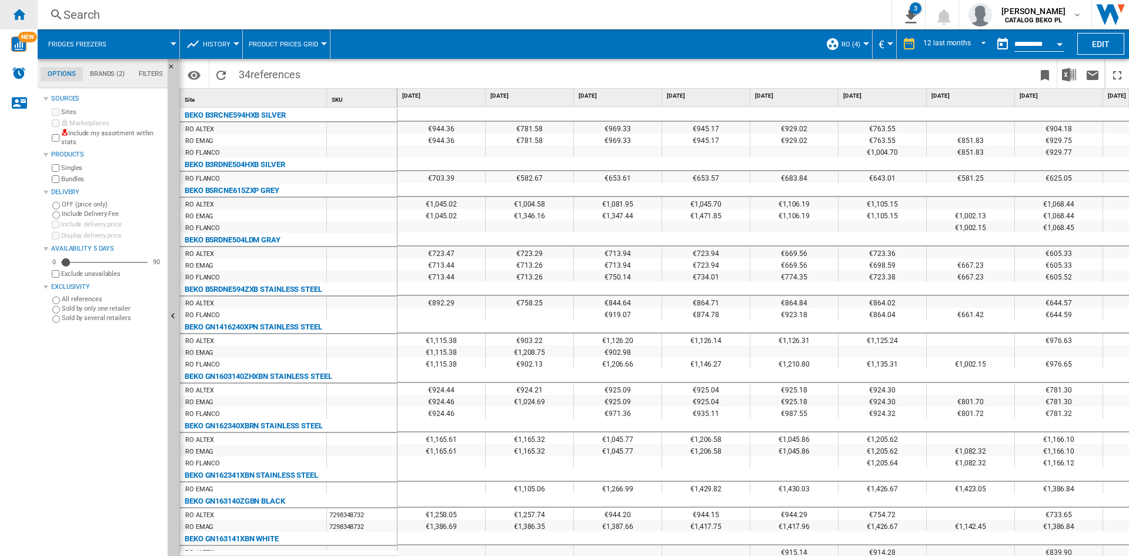
click at [31, 8] on div "Home" at bounding box center [19, 14] width 38 height 29
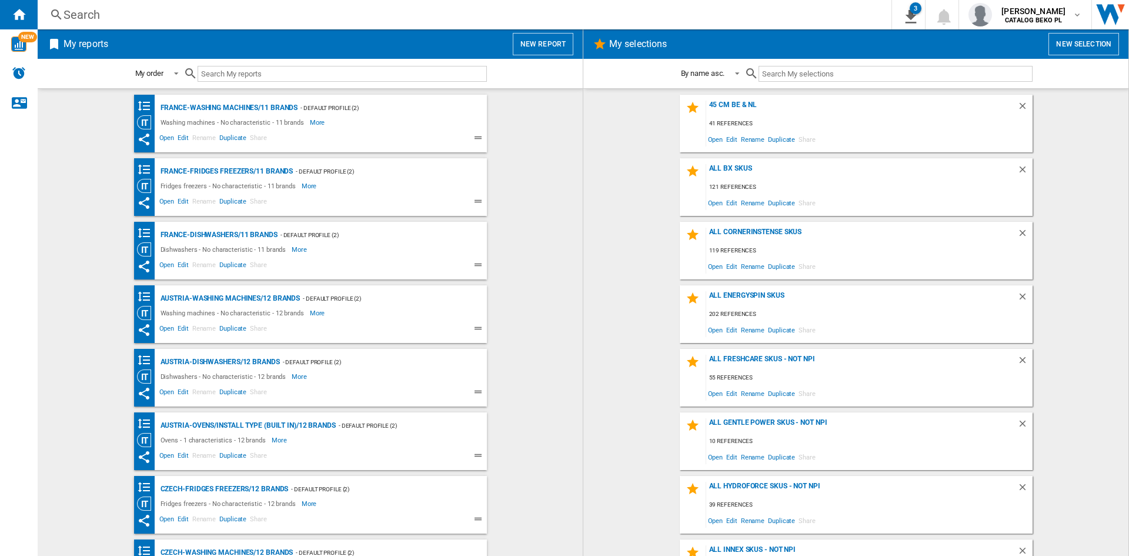
click at [532, 136] on wk-bookmarked-report "France-Washing machines/11 brands - Default profile (2) Washing machines - No c…" at bounding box center [310, 124] width 522 height 58
click at [534, 49] on button "New report" at bounding box center [543, 44] width 61 height 22
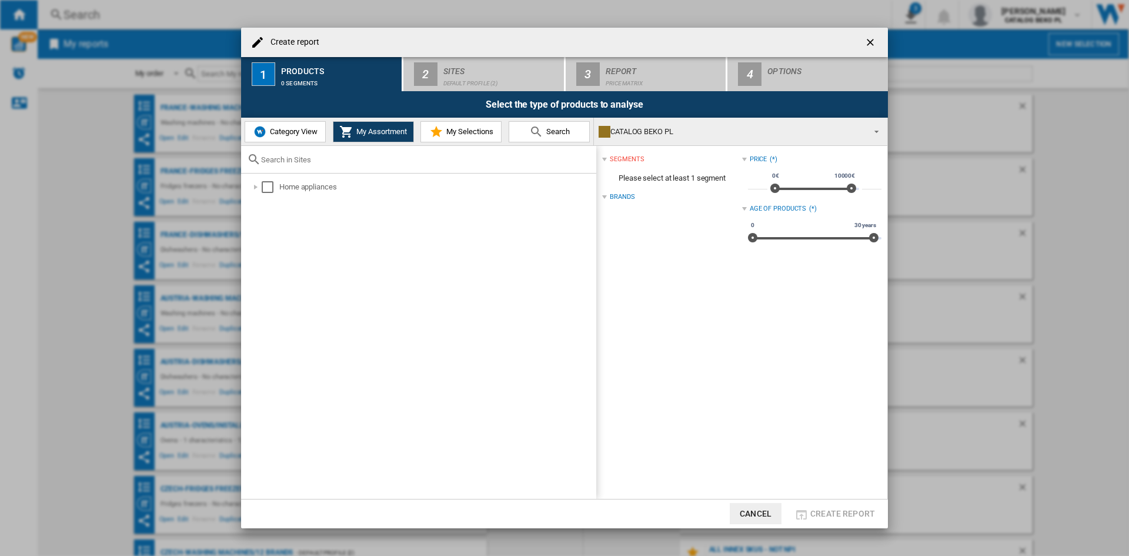
click at [295, 125] on button "Category View" at bounding box center [285, 131] width 81 height 21
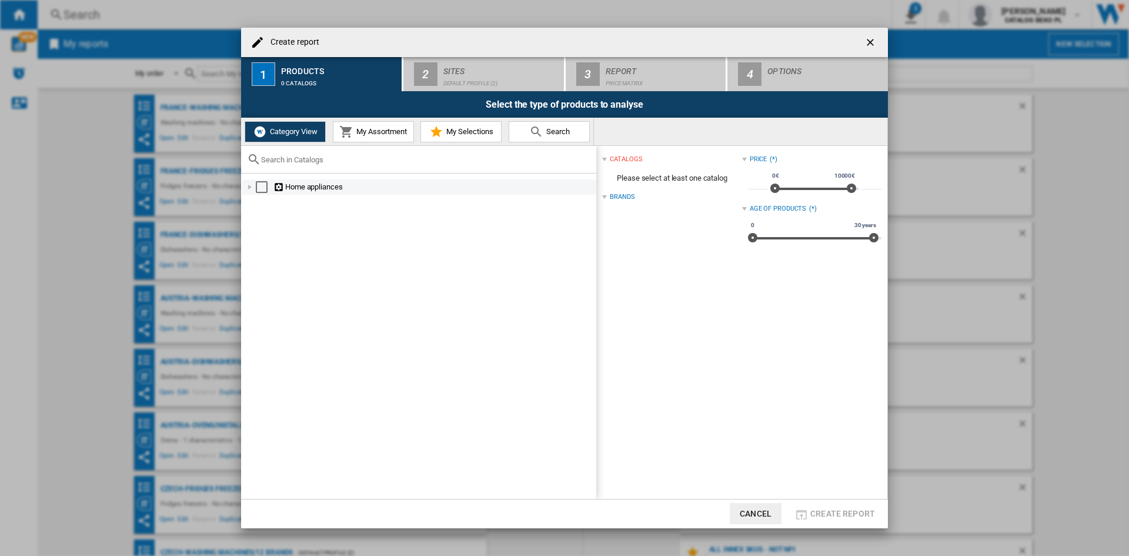
click at [249, 185] on div "Create report ..." at bounding box center [250, 187] width 12 height 12
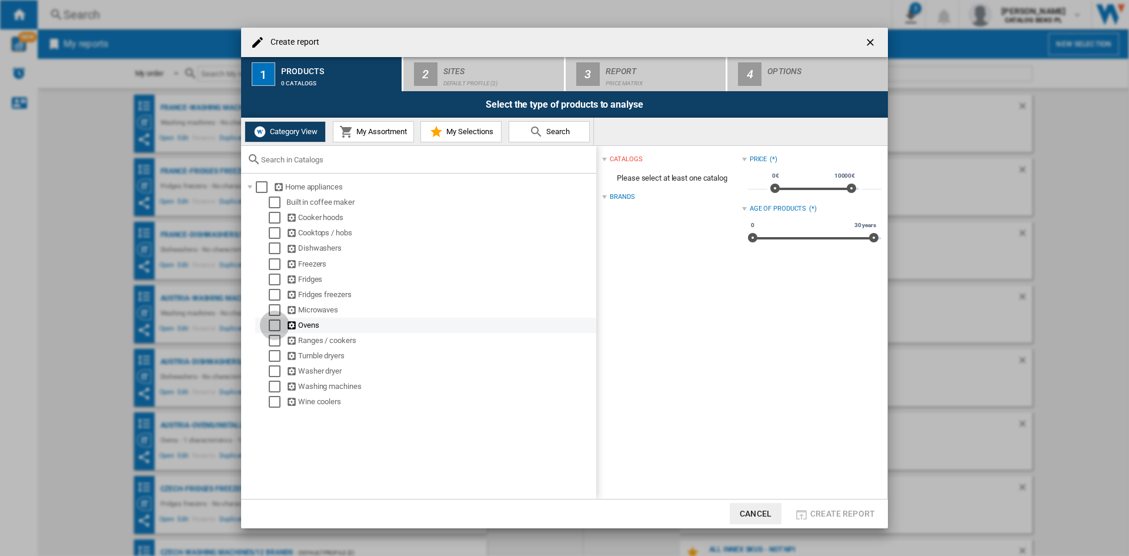
click at [274, 328] on div "Select" at bounding box center [275, 325] width 12 height 12
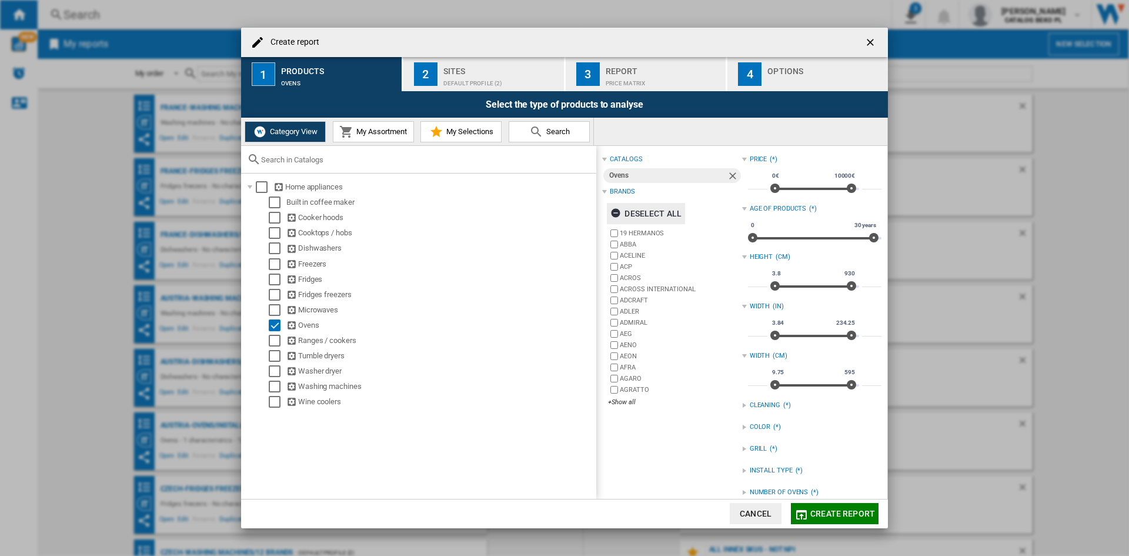
click at [652, 215] on div "Deselect all" at bounding box center [646, 213] width 71 height 21
click at [630, 401] on div "+Show all" at bounding box center [675, 402] width 134 height 9
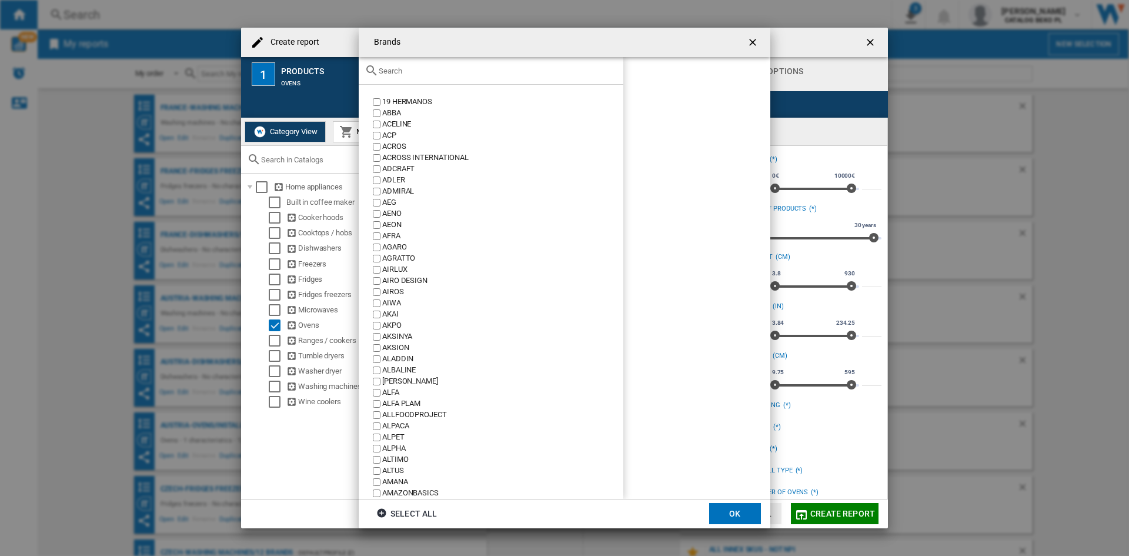
click at [477, 76] on div "Brands 19 ..." at bounding box center [491, 71] width 265 height 28
click at [477, 72] on input "Brands 19 ..." at bounding box center [498, 70] width 239 height 9
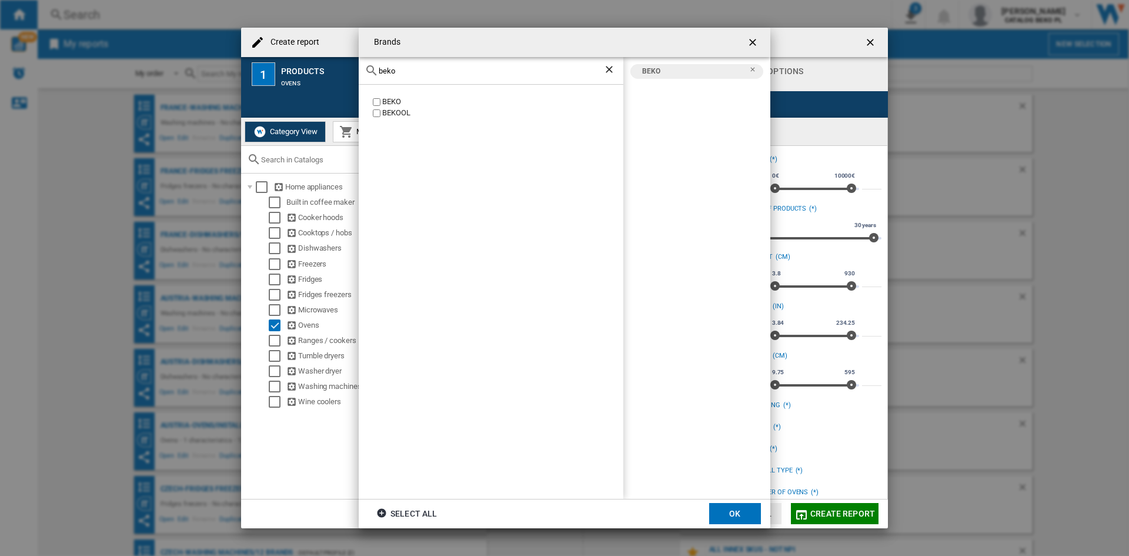
click at [403, 75] on div "beko" at bounding box center [491, 71] width 265 height 28
click at [405, 75] on input "beko" at bounding box center [491, 70] width 225 height 9
type input "whir"
click at [395, 109] on div "WHIRLPOOL" at bounding box center [491, 292] width 265 height 414
click at [396, 106] on div "WHIRLPOOL" at bounding box center [502, 101] width 241 height 11
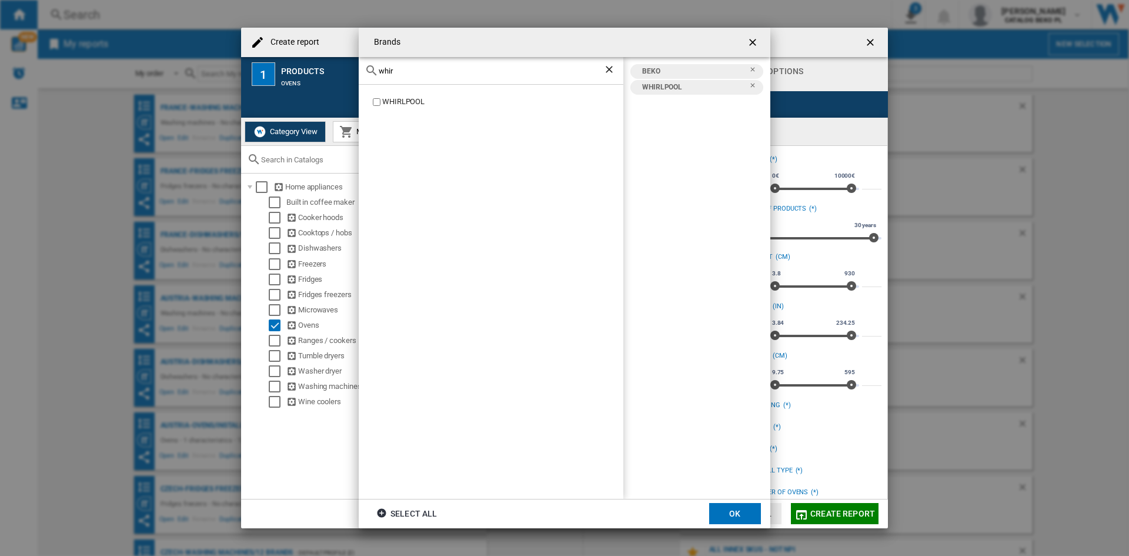
drag, startPoint x: 723, startPoint y: 496, endPoint x: 723, endPoint y: 503, distance: 7.1
click at [723, 497] on div "BEKO WHIRLPOOL" at bounding box center [696, 278] width 147 height 442
click at [725, 506] on button "OK" at bounding box center [735, 513] width 52 height 21
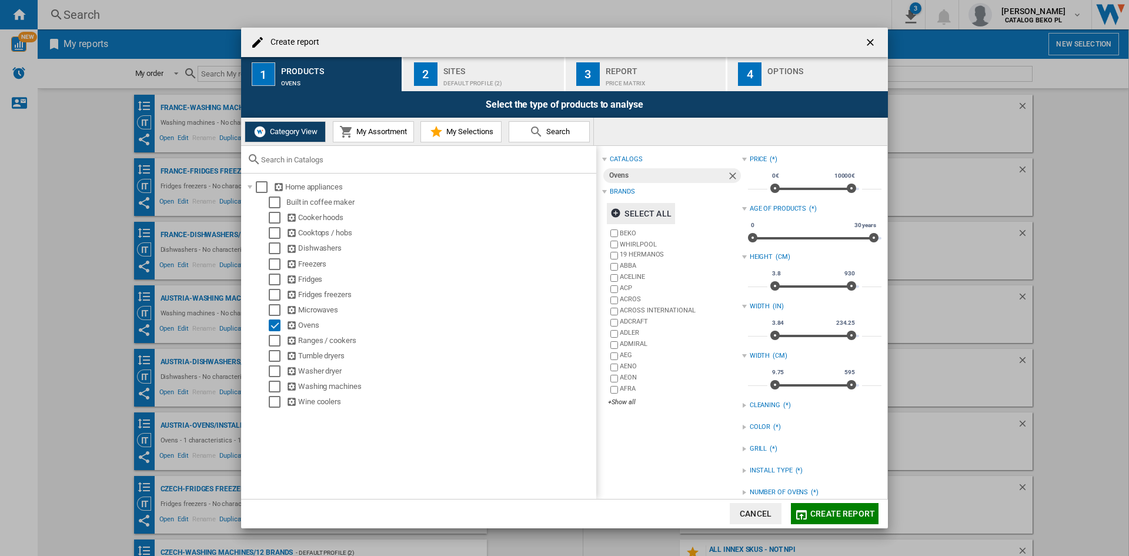
scroll to position [57, 0]
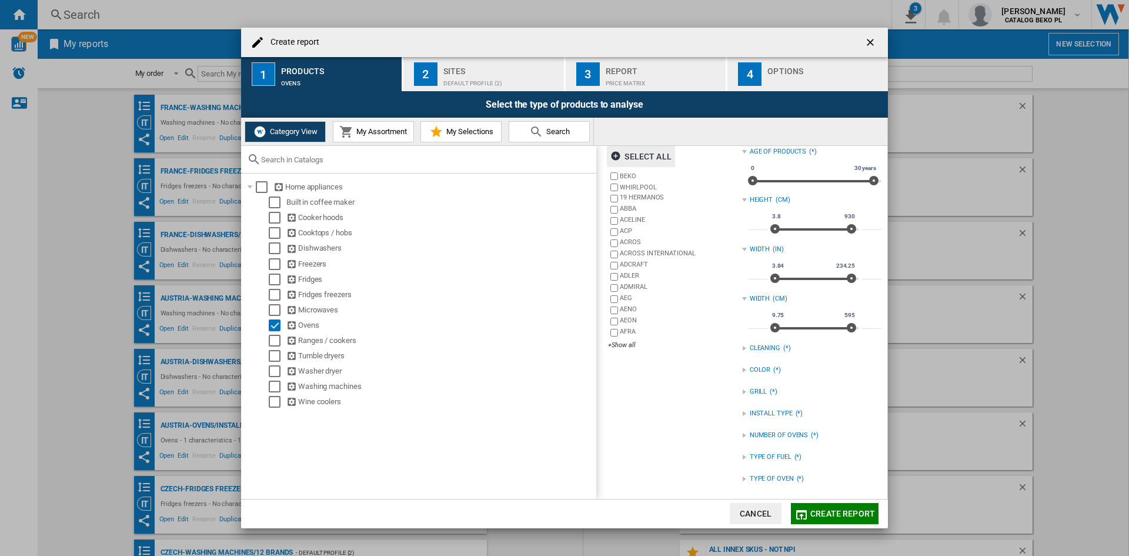
click at [771, 411] on div "INSTALL TYPE" at bounding box center [771, 413] width 43 height 9
click at [770, 423] on div "BUILT IN" at bounding box center [821, 426] width 122 height 11
click at [464, 81] on div "Default profile (2)" at bounding box center [501, 80] width 116 height 12
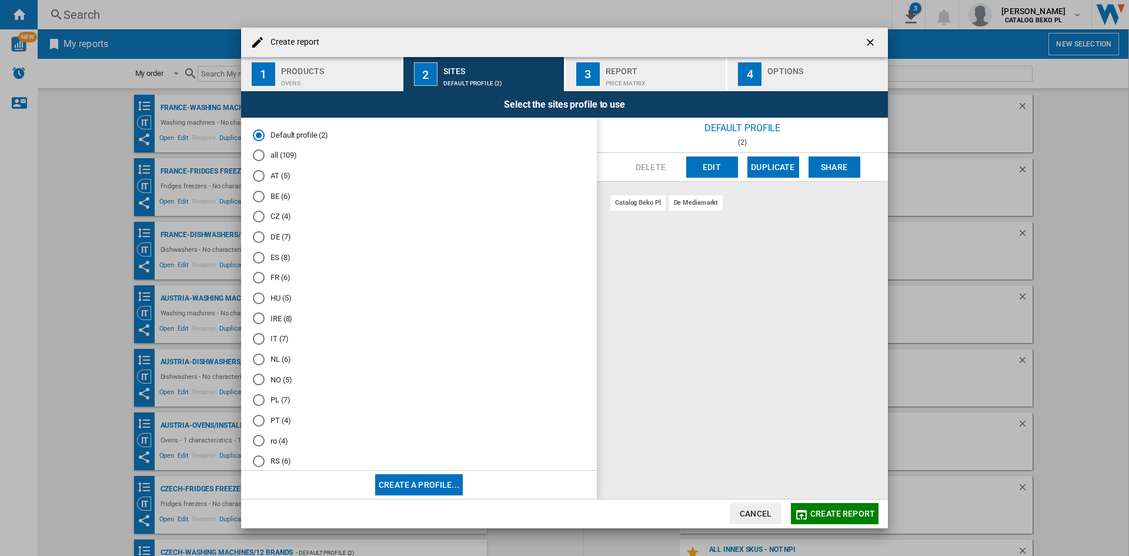
click at [276, 432] on md-radio-group "Default profile (2) all (109) AT (5) BE (6) CZ (4) DE (7) ES (8) FR (6) HU (5) …" at bounding box center [419, 322] width 332 height 387
click at [276, 441] on md-radio-button "ro (4)" at bounding box center [419, 440] width 332 height 11
click at [819, 72] on div "Options" at bounding box center [826, 68] width 116 height 12
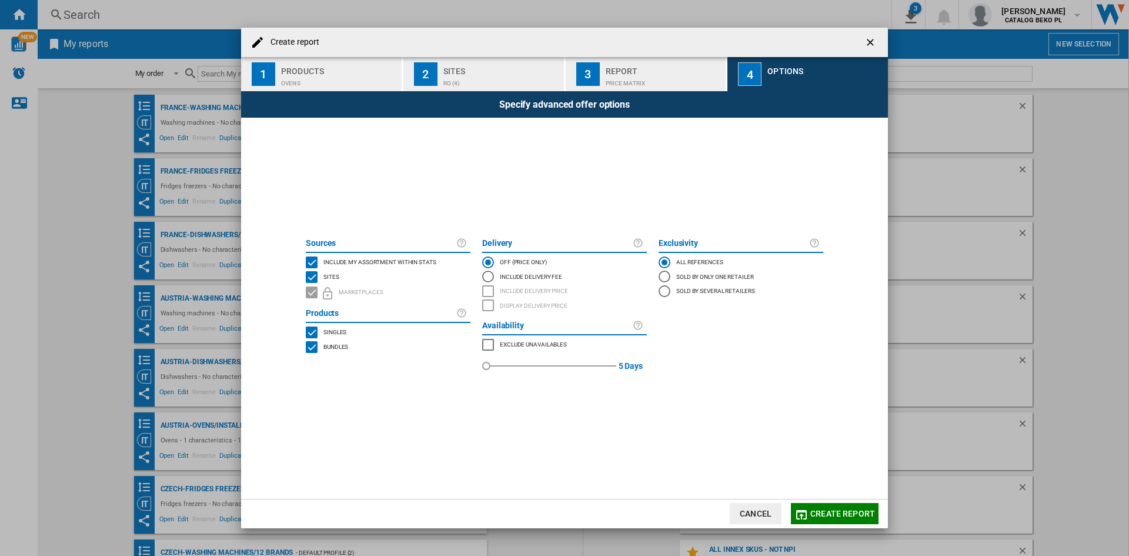
click at [416, 262] on span "Include my assortment within stats" at bounding box center [380, 261] width 113 height 8
click at [845, 506] on button "Create report" at bounding box center [835, 513] width 88 height 21
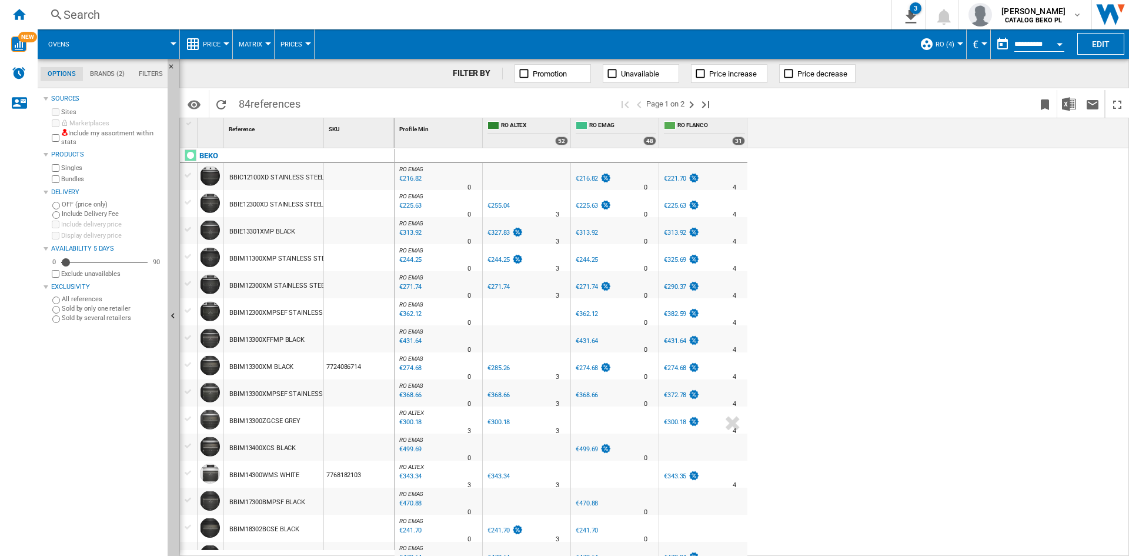
click at [198, 44] on ng-md-icon at bounding box center [193, 44] width 14 height 14
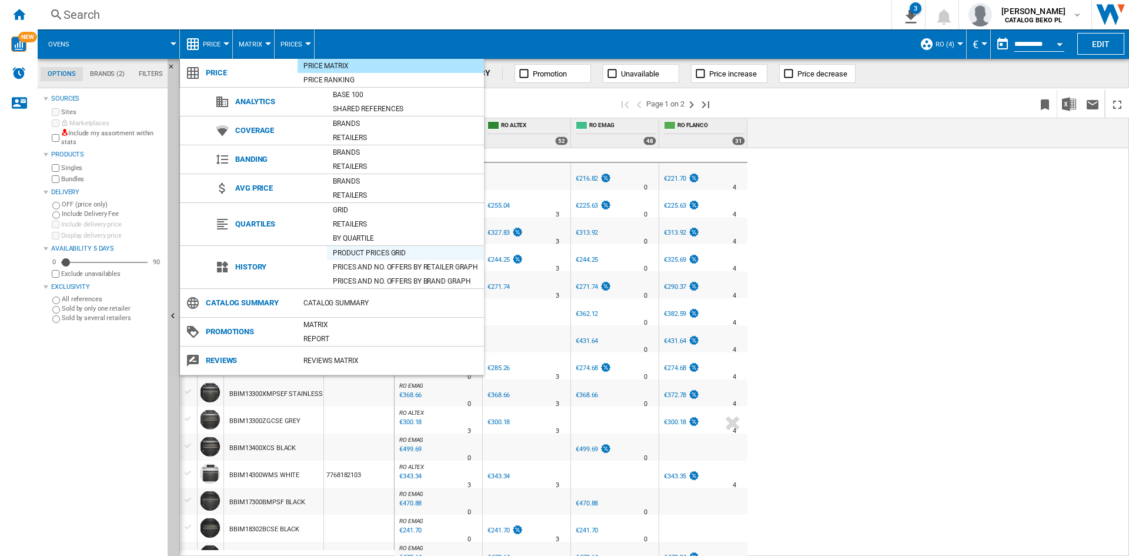
click at [378, 249] on div "Product prices grid" at bounding box center [405, 253] width 157 height 12
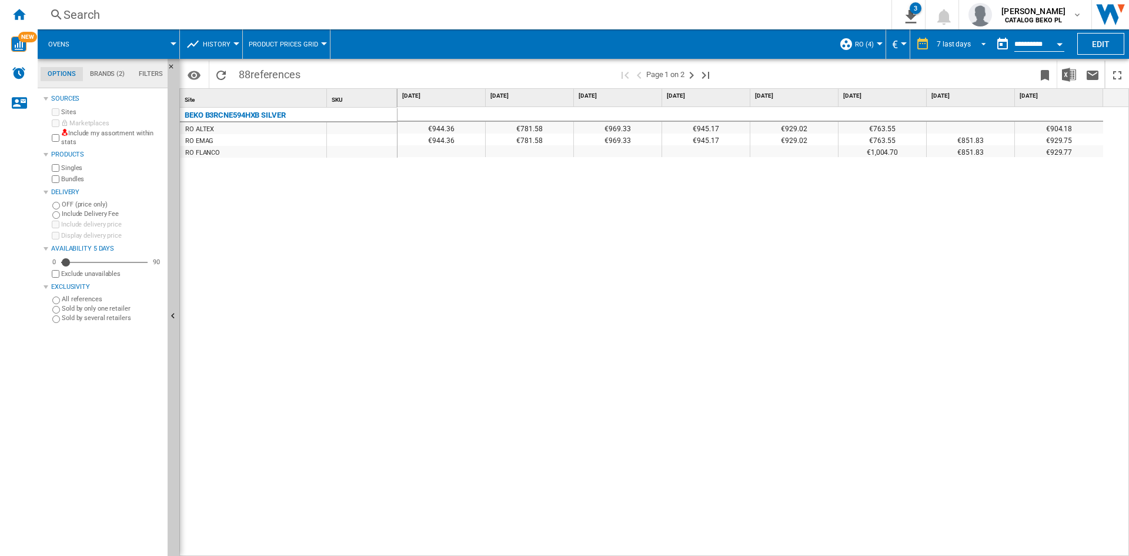
click at [965, 41] on div "7 last days" at bounding box center [954, 44] width 34 height 8
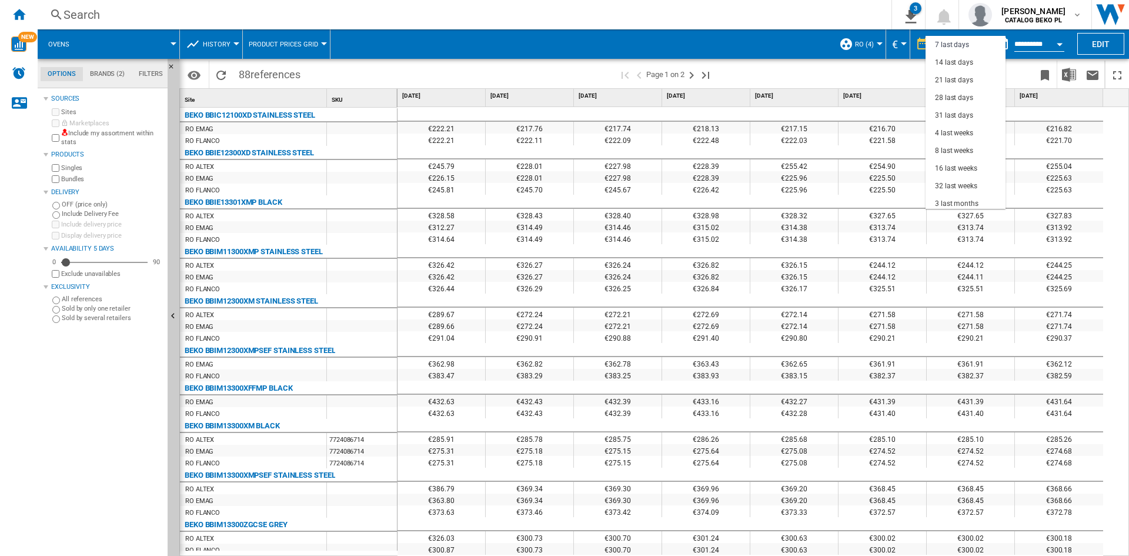
scroll to position [74, 0]
click at [972, 185] on div "12 last months" at bounding box center [959, 183] width 48 height 10
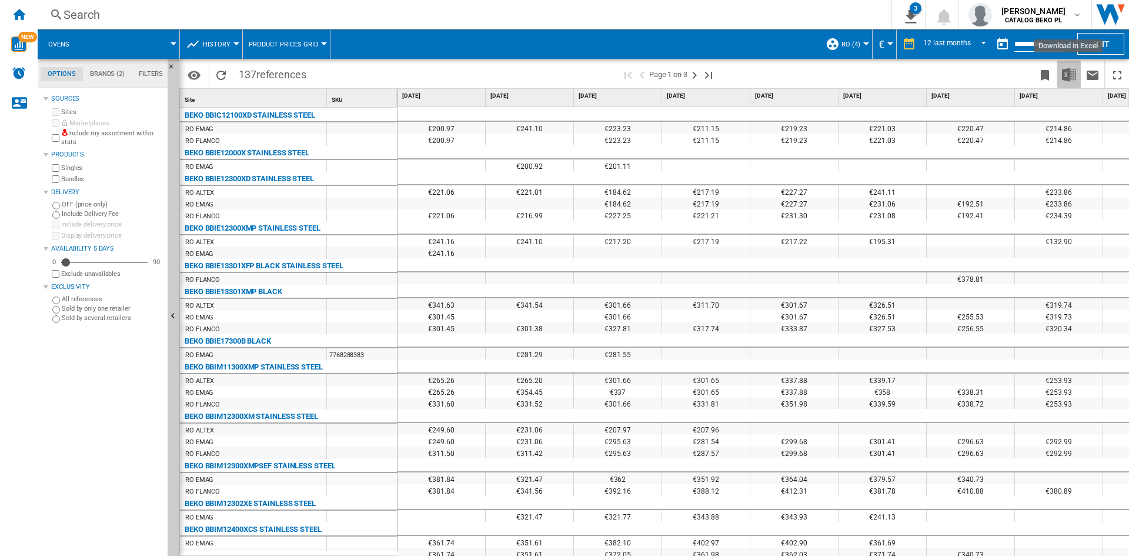
click at [1066, 74] on img "Download in Excel" at bounding box center [1069, 75] width 14 height 14
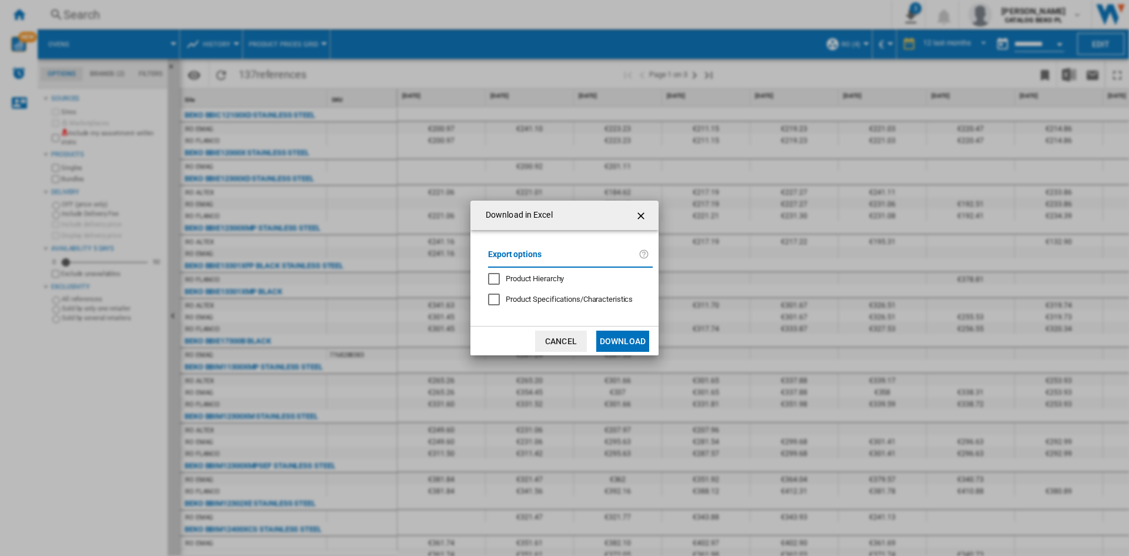
click at [626, 336] on button "Download" at bounding box center [622, 341] width 53 height 21
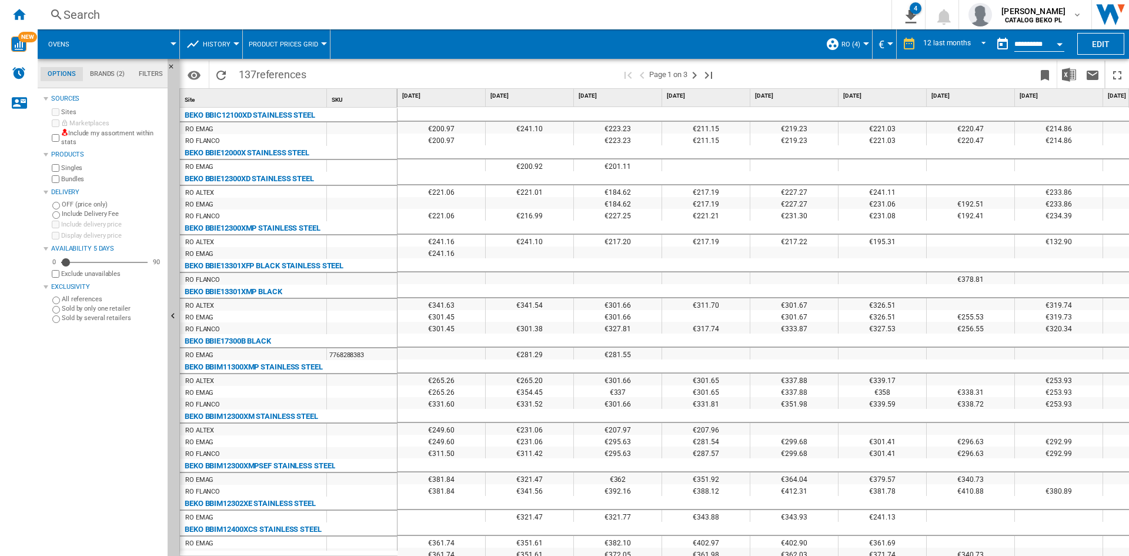
click at [29, 3] on div "Home" at bounding box center [19, 14] width 38 height 29
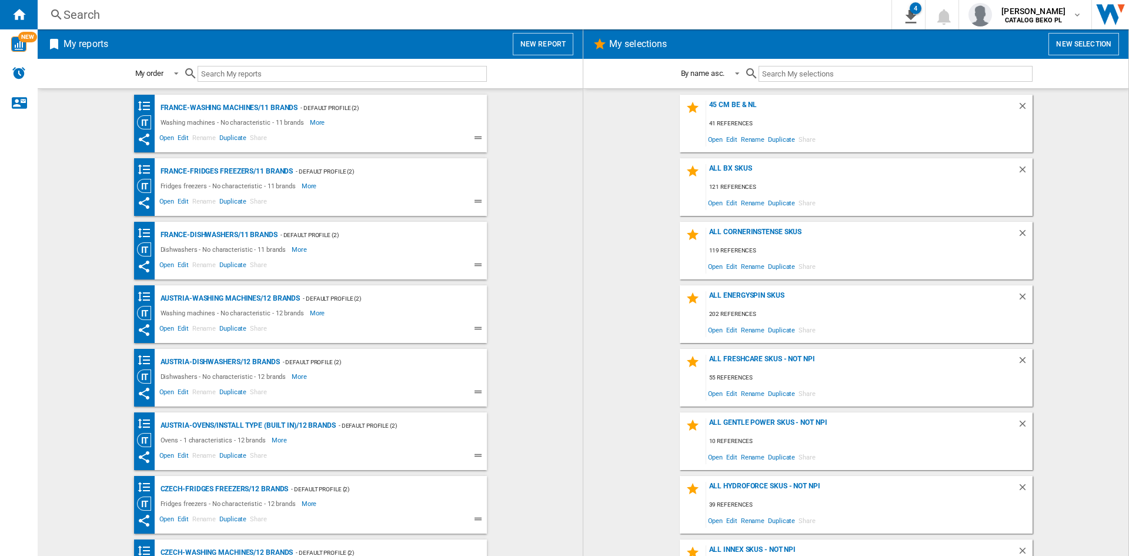
click at [562, 19] on div "Search" at bounding box center [463, 14] width 798 height 16
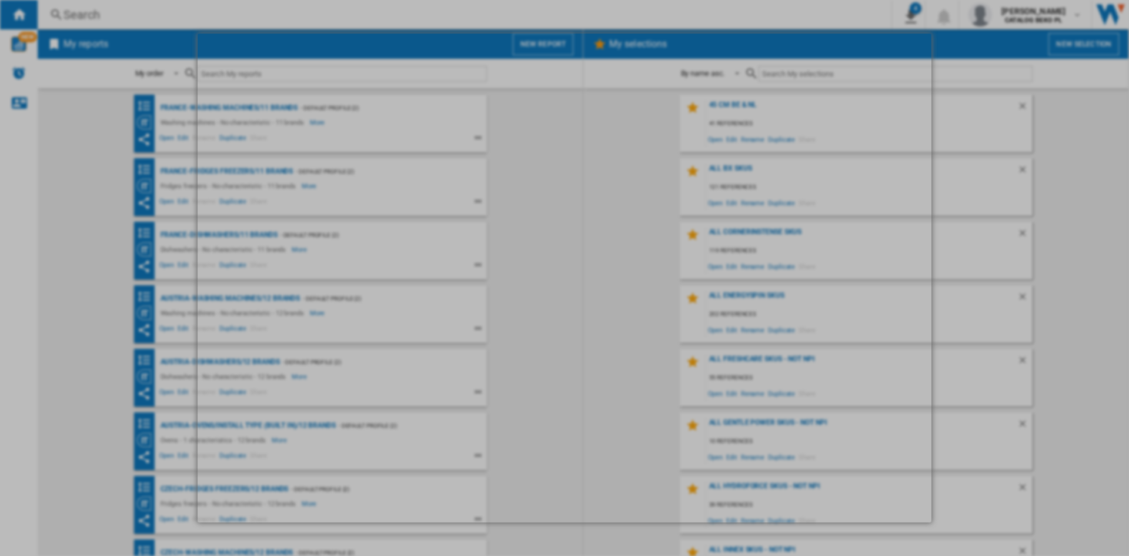
click at [1072, 146] on div at bounding box center [564, 278] width 1129 height 556
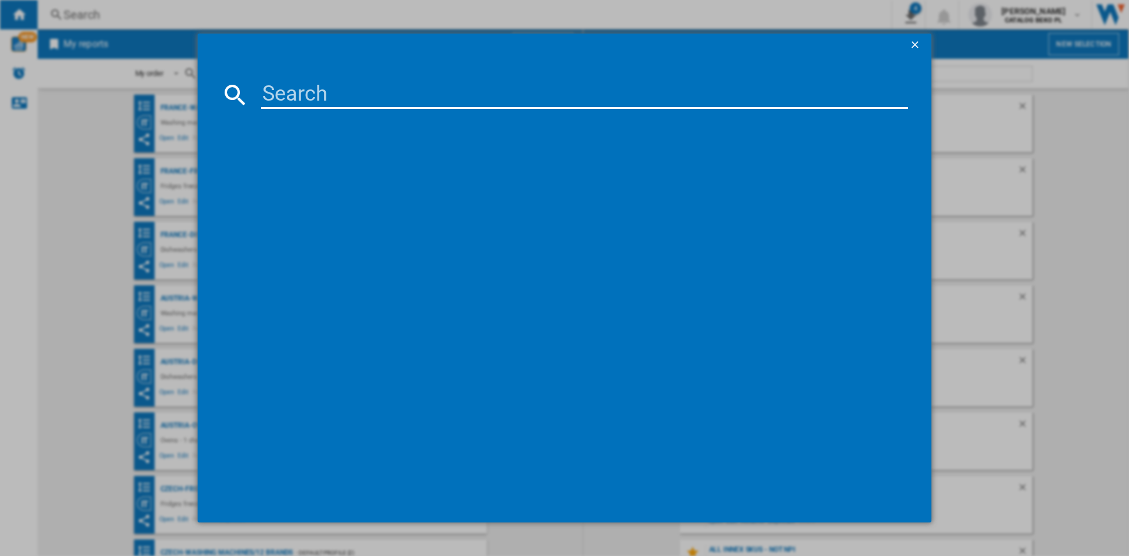
click at [1049, 144] on div at bounding box center [564, 278] width 1129 height 556
click at [916, 45] on ng-md-icon "getI18NText('BUTTONS.CLOSE_DIALOG')" at bounding box center [916, 46] width 14 height 14
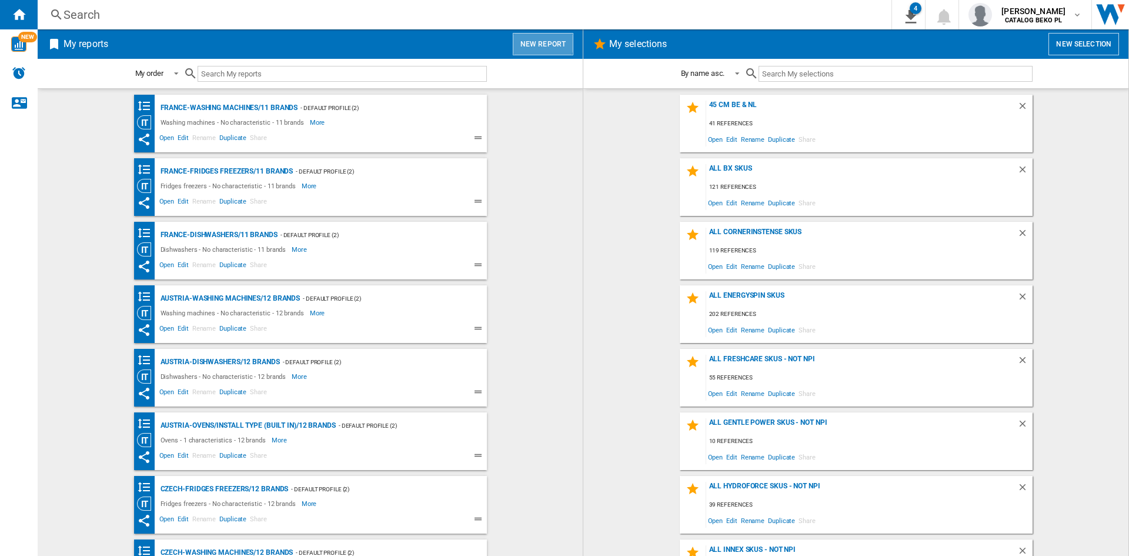
click at [539, 41] on button "New report" at bounding box center [543, 44] width 61 height 22
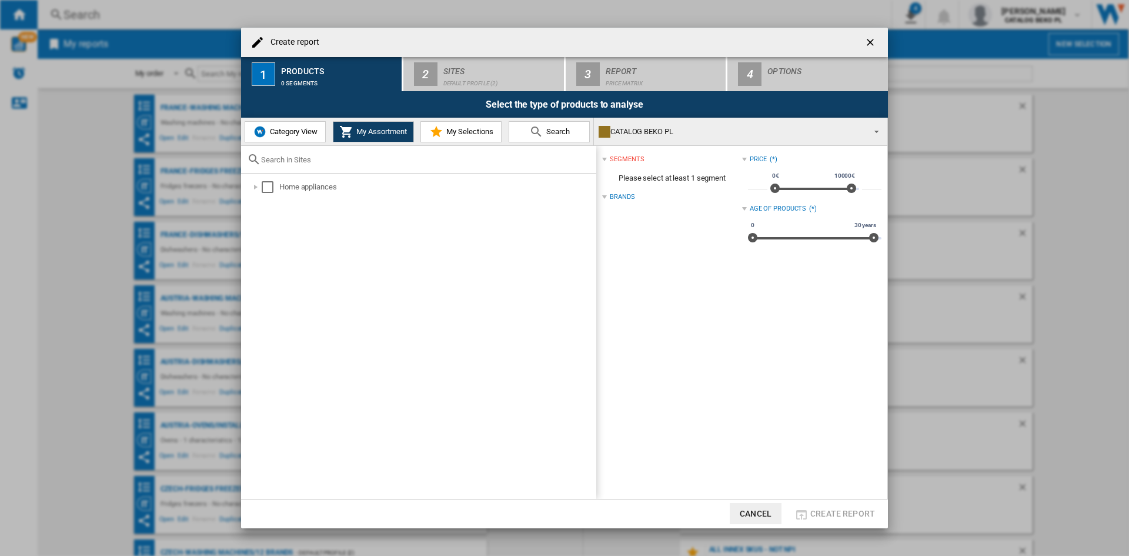
click at [258, 131] on img "Create report ..." at bounding box center [260, 132] width 14 height 14
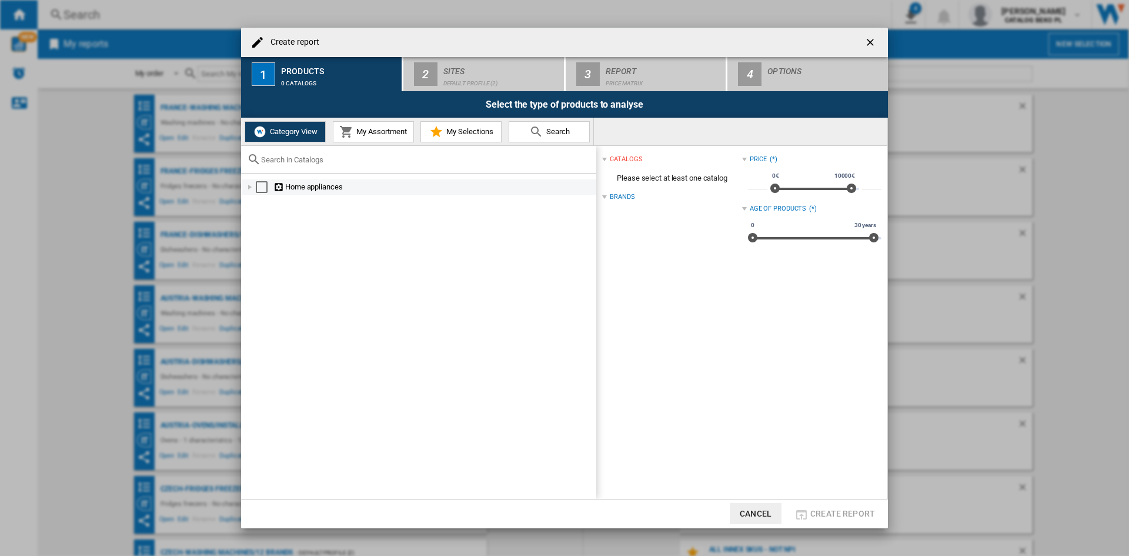
click at [252, 186] on div "Create report ..." at bounding box center [250, 187] width 12 height 12
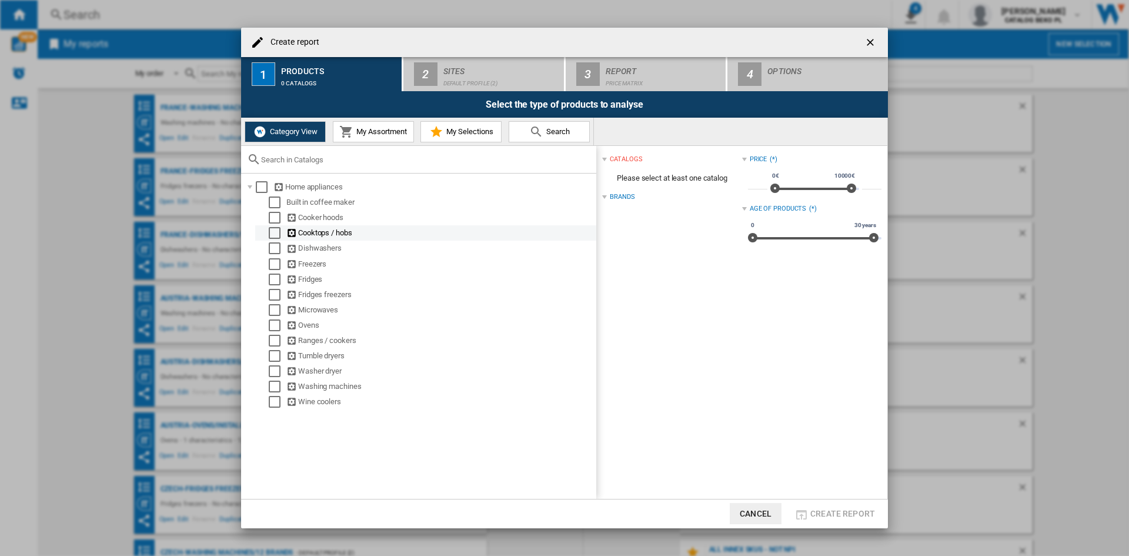
click at [312, 231] on div "Cooktops / hobs" at bounding box center [440, 233] width 308 height 12
click at [276, 231] on div "Select" at bounding box center [275, 233] width 12 height 12
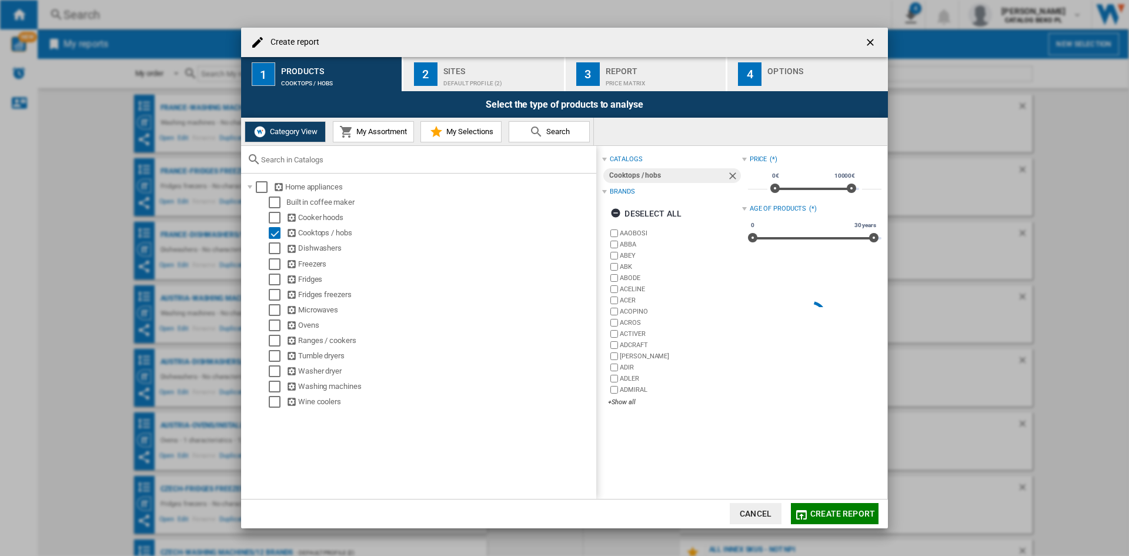
click at [662, 215] on div "Deselect all" at bounding box center [646, 213] width 71 height 21
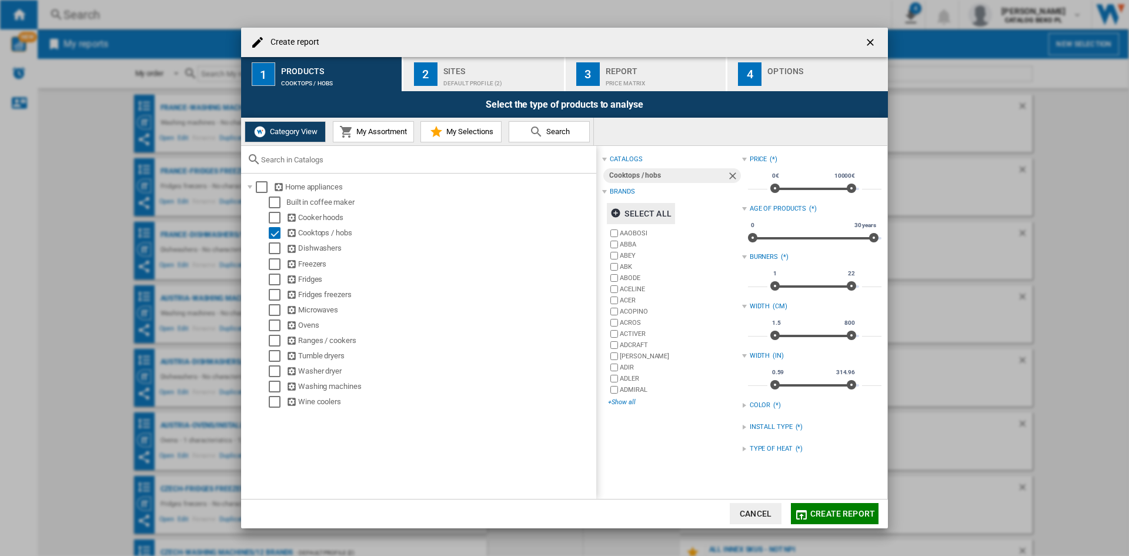
click at [625, 398] on div "+Show all" at bounding box center [675, 402] width 134 height 9
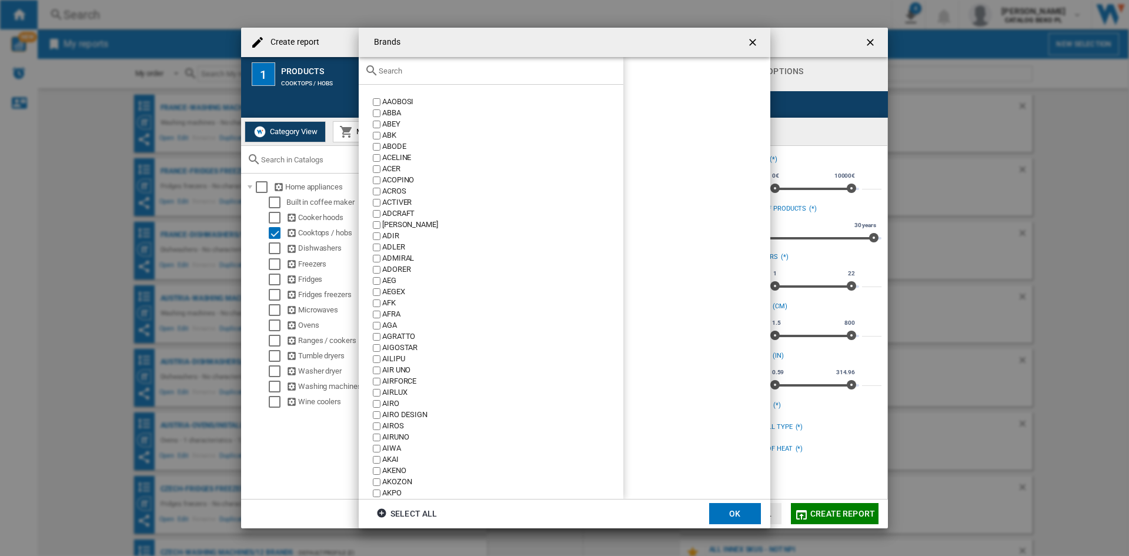
click at [488, 65] on div "Brands AAOBOSI ..." at bounding box center [491, 71] width 265 height 28
click at [488, 74] on input "Brands AAOBOSI ..." at bounding box center [498, 70] width 239 height 9
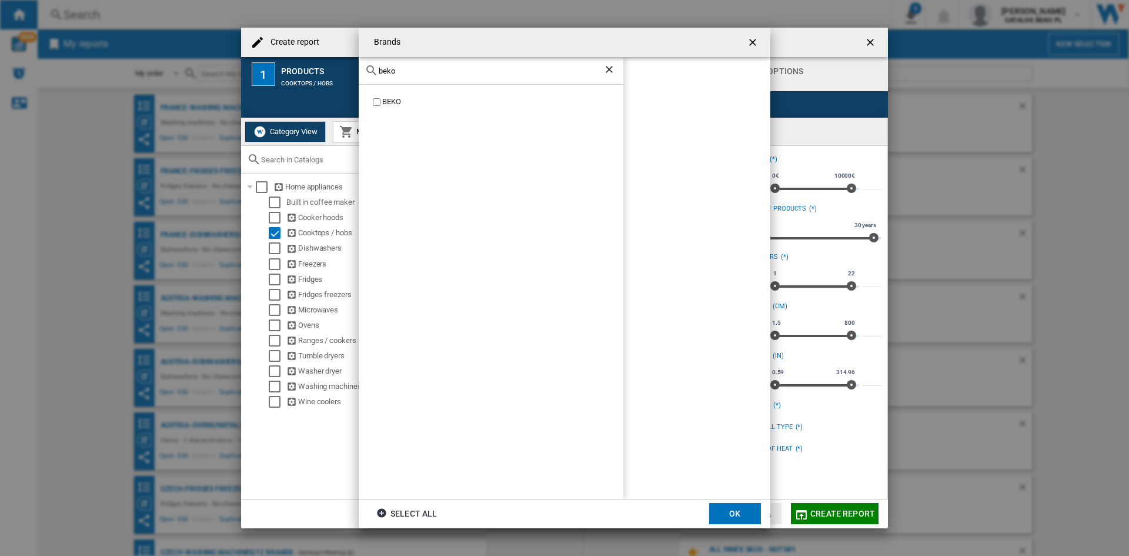
click at [378, 106] on label "BEKO" at bounding box center [497, 101] width 253 height 11
click at [419, 74] on input "beko" at bounding box center [491, 70] width 225 height 9
type input "whi"
click at [405, 108] on div "WHIRLPOOL" at bounding box center [502, 113] width 241 height 11
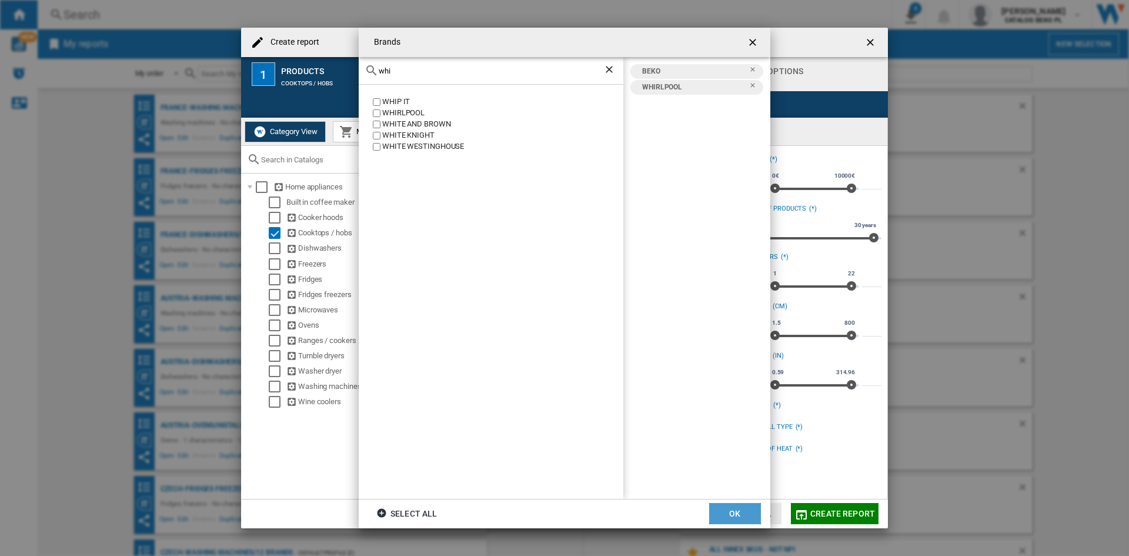
click at [727, 517] on button "OK" at bounding box center [735, 513] width 52 height 21
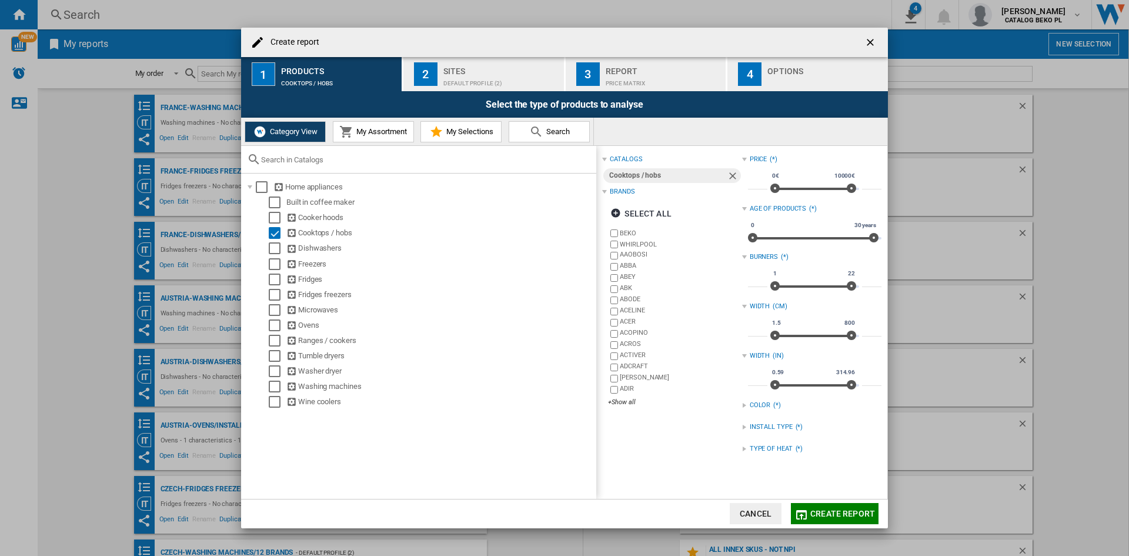
click at [763, 453] on div "TYPE OF HEAT" at bounding box center [771, 448] width 43 height 9
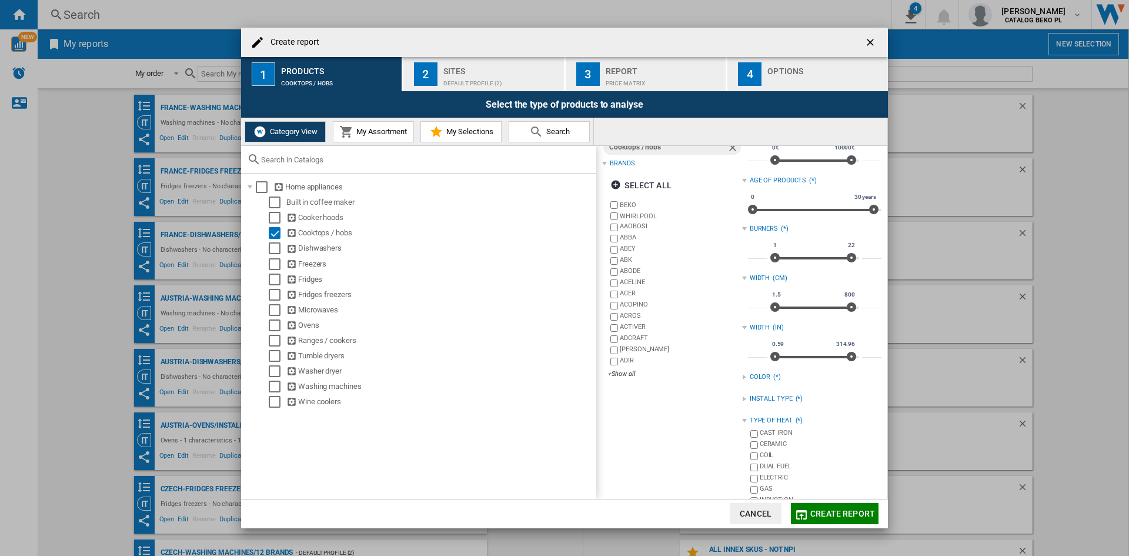
scroll to position [43, 0]
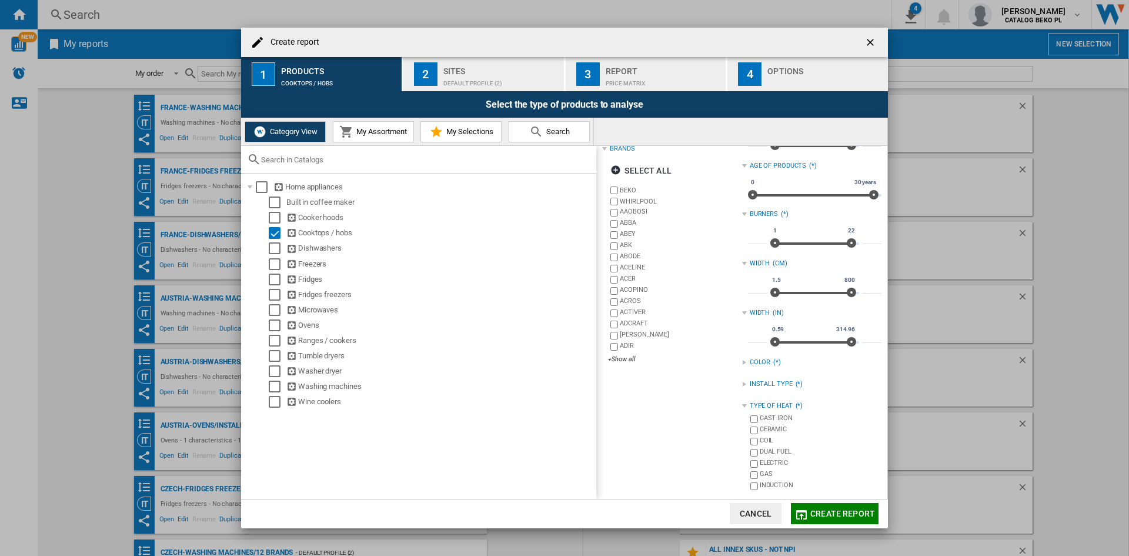
click at [773, 482] on div "INDUCTION" at bounding box center [821, 486] width 122 height 11
click at [787, 386] on div "INSTALL TYPE" at bounding box center [771, 383] width 43 height 9
click at [775, 398] on div "BUILT IN" at bounding box center [821, 397] width 122 height 11
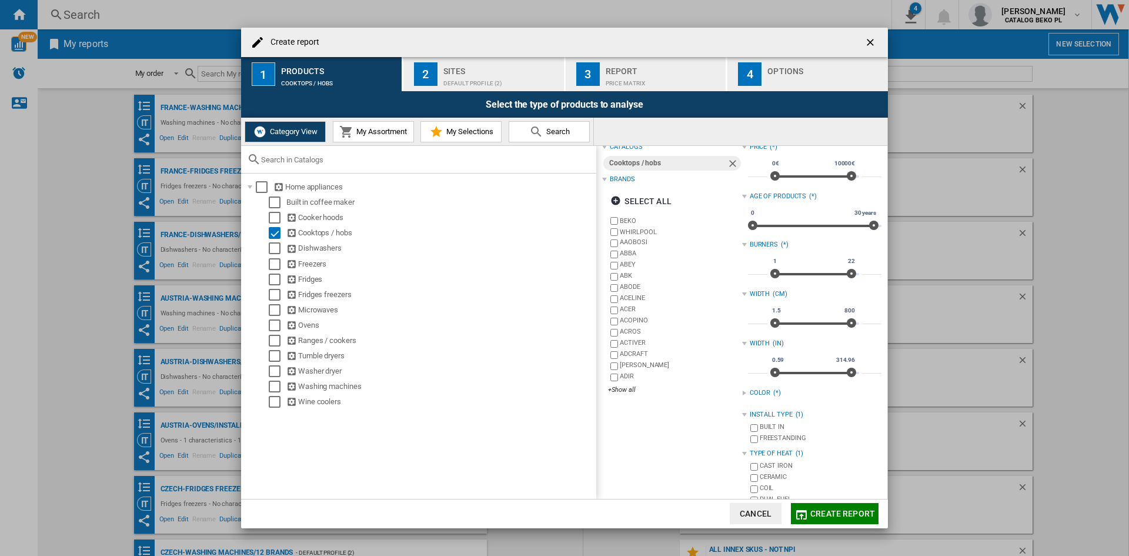
scroll to position [0, 0]
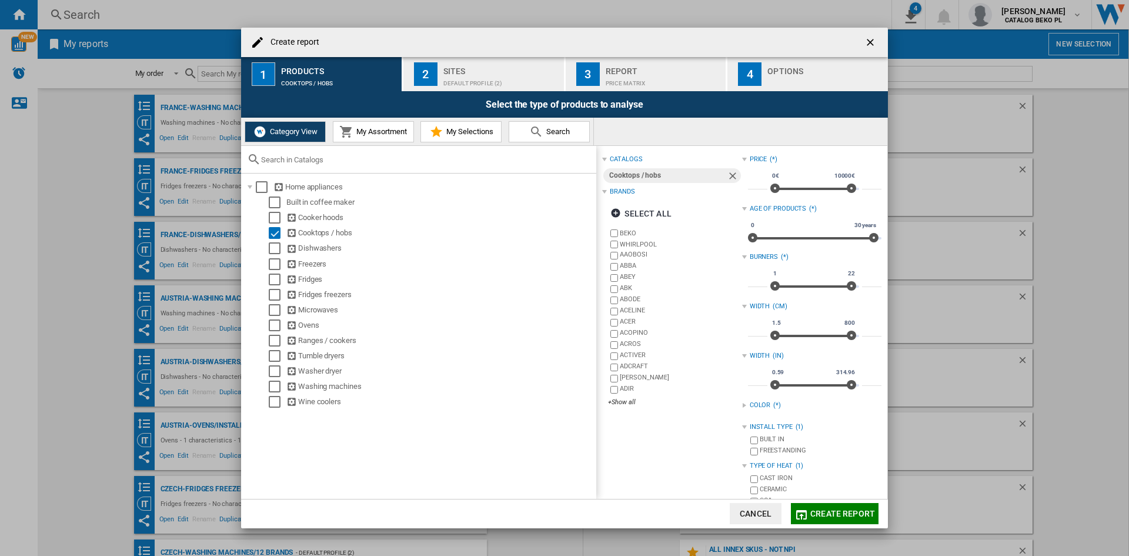
click at [482, 75] on div "Default profile (2)" at bounding box center [501, 80] width 116 height 12
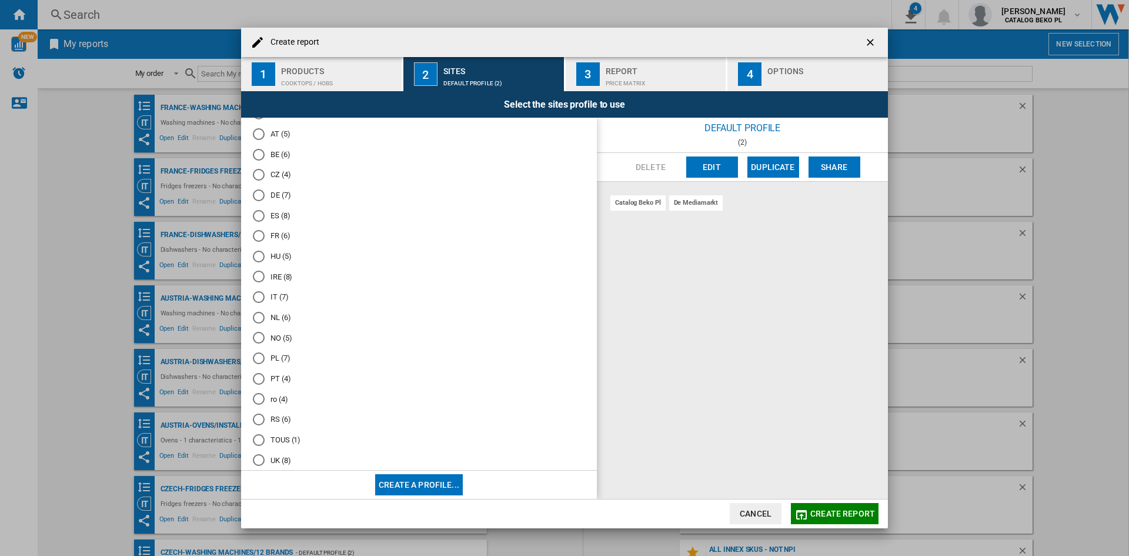
scroll to position [58, 0]
click at [276, 379] on md-radio-button "ro (4)" at bounding box center [419, 382] width 332 height 11
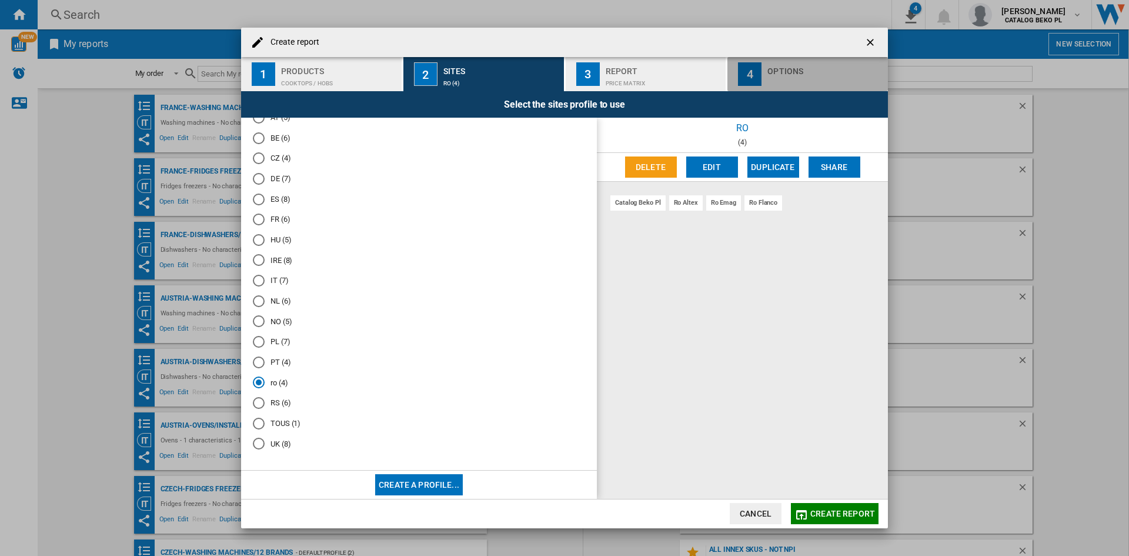
click at [809, 72] on div "Options" at bounding box center [826, 68] width 116 height 12
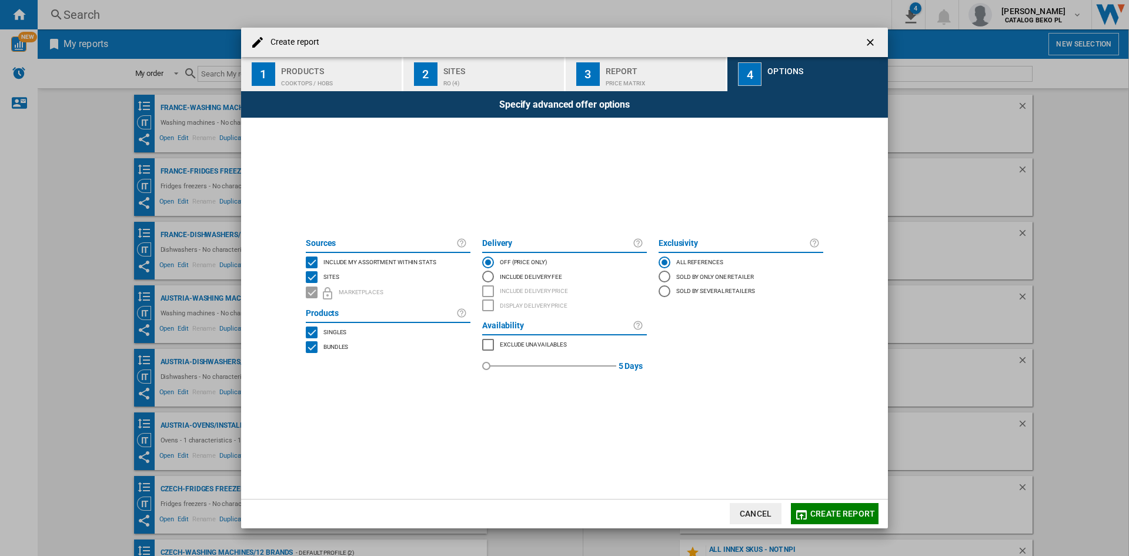
click at [378, 261] on span "Include my assortment within stats" at bounding box center [380, 261] width 113 height 8
click at [849, 513] on span "Create report" at bounding box center [843, 513] width 65 height 9
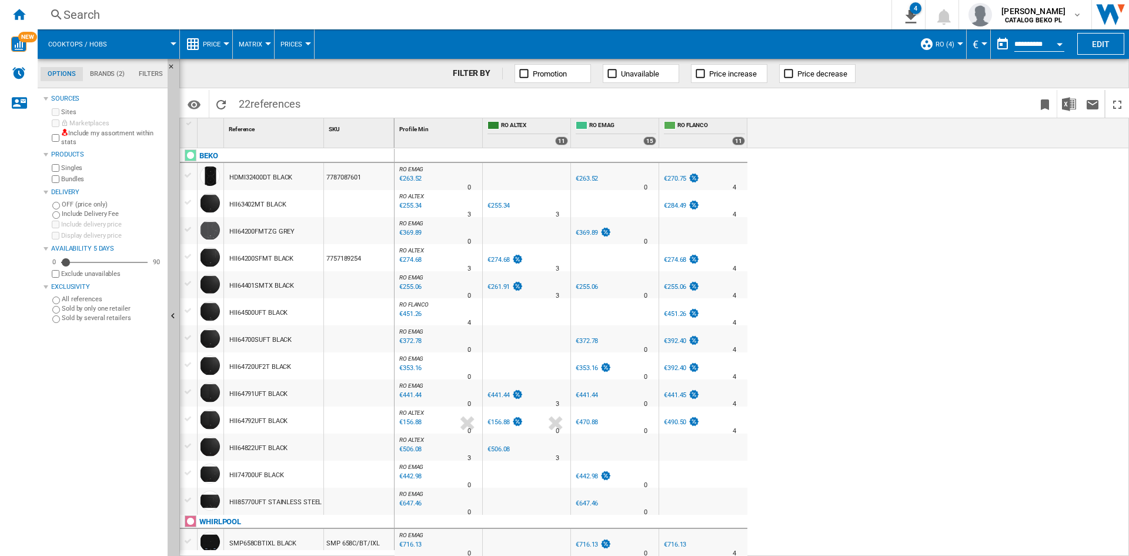
click at [219, 38] on button "Price" at bounding box center [215, 43] width 24 height 29
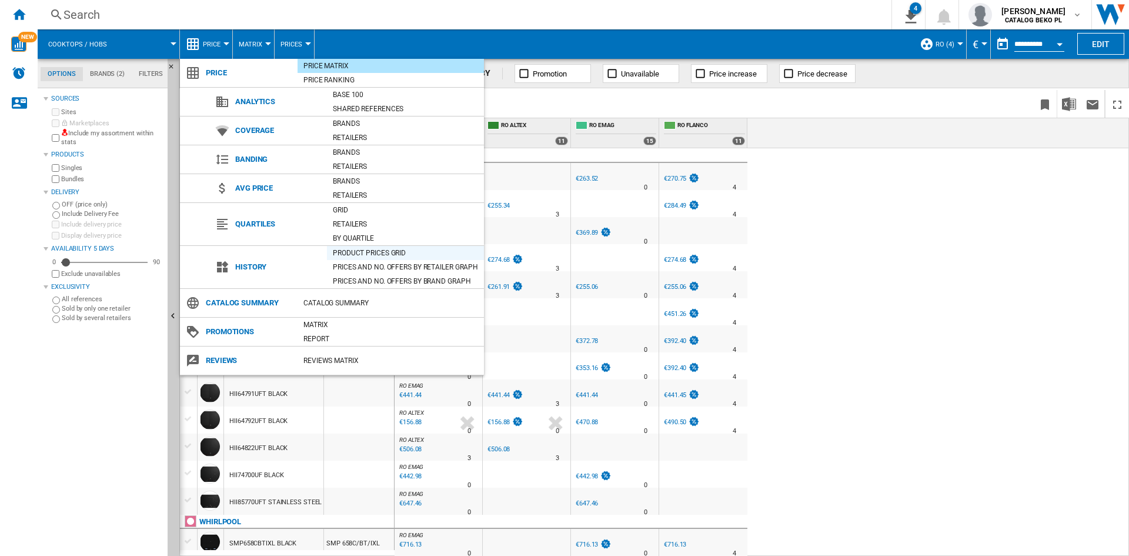
click at [380, 255] on div "Product prices grid" at bounding box center [405, 253] width 157 height 12
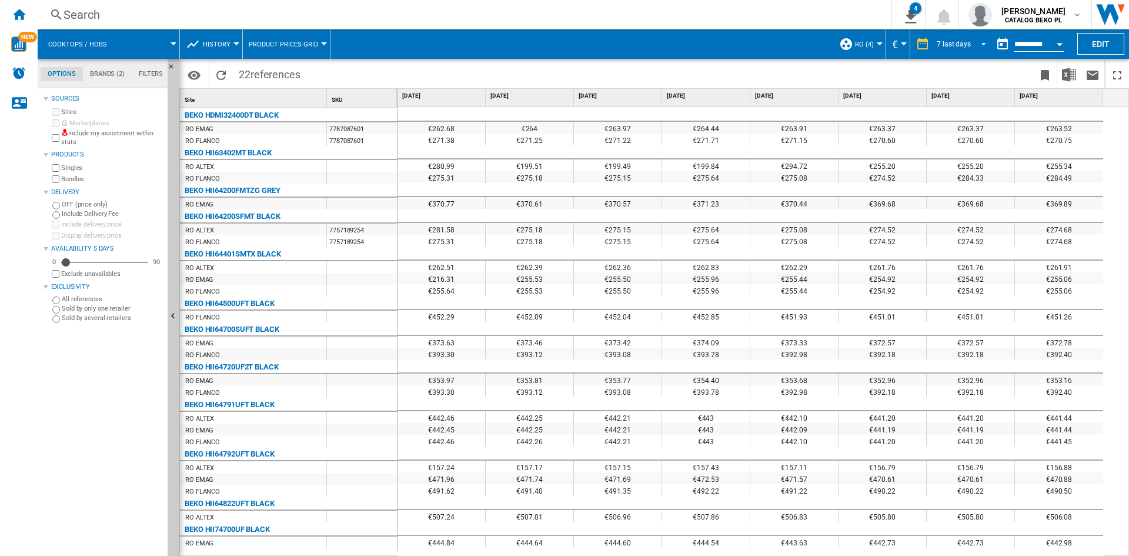
click at [955, 46] on div "7 last days" at bounding box center [954, 44] width 34 height 8
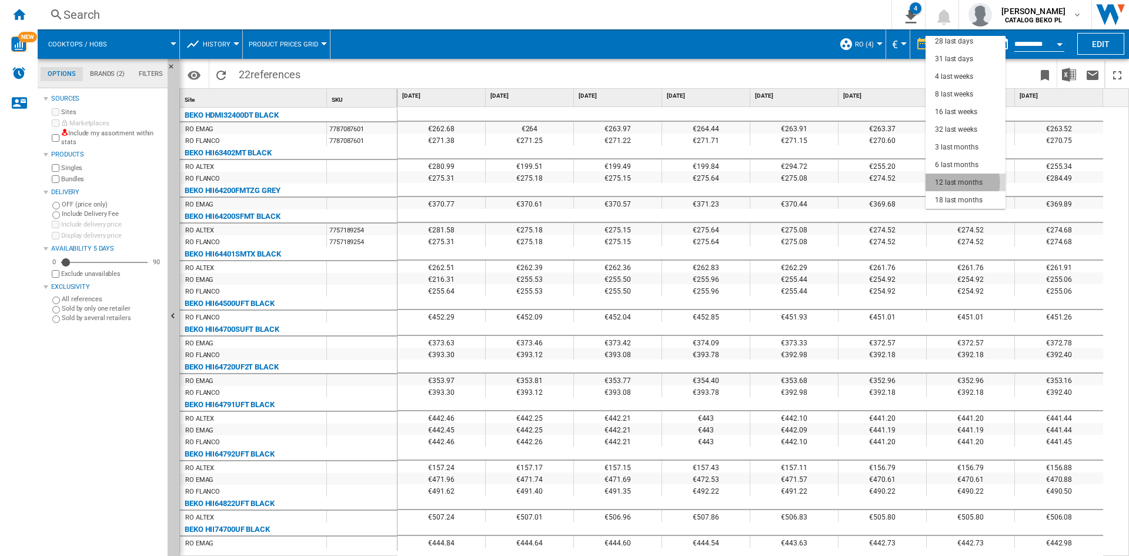
click at [955, 182] on div "12 last months" at bounding box center [959, 183] width 48 height 10
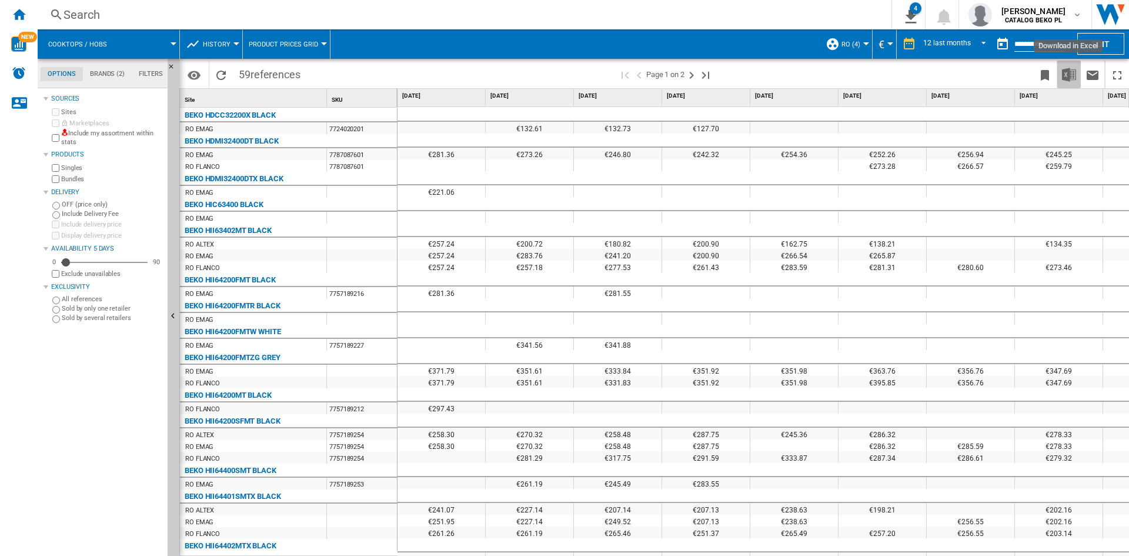
click at [1074, 75] on img "Download in Excel" at bounding box center [1069, 75] width 14 height 14
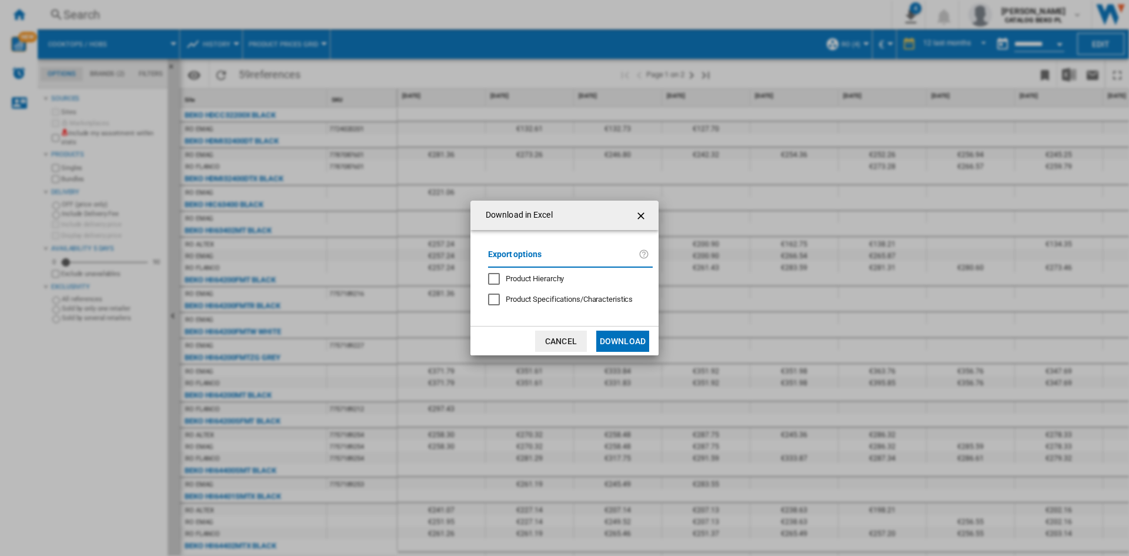
click at [621, 332] on button "Download" at bounding box center [622, 341] width 53 height 21
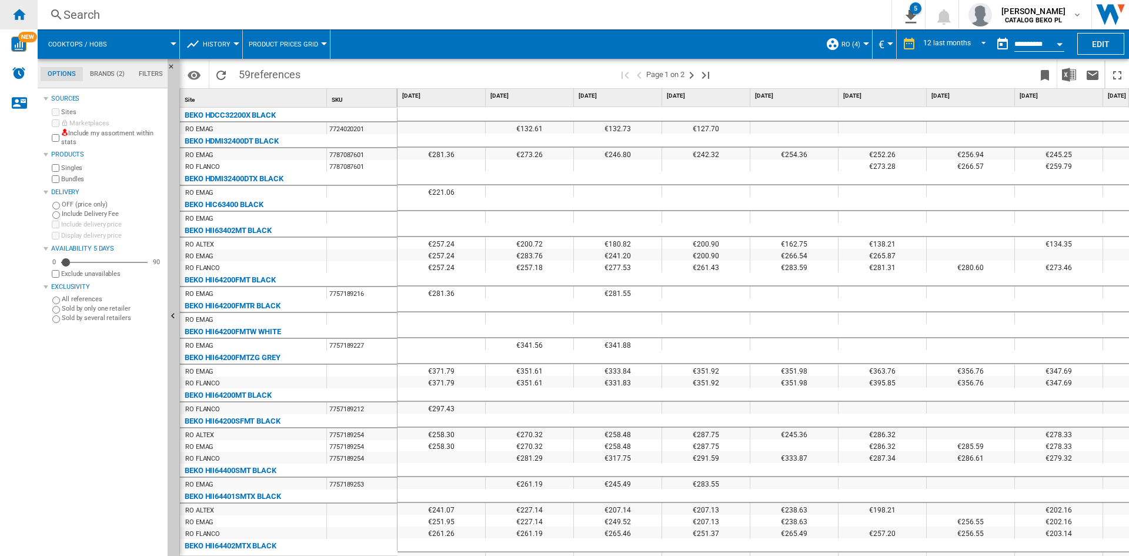
click at [20, 8] on ng-md-icon "Home" at bounding box center [19, 14] width 14 height 14
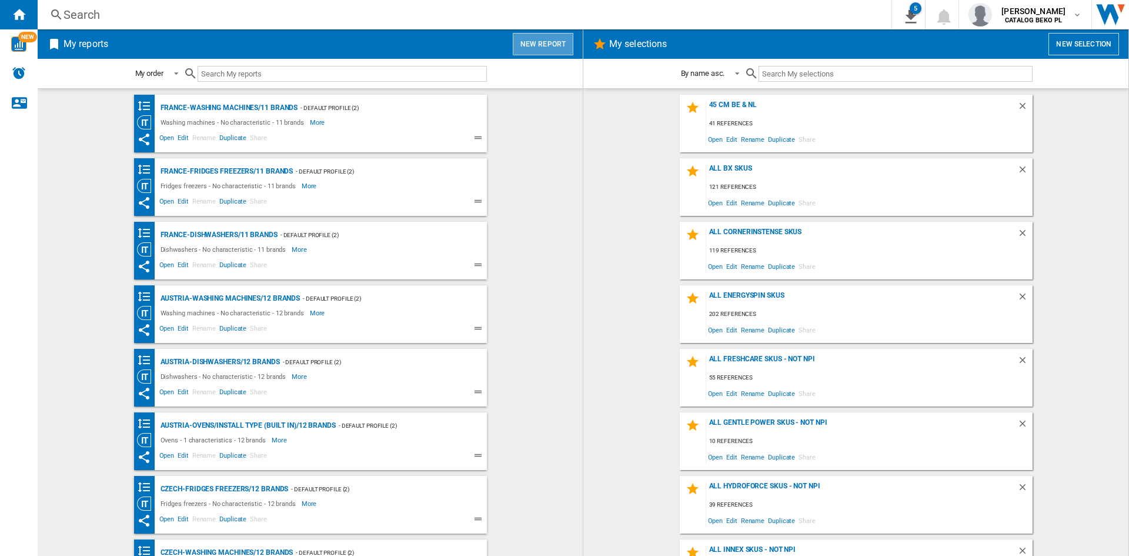
click at [558, 38] on button "New report" at bounding box center [543, 44] width 61 height 22
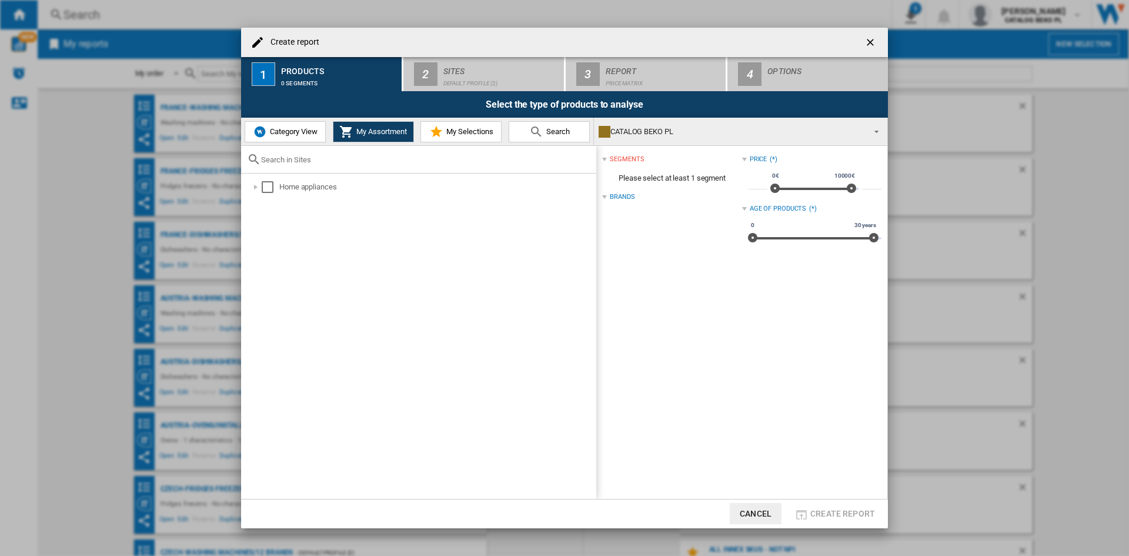
click at [297, 130] on span "Category View" at bounding box center [292, 131] width 51 height 9
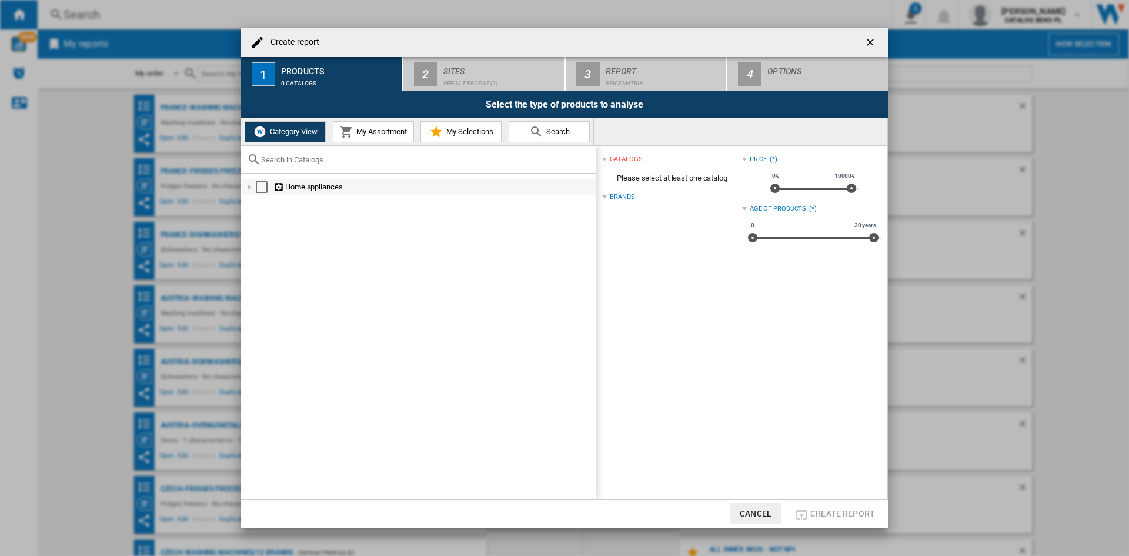
click at [247, 191] on div "Create report ..." at bounding box center [250, 187] width 12 height 12
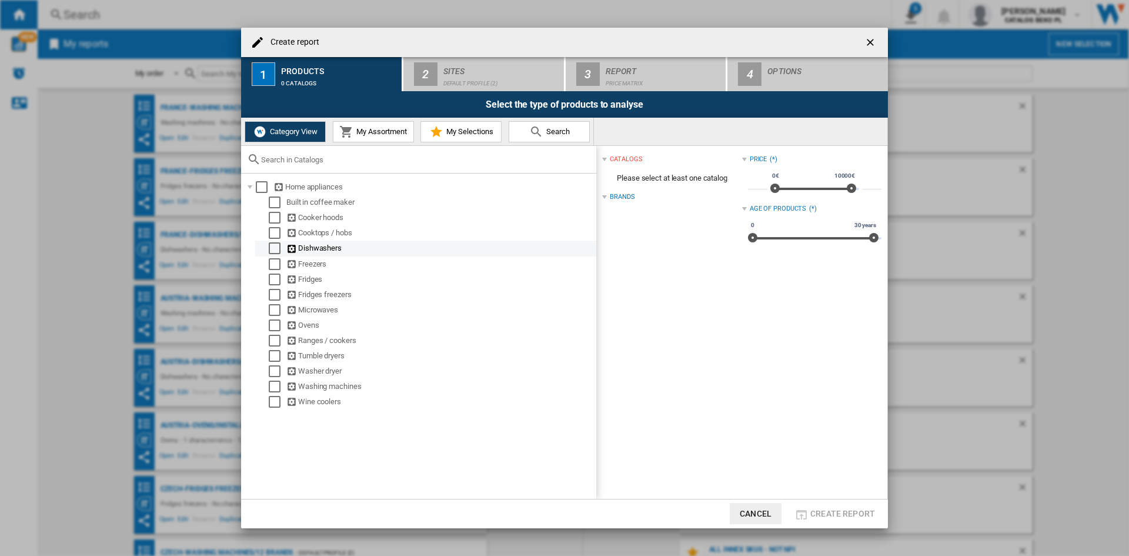
click at [273, 246] on div "Select" at bounding box center [275, 248] width 12 height 12
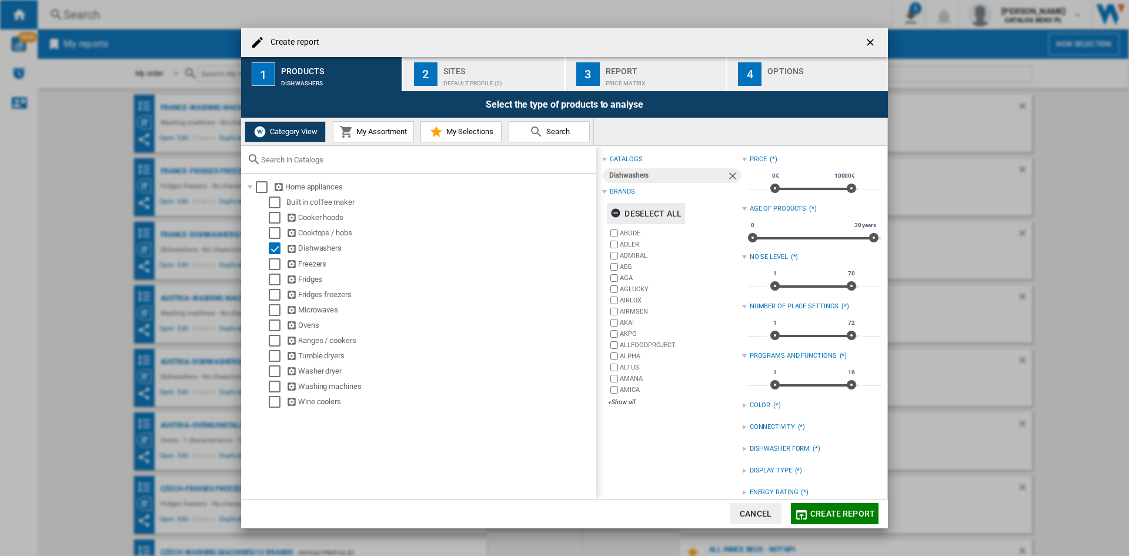
click at [649, 205] on div "Deselect all" at bounding box center [646, 213] width 71 height 21
click at [619, 401] on div "+Show all" at bounding box center [675, 402] width 134 height 9
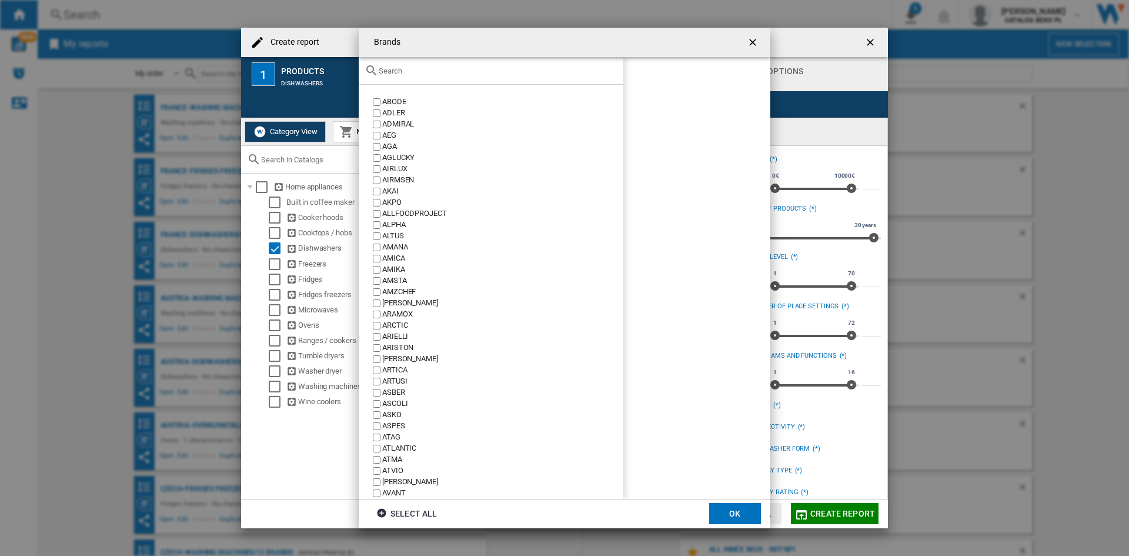
click at [477, 67] on input "Brands ABODE ..." at bounding box center [498, 70] width 239 height 9
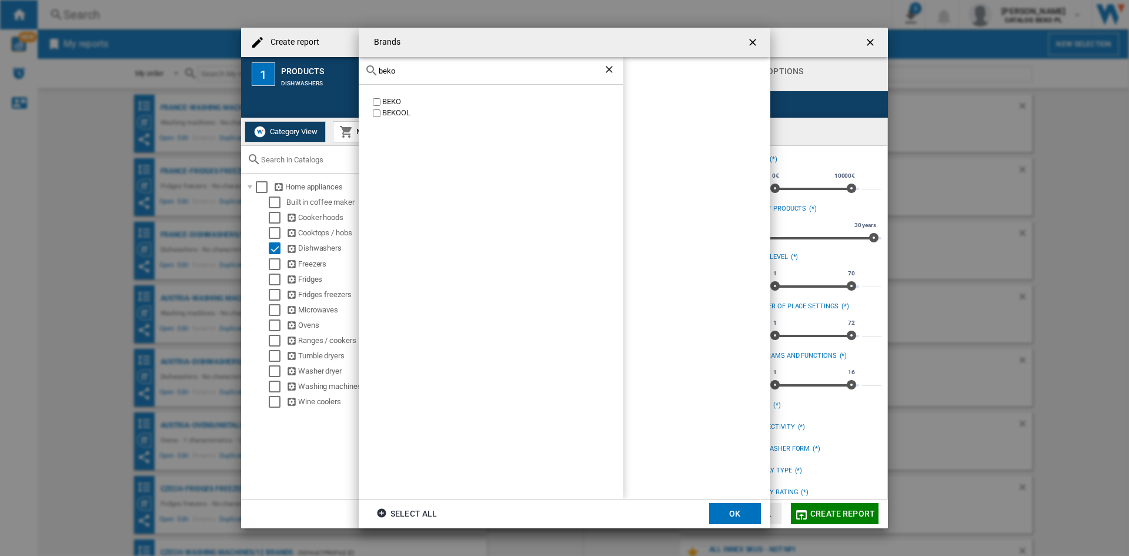
click at [395, 102] on div "BEKO" at bounding box center [502, 101] width 241 height 11
click at [429, 74] on input "beko" at bounding box center [491, 70] width 225 height 9
type input "whir"
click at [402, 99] on div "WHIRLPOOL" at bounding box center [502, 101] width 241 height 11
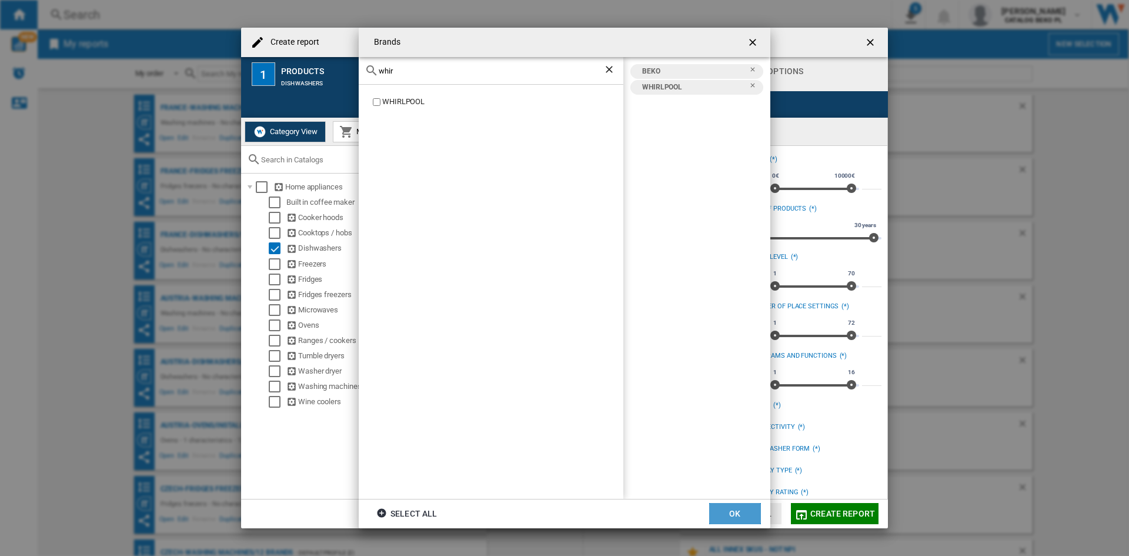
click at [738, 511] on button "OK" at bounding box center [735, 513] width 52 height 21
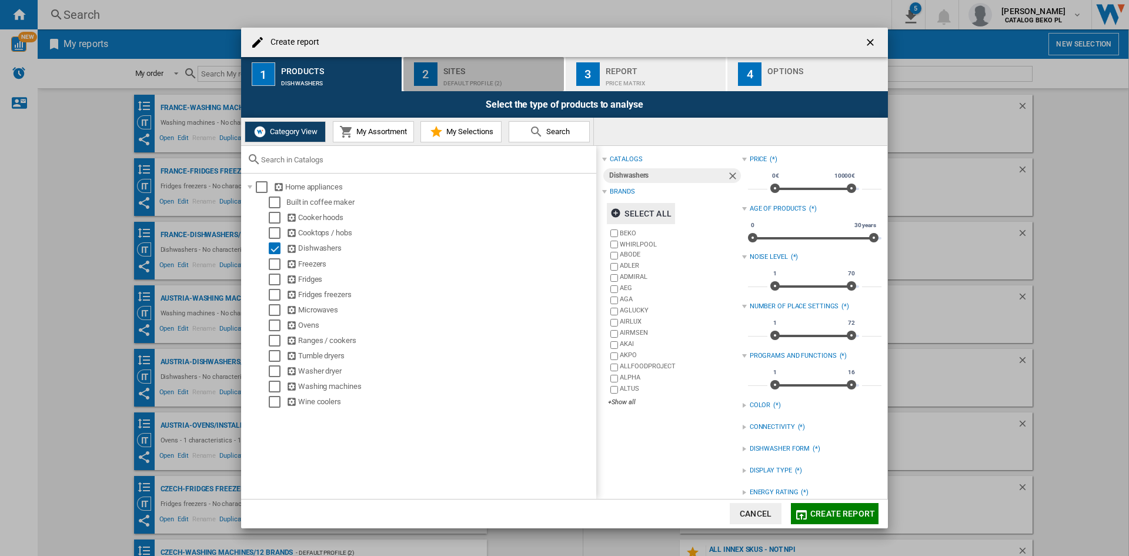
drag, startPoint x: 482, startPoint y: 81, endPoint x: 471, endPoint y: 88, distance: 14.0
click at [482, 81] on div "Default profile (2)" at bounding box center [501, 80] width 116 height 12
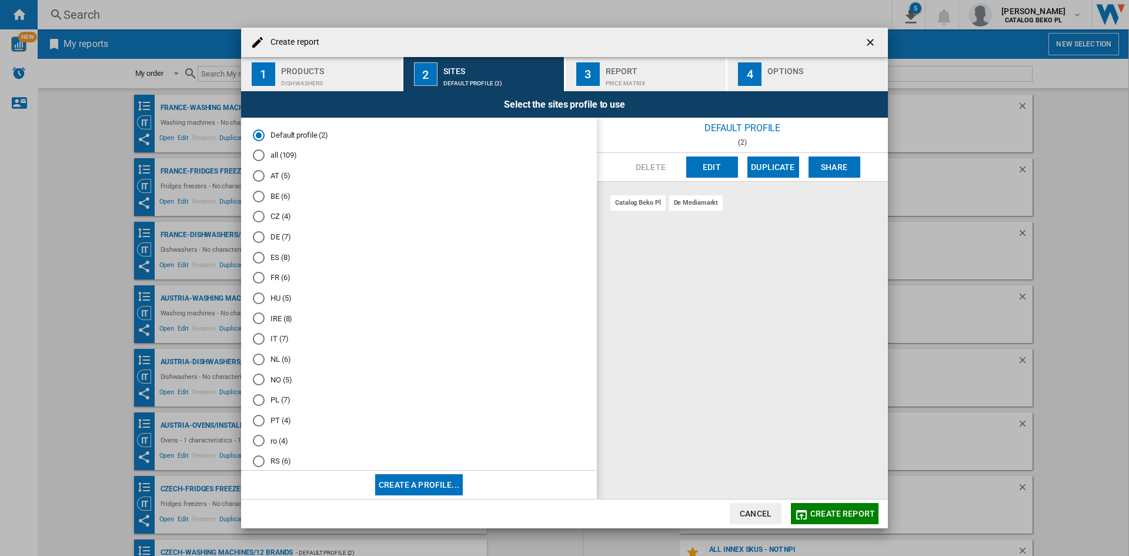
click at [275, 442] on md-radio-button "ro (4)" at bounding box center [419, 440] width 332 height 11
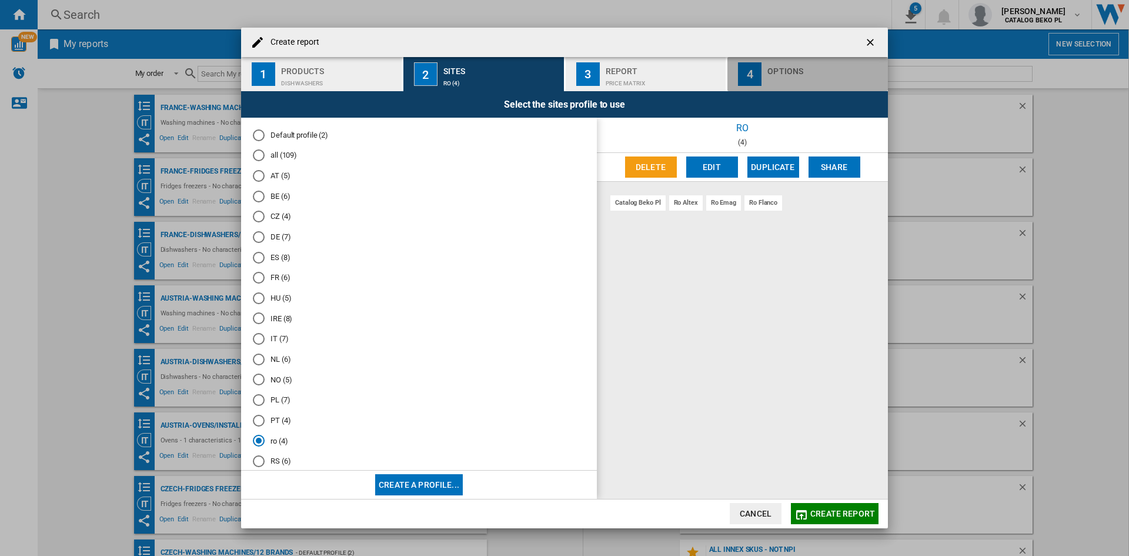
click at [784, 71] on div "Options" at bounding box center [826, 68] width 116 height 12
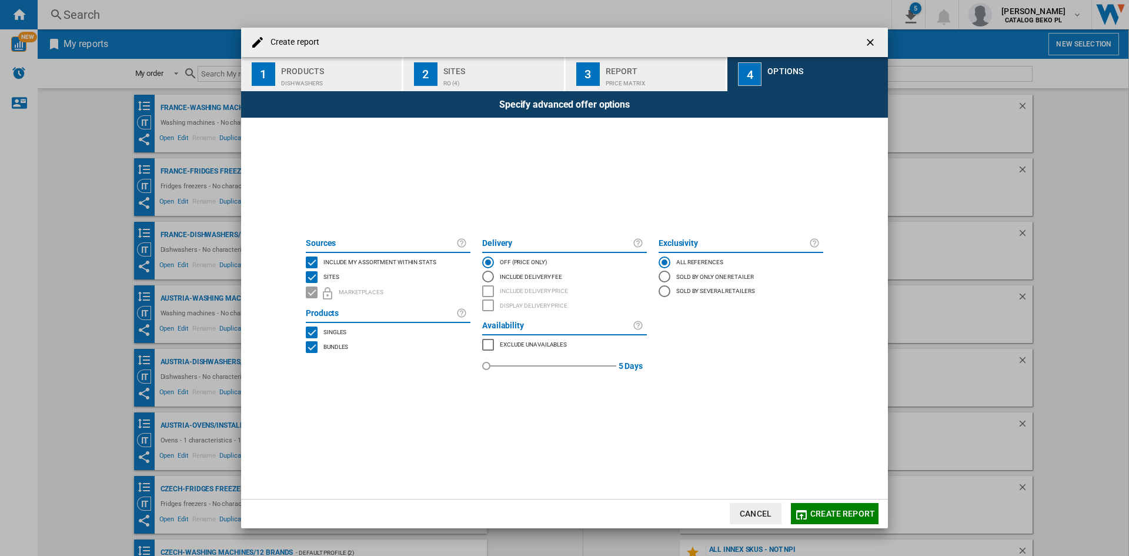
click at [406, 263] on span "Include my assortment within stats" at bounding box center [380, 261] width 113 height 8
click at [823, 507] on button "Create report" at bounding box center [835, 513] width 88 height 21
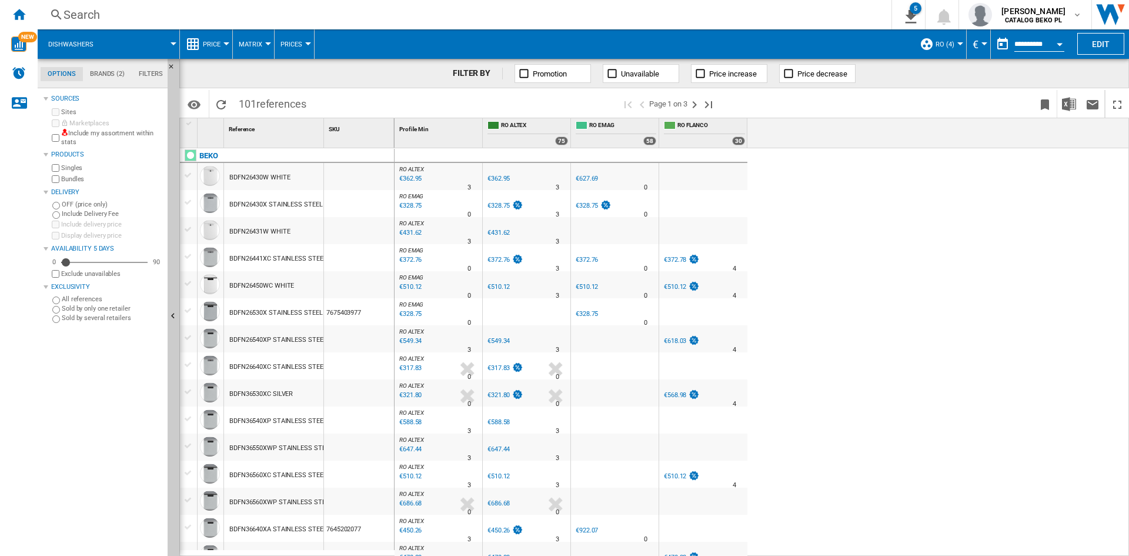
click at [196, 35] on div "Price" at bounding box center [206, 43] width 41 height 29
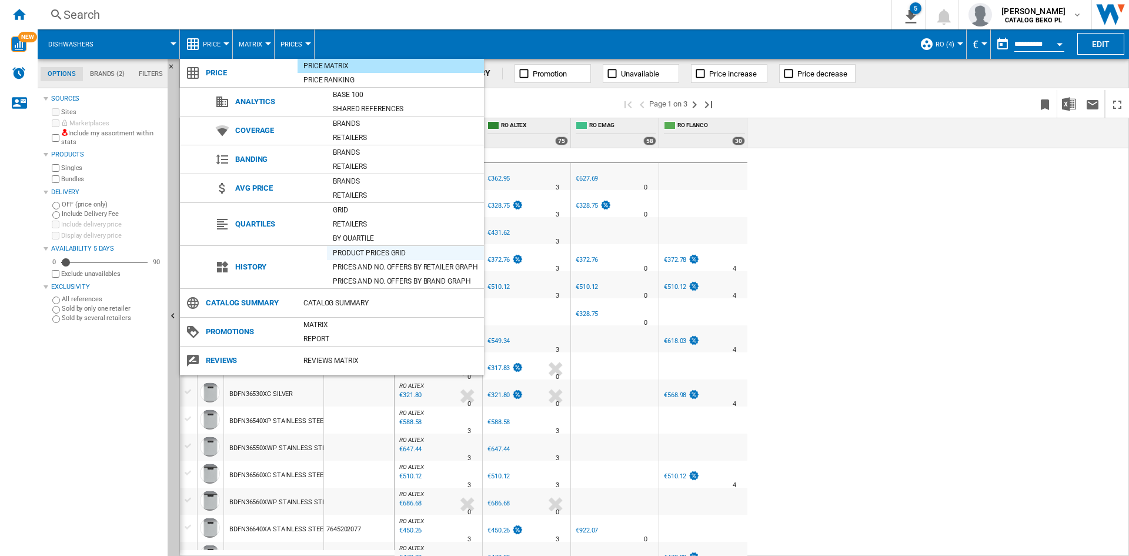
click at [363, 249] on div "Product prices grid" at bounding box center [405, 253] width 157 height 12
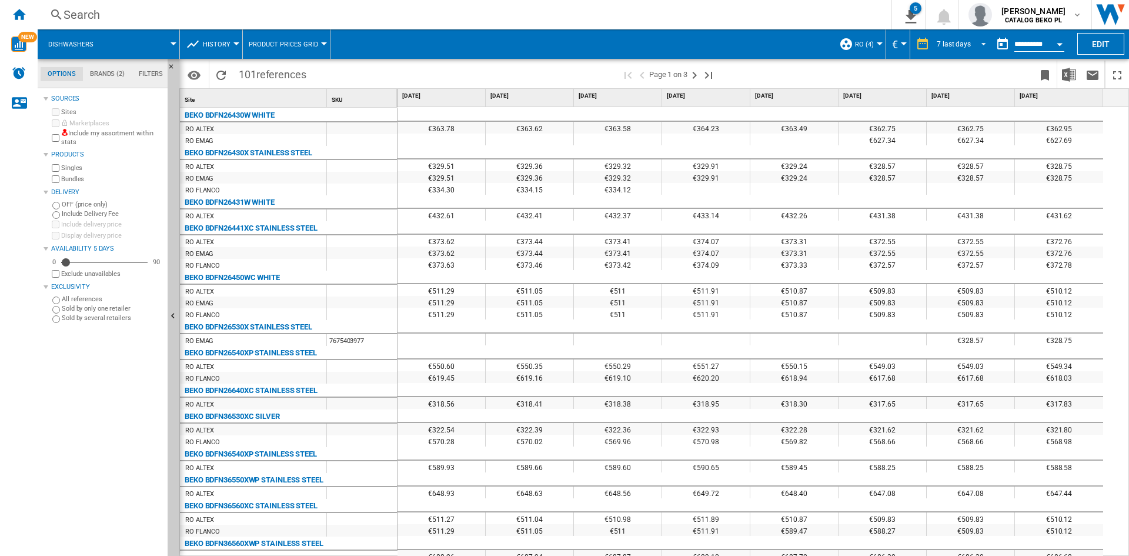
click at [961, 50] on md-select-value "7 last days" at bounding box center [963, 44] width 55 height 18
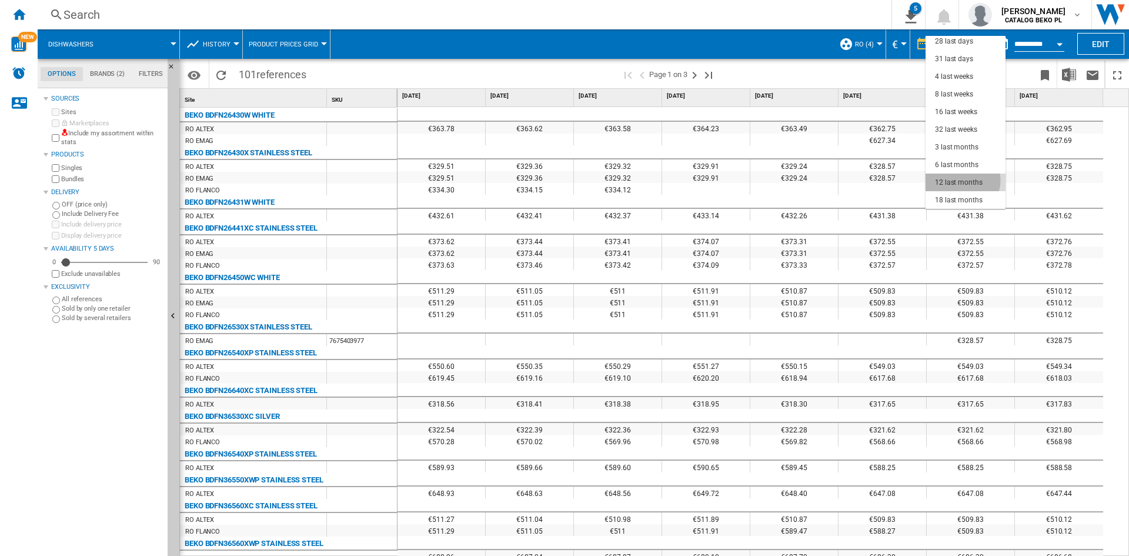
click at [962, 181] on div "12 last months" at bounding box center [959, 183] width 48 height 10
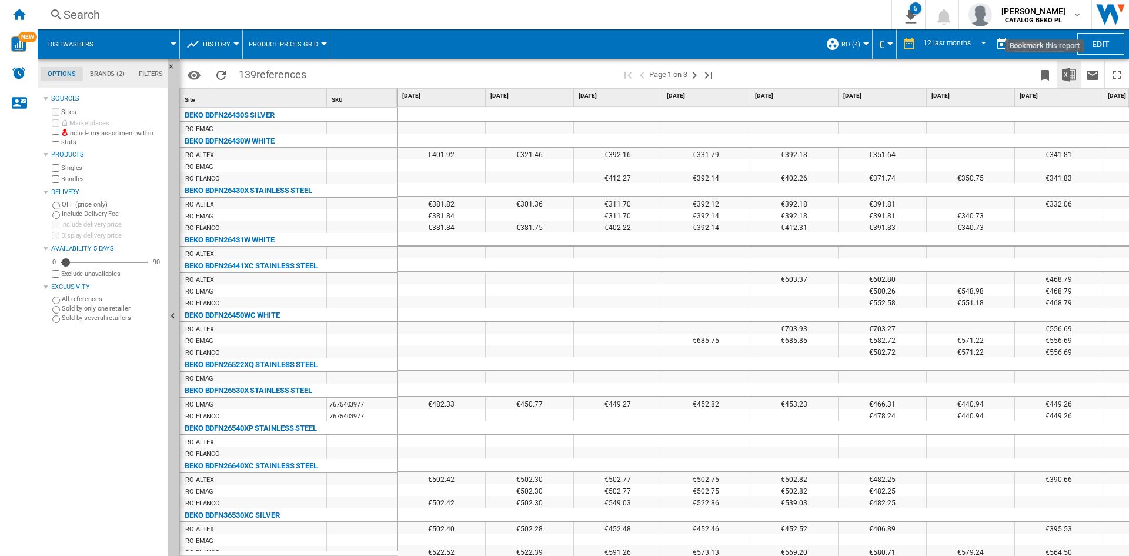
click at [1060, 75] on button "Download in Excel" at bounding box center [1070, 75] width 24 height 28
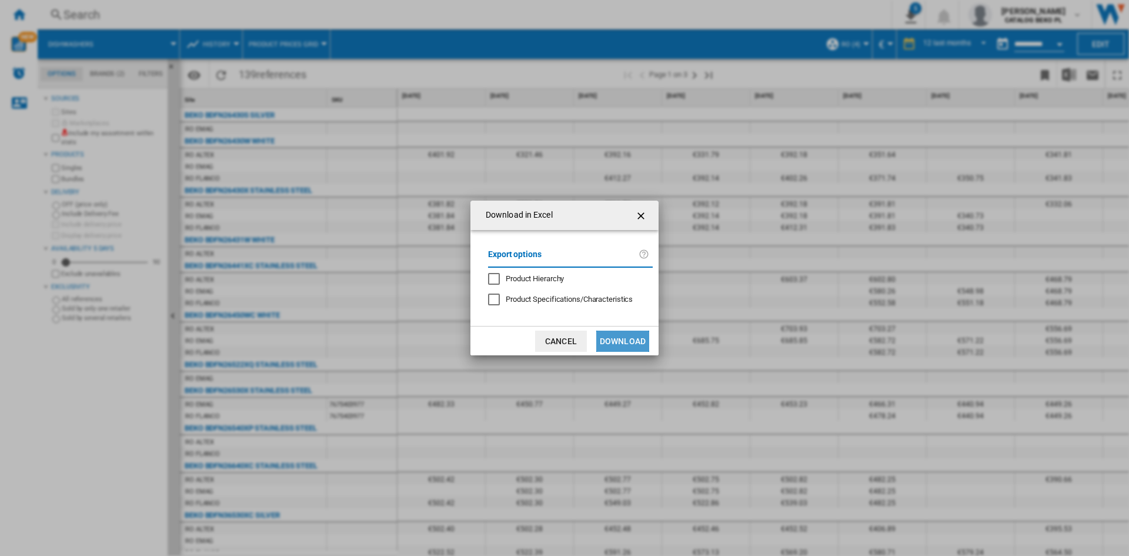
click at [623, 343] on button "Download" at bounding box center [622, 341] width 53 height 21
